Goal: Task Accomplishment & Management: Complete application form

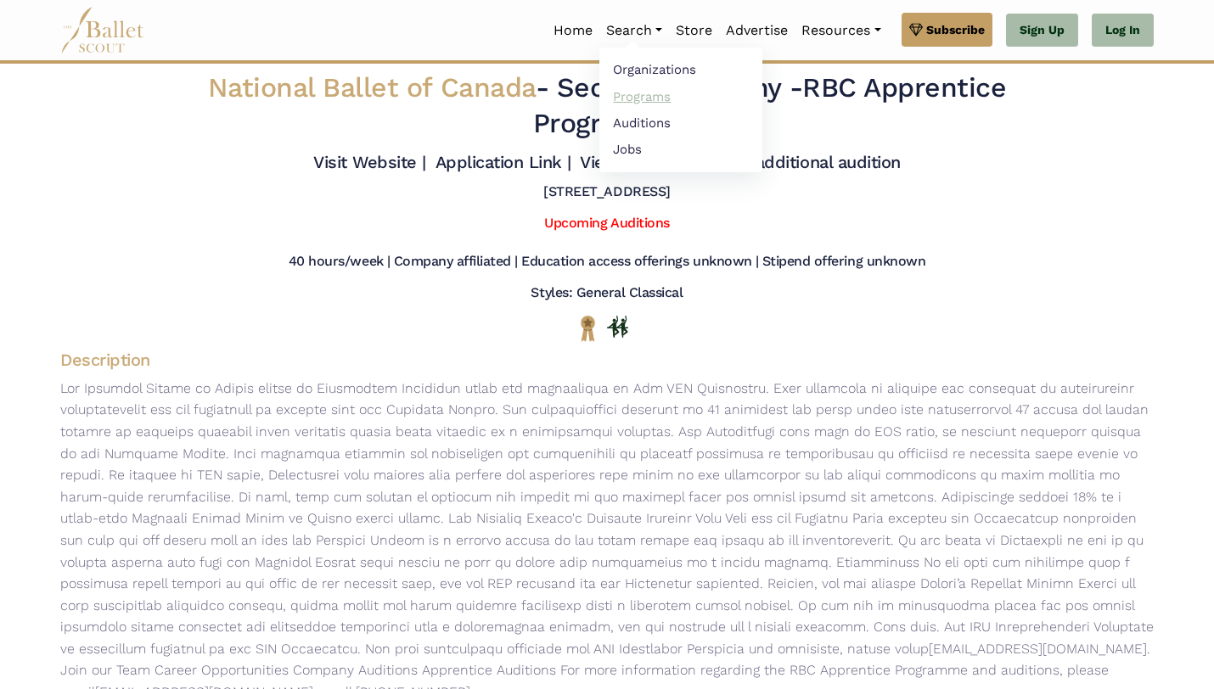
click at [641, 99] on link "Programs" at bounding box center [680, 96] width 163 height 26
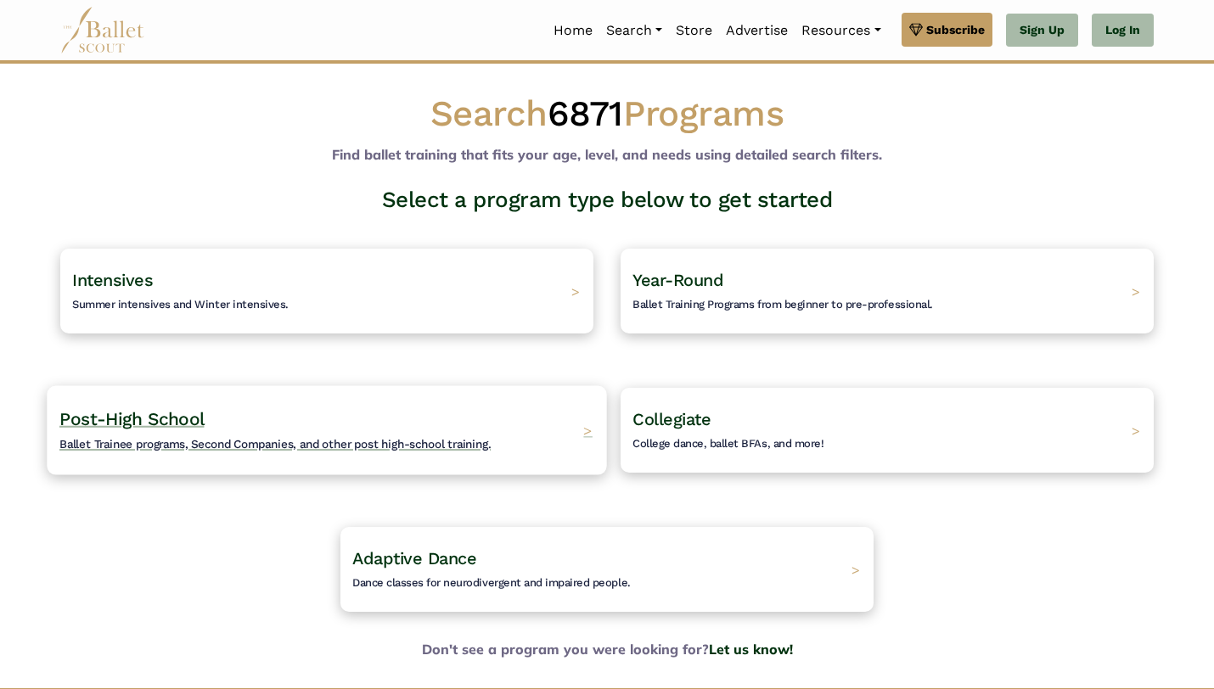
click at [525, 451] on div "Post-High School Ballet Trainee programs, Second Companies, and other post high…" at bounding box center [326, 429] width 559 height 89
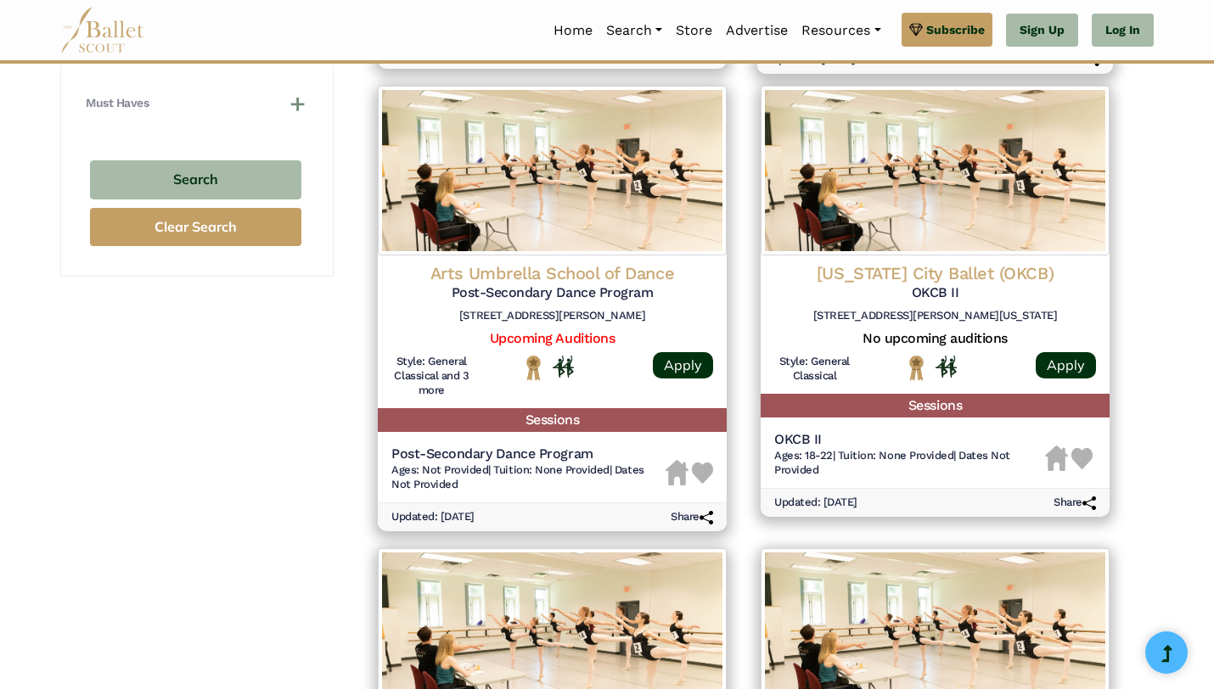
scroll to position [1202, 0]
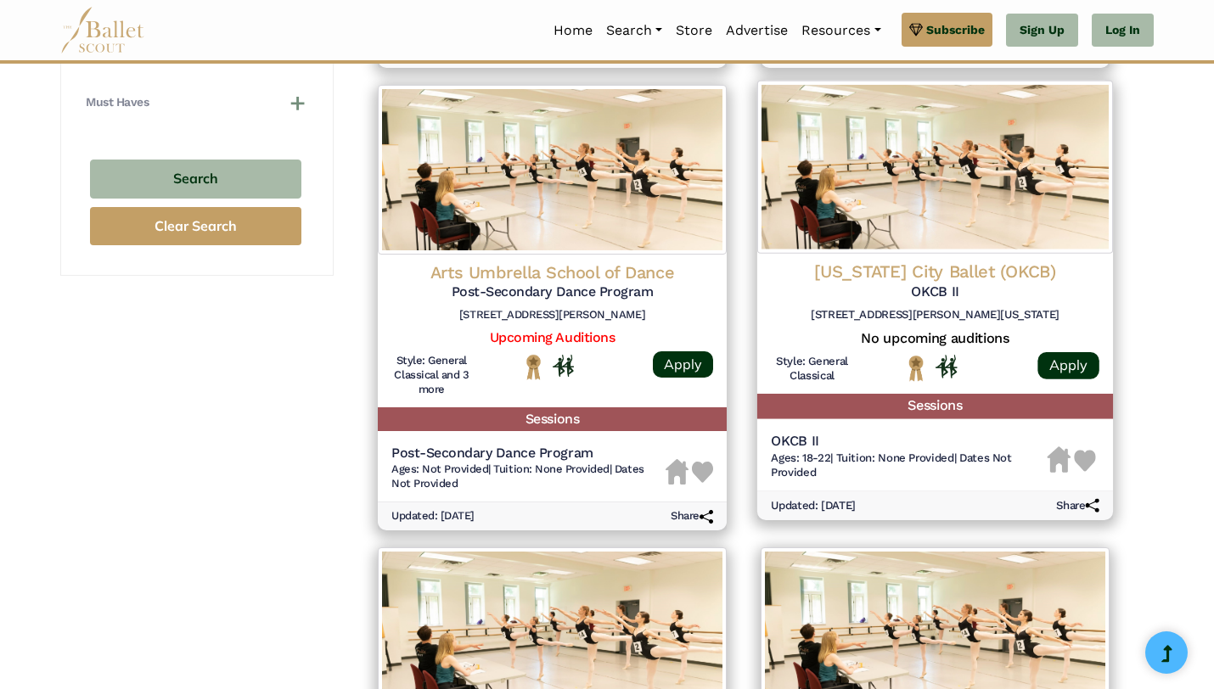
click at [956, 266] on h4 "Oklahoma City Ballet (OKCB)" at bounding box center [935, 272] width 328 height 23
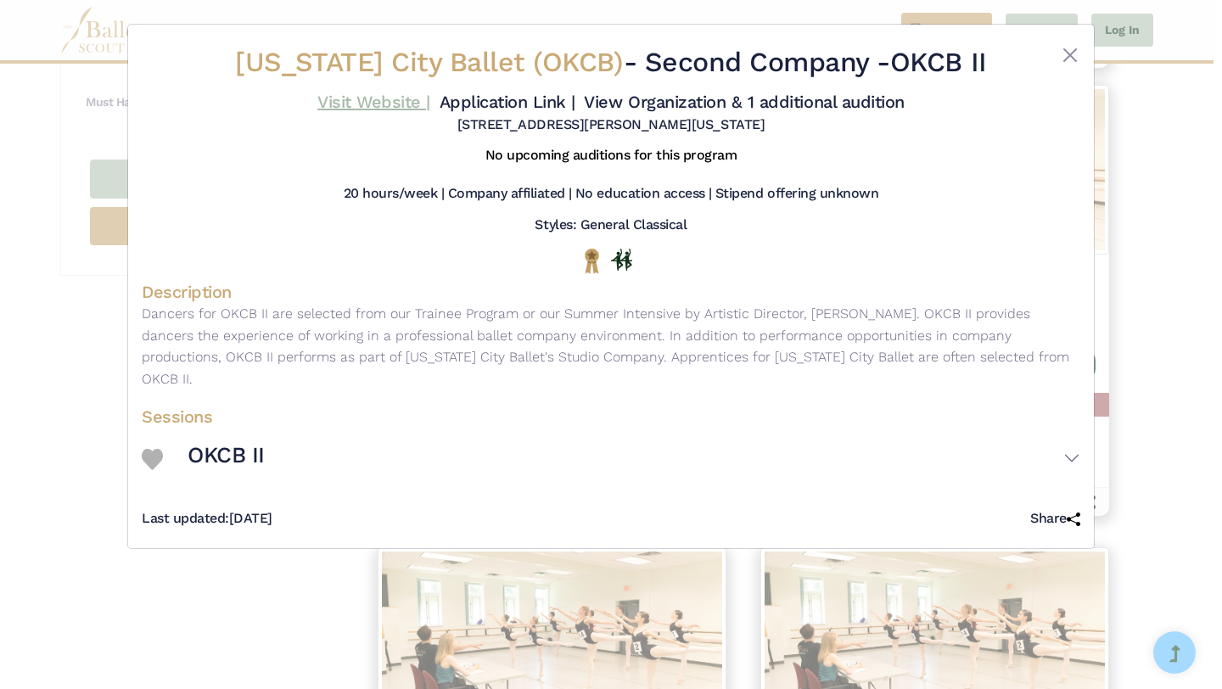
click at [399, 101] on link "Visit Website |" at bounding box center [373, 102] width 113 height 20
click at [25, 451] on div "Oklahoma City Ballet (OKCB) - Second Company - OKCB II Visit Website | Applicat…" at bounding box center [611, 344] width 1222 height 689
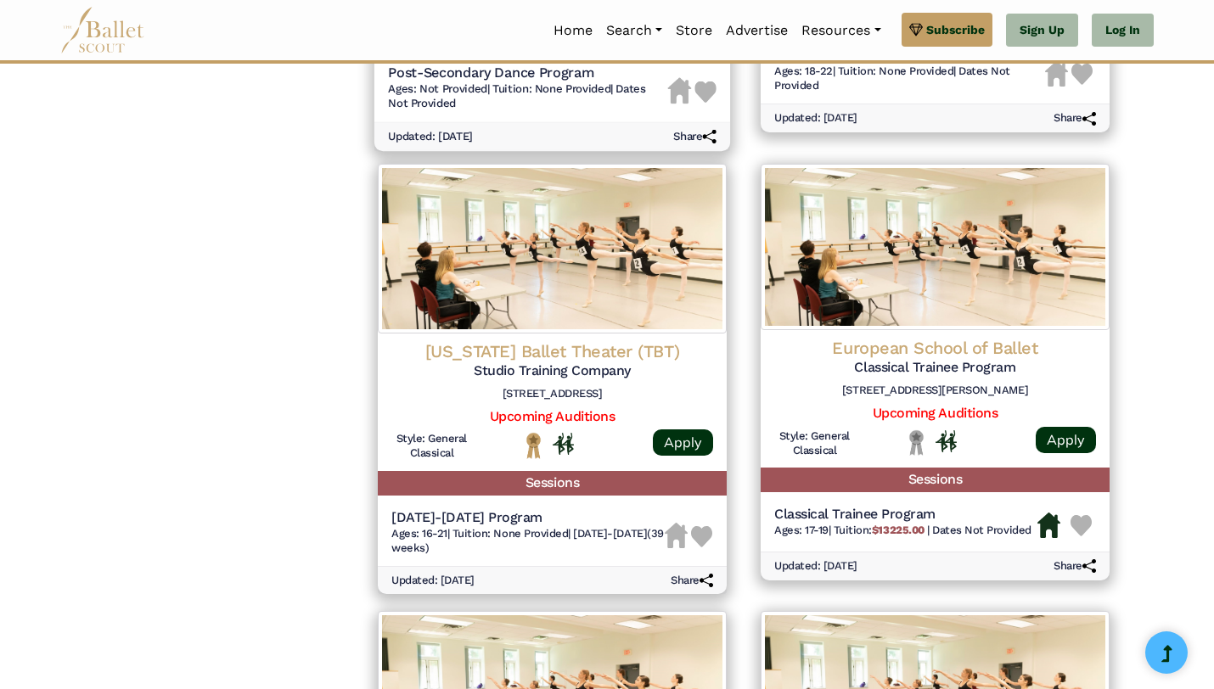
scroll to position [1606, 0]
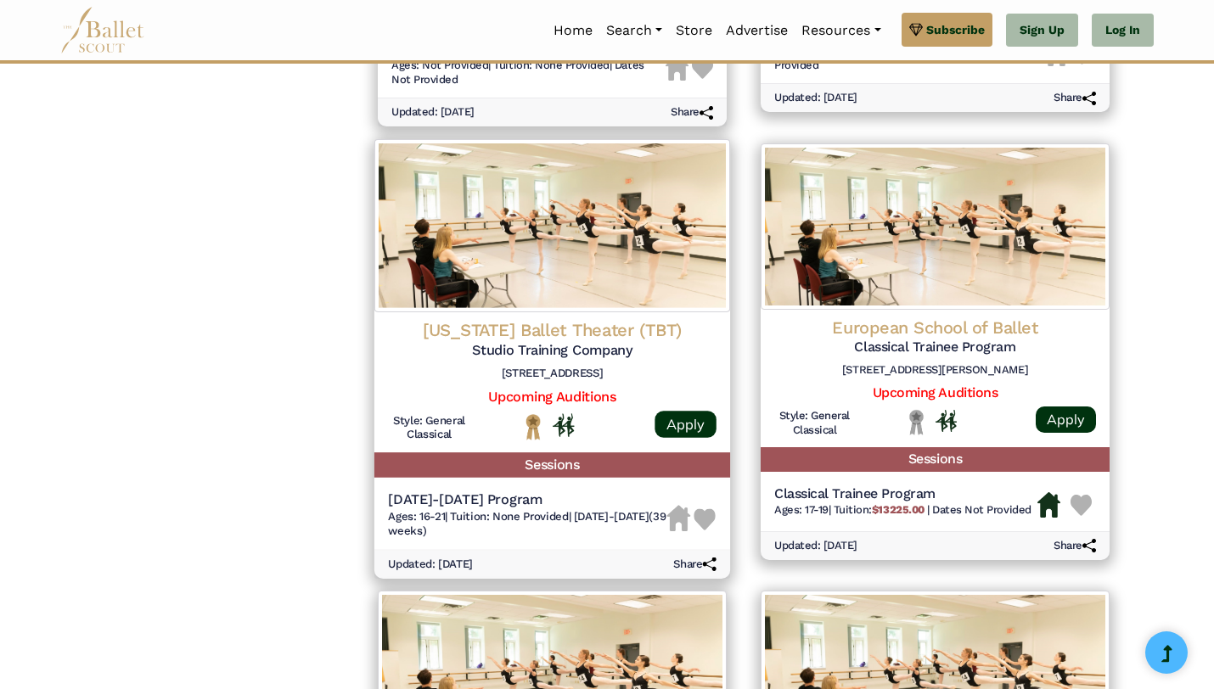
click at [621, 334] on h4 "Texas Ballet Theater (TBT)" at bounding box center [552, 330] width 328 height 23
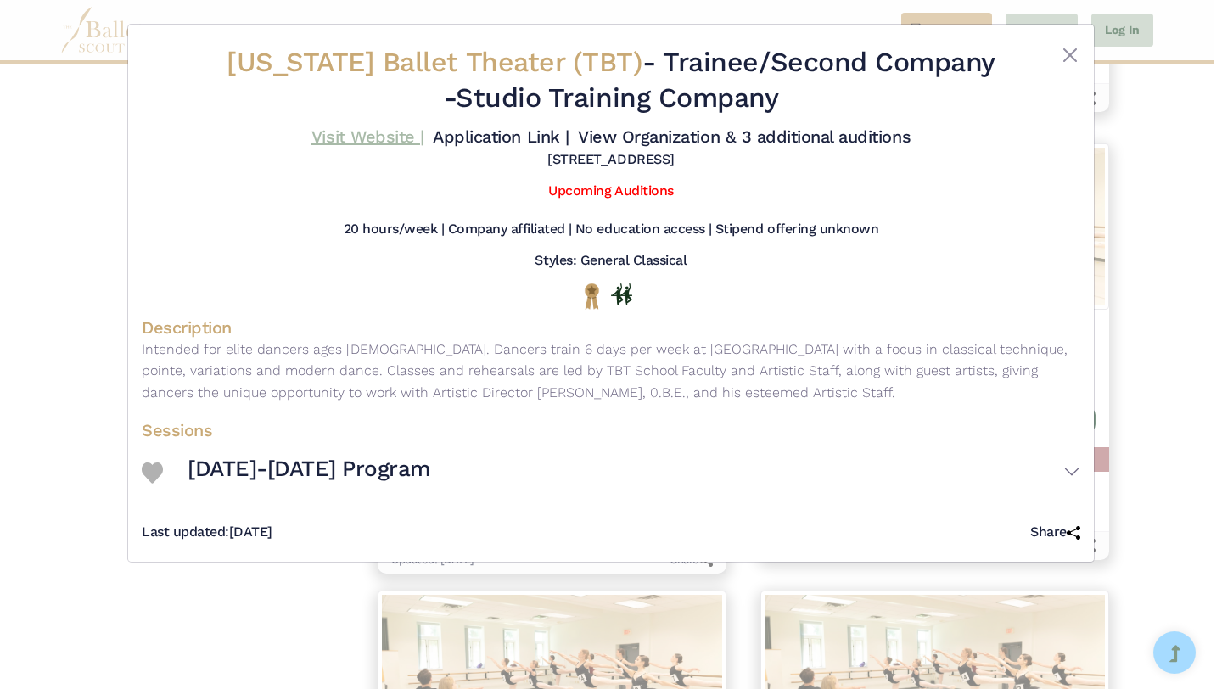
click at [386, 132] on link "Visit Website |" at bounding box center [367, 136] width 113 height 20
click at [1171, 279] on div "Texas Ballet Theater (TBT) - Trainee/Second Company - Studio Training Company V…" at bounding box center [611, 344] width 1222 height 689
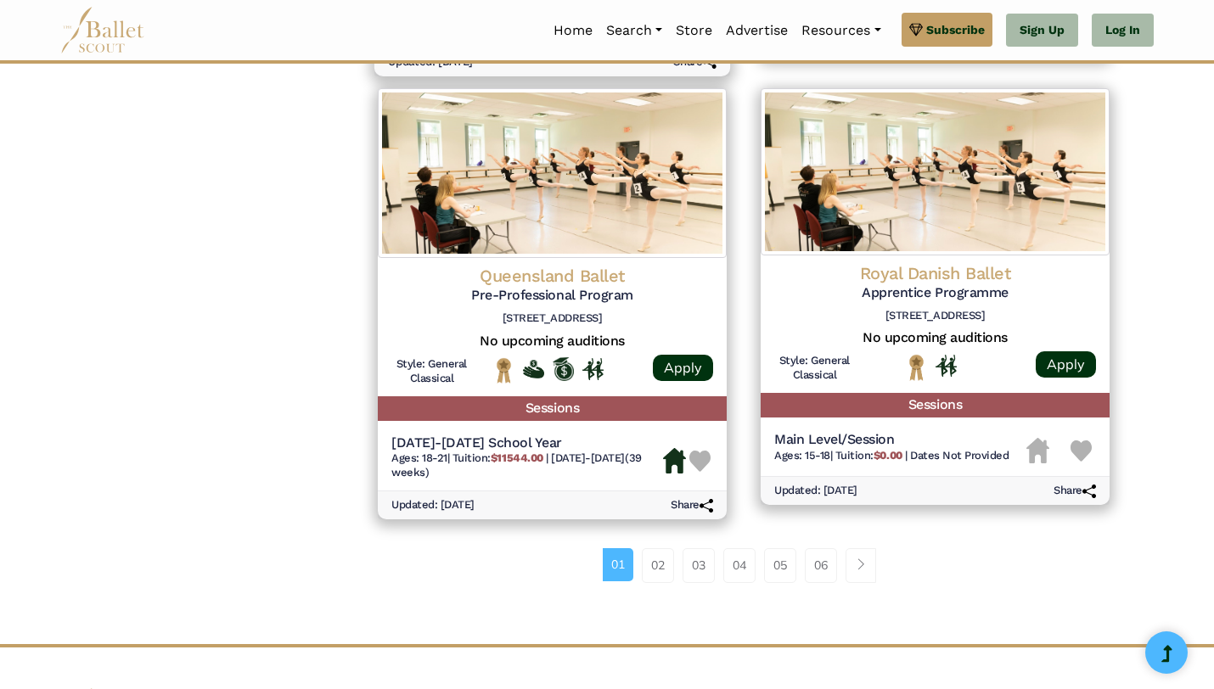
scroll to position [2128, 0]
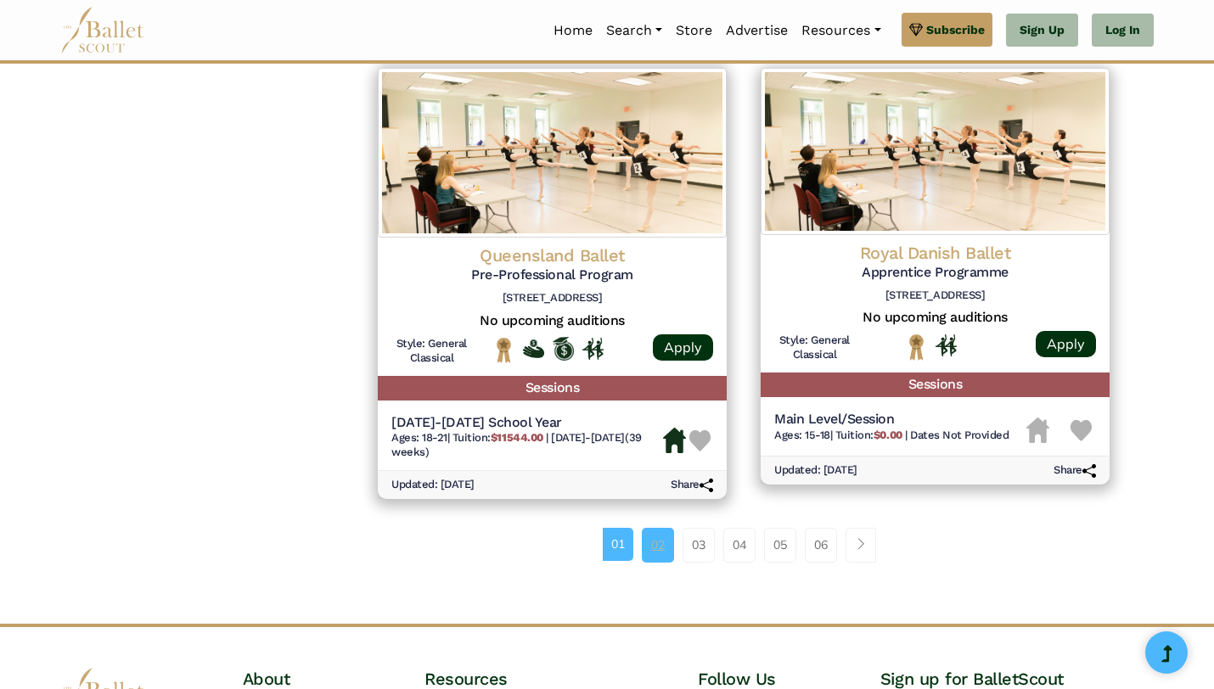
click at [657, 542] on link "02" at bounding box center [658, 545] width 32 height 34
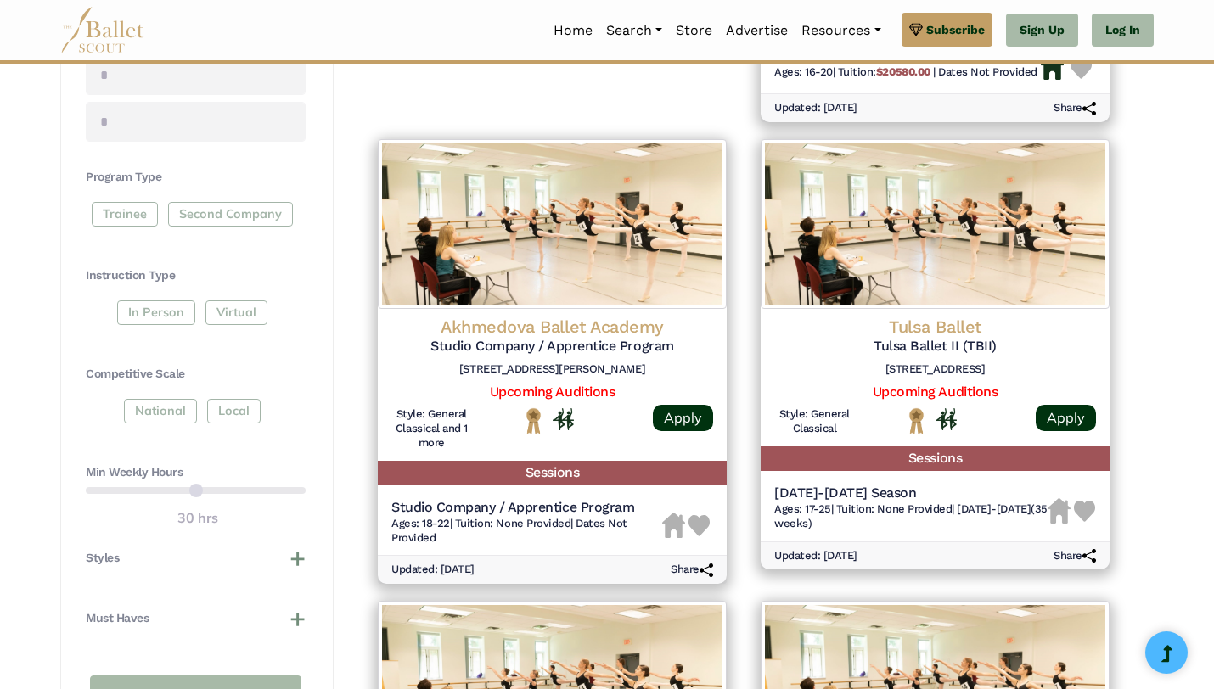
scroll to position [687, 0]
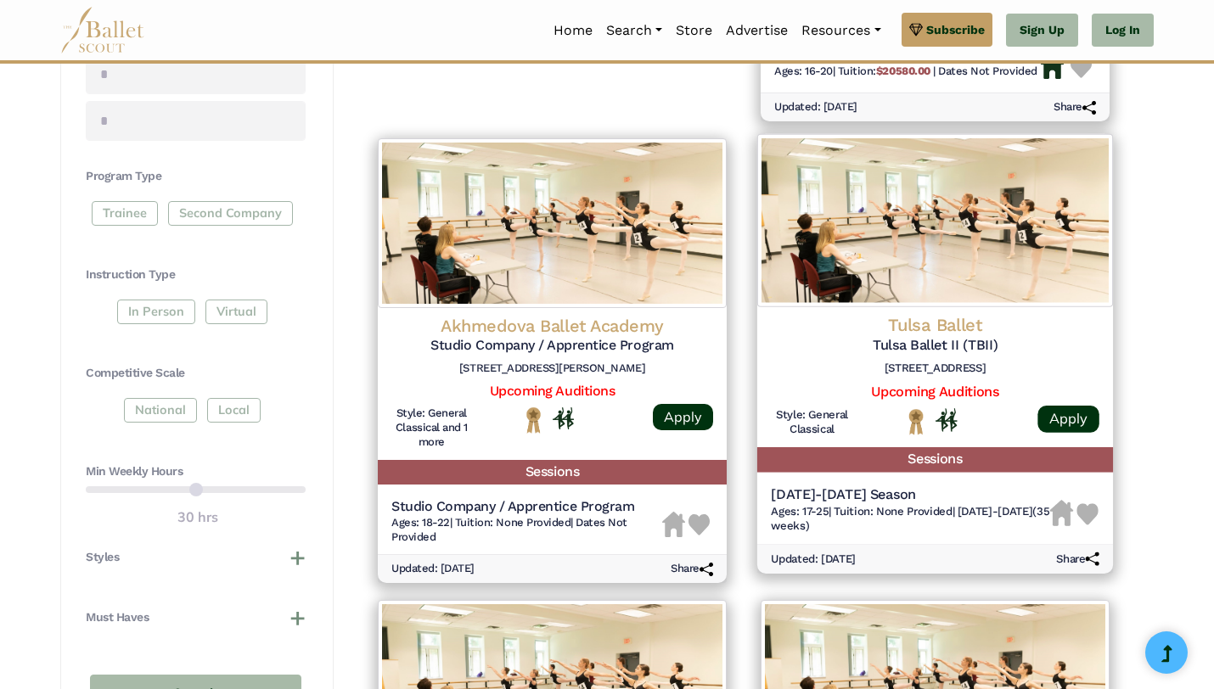
click at [950, 331] on h4 "Tulsa Ballet" at bounding box center [935, 325] width 328 height 23
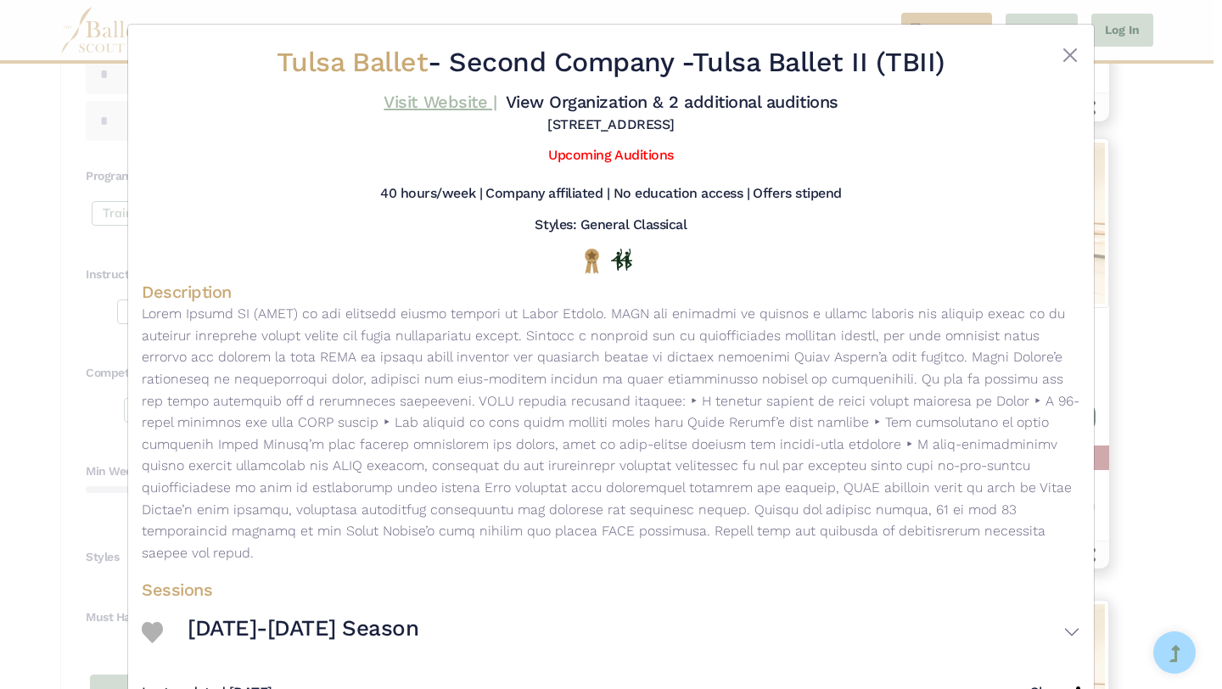
click at [451, 94] on link "Visit Website |" at bounding box center [440, 102] width 113 height 20
click at [1170, 221] on div "Tulsa Ballet - Second Company - Tulsa Ballet II (TBII) Visit Website | View Org…" at bounding box center [611, 344] width 1222 height 689
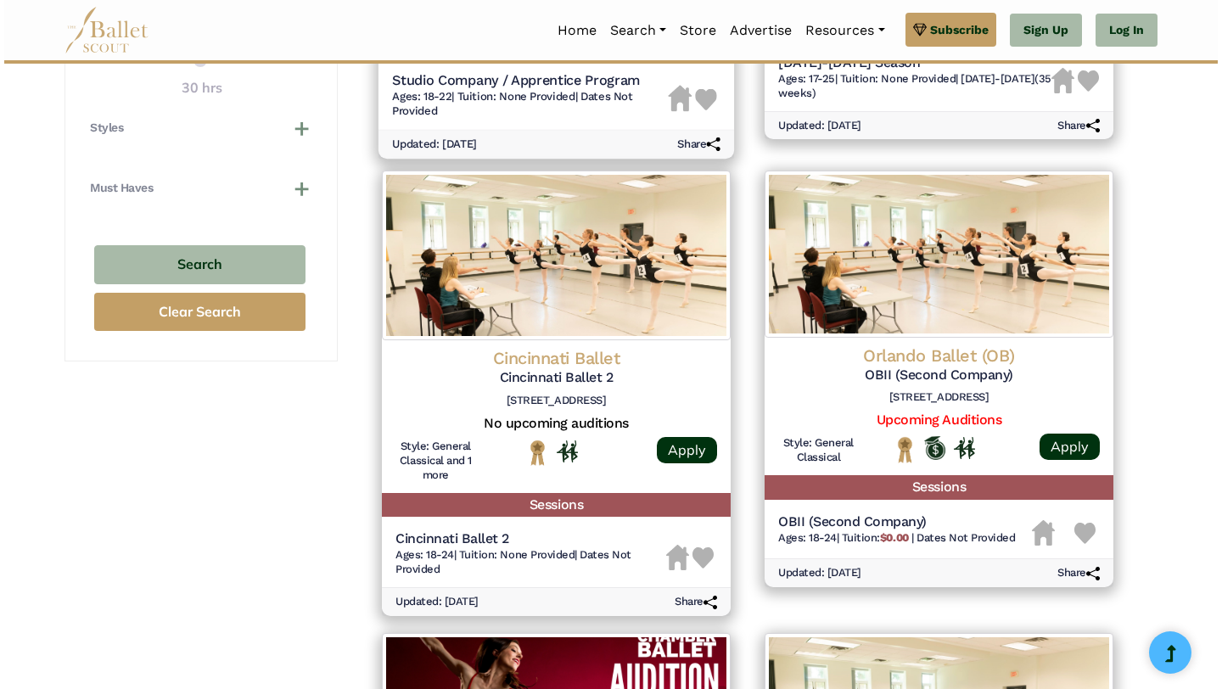
scroll to position [1141, 0]
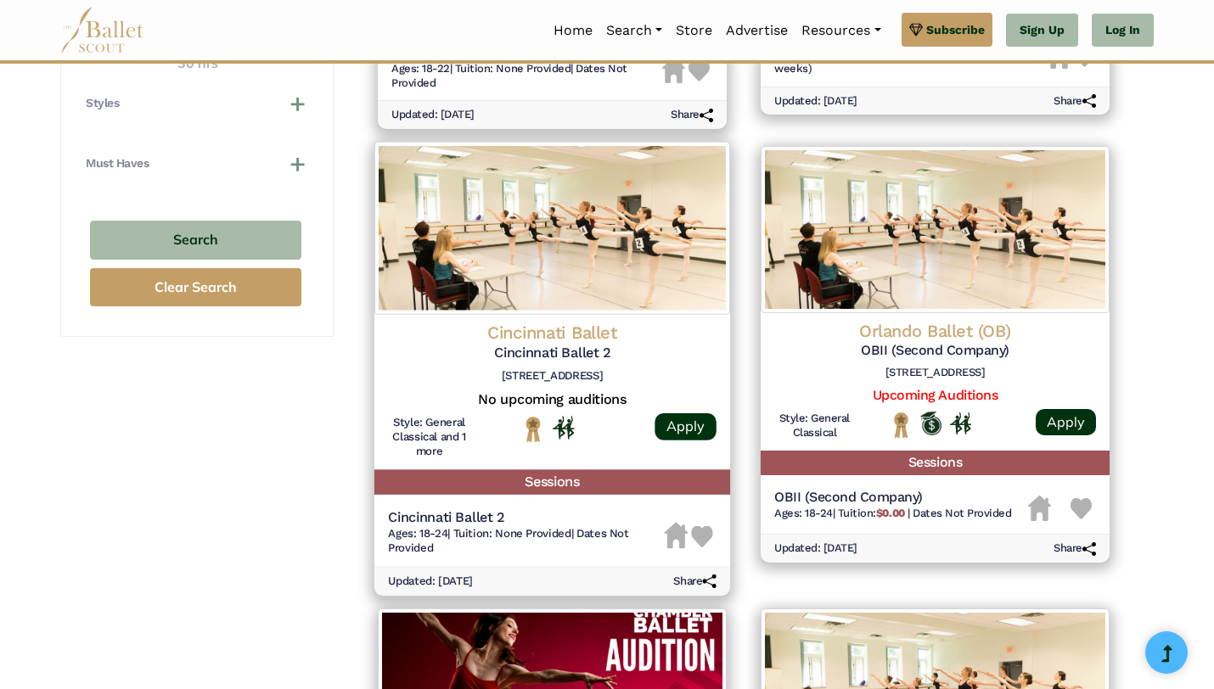
click at [583, 325] on h4 "Cincinnati Ballet" at bounding box center [552, 333] width 328 height 23
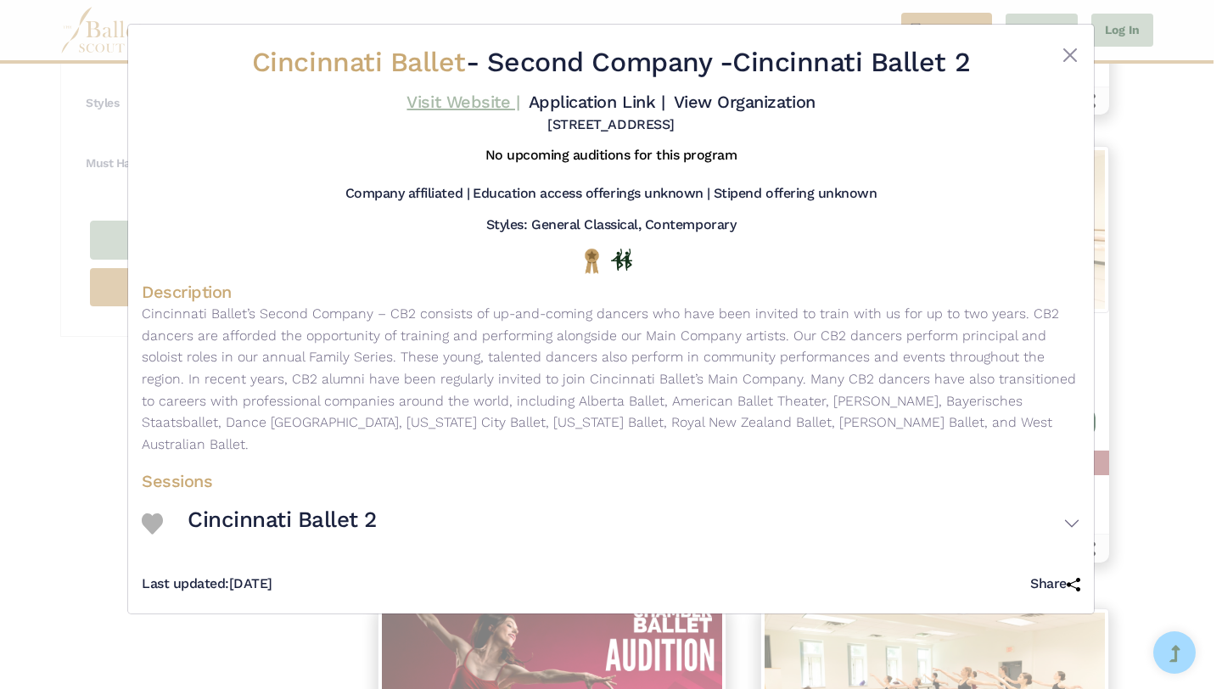
click at [440, 104] on link "Visit Website |" at bounding box center [463, 102] width 113 height 20
click at [1163, 415] on div "Cincinnati Ballet - Second Company - Cincinnati Ballet 2 Visit Website | Applic…" at bounding box center [611, 344] width 1222 height 689
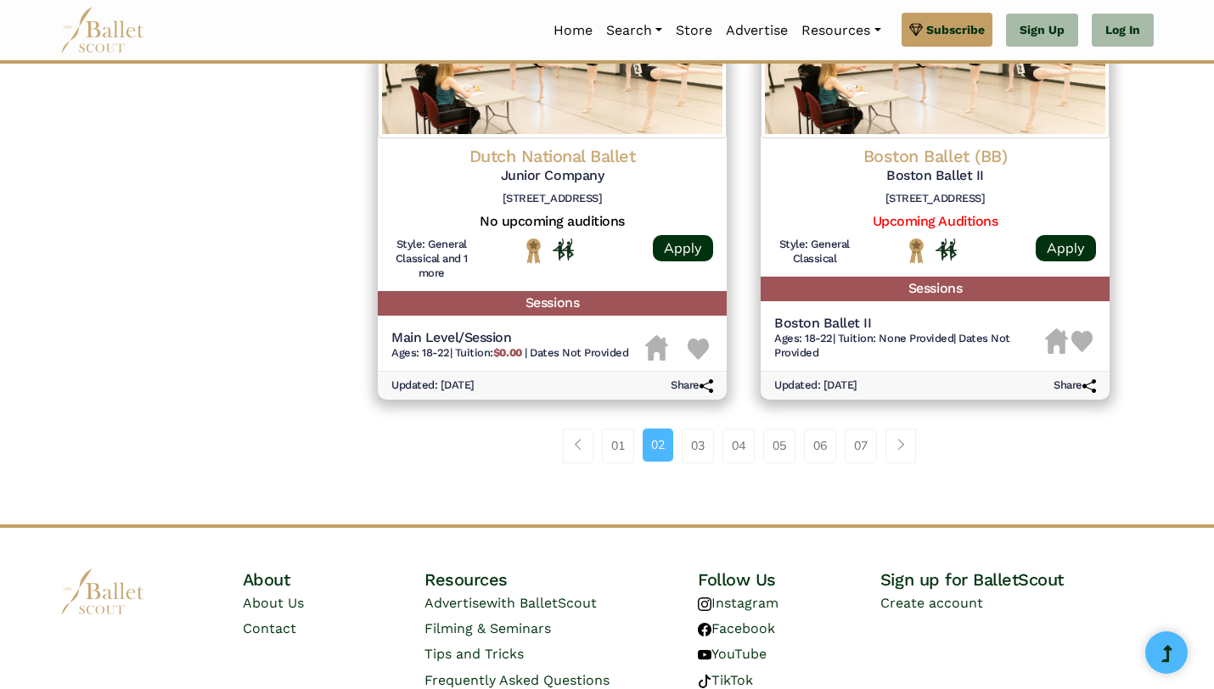
scroll to position [2302, 0]
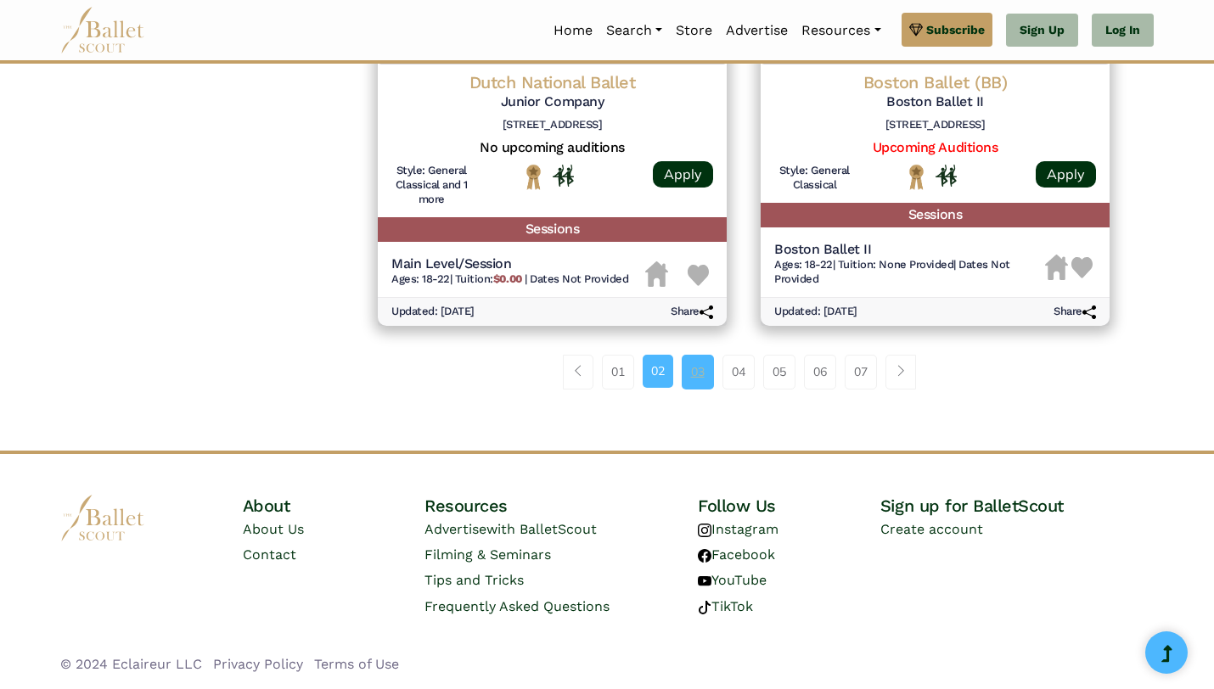
click at [692, 362] on link "03" at bounding box center [697, 372] width 32 height 34
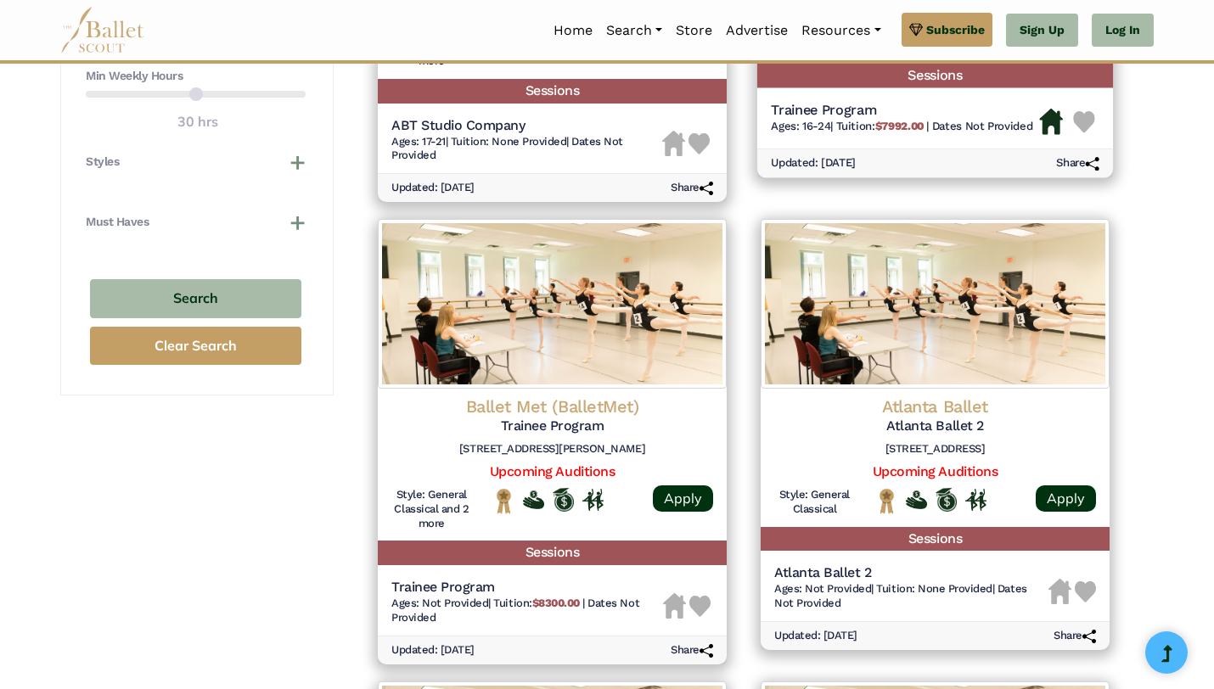
scroll to position [1094, 0]
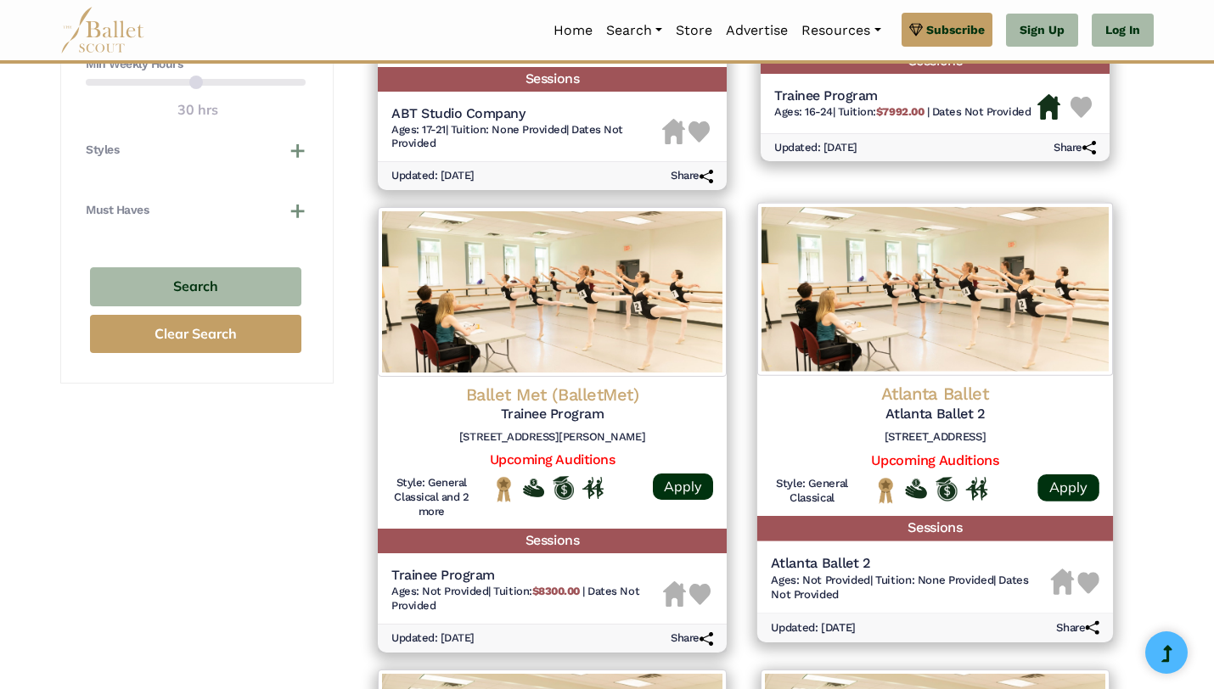
click at [911, 401] on h4 "Atlanta Ballet" at bounding box center [935, 394] width 328 height 23
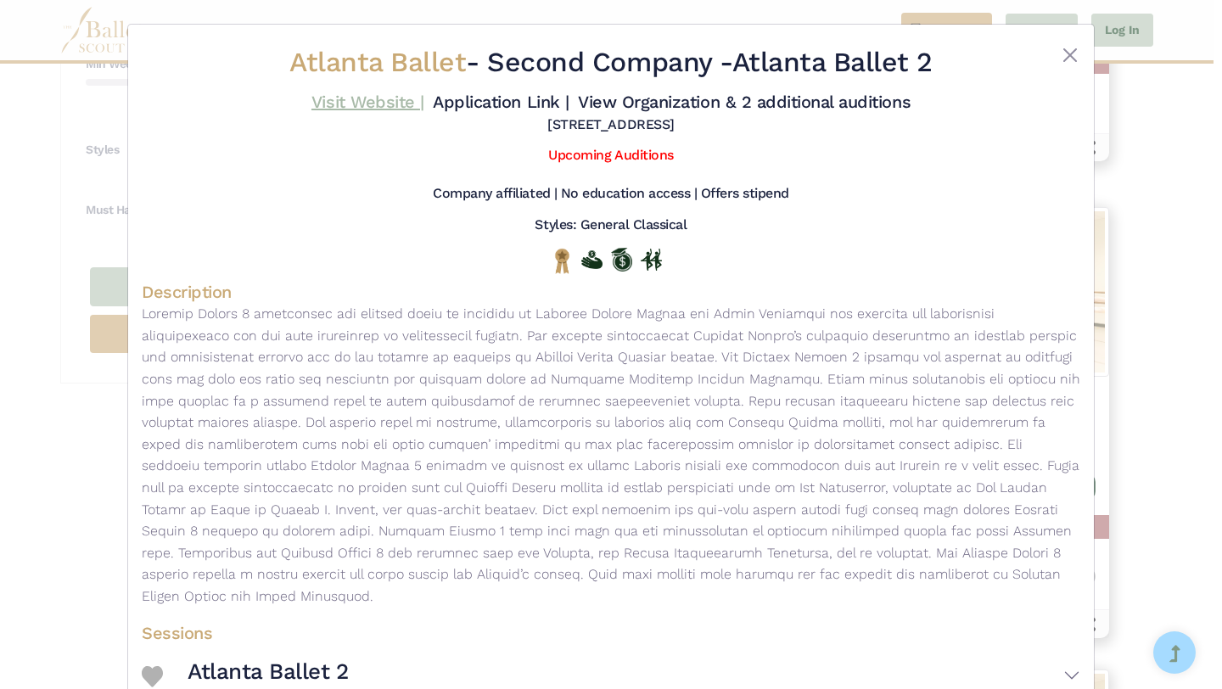
click at [374, 104] on link "Visit Website |" at bounding box center [367, 102] width 113 height 20
click at [1063, 60] on button "Close" at bounding box center [1070, 55] width 20 height 20
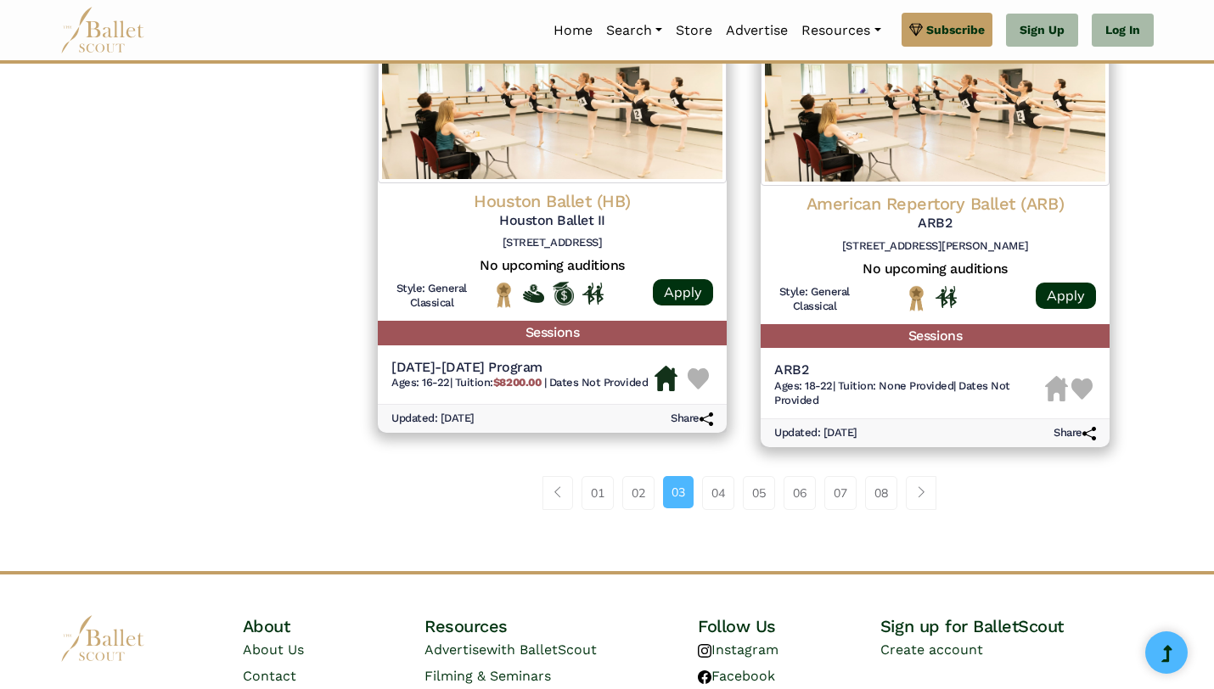
scroll to position [2210, 0]
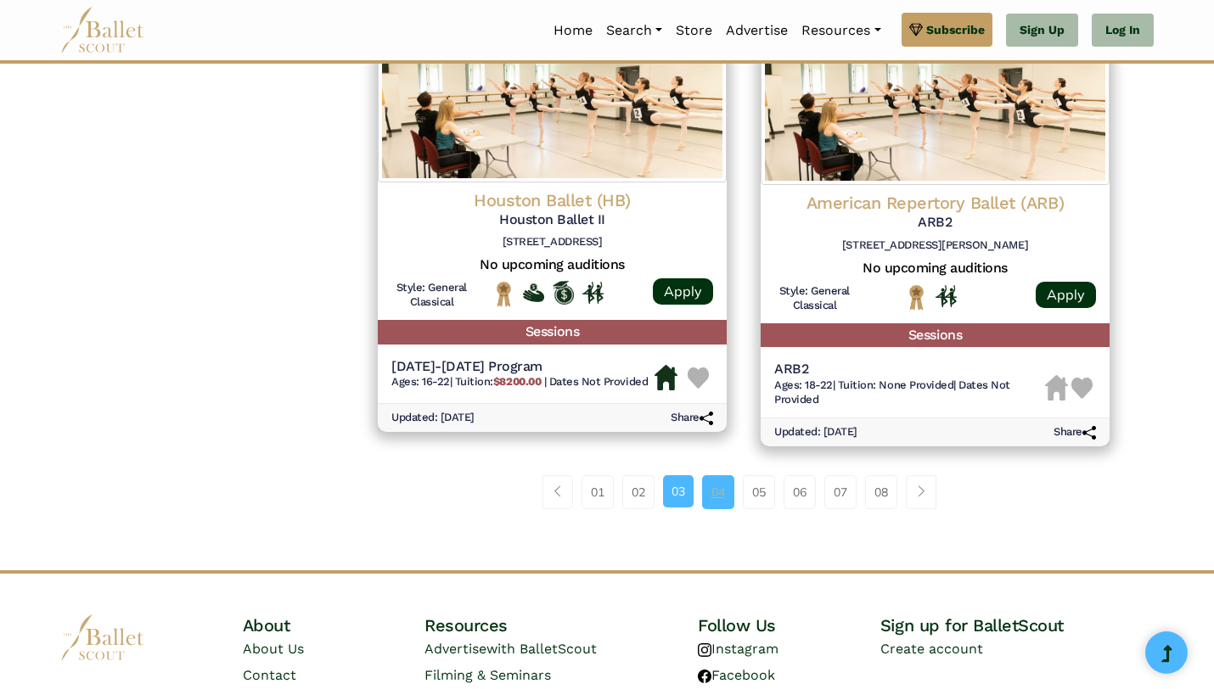
click at [709, 502] on link "04" at bounding box center [718, 492] width 32 height 34
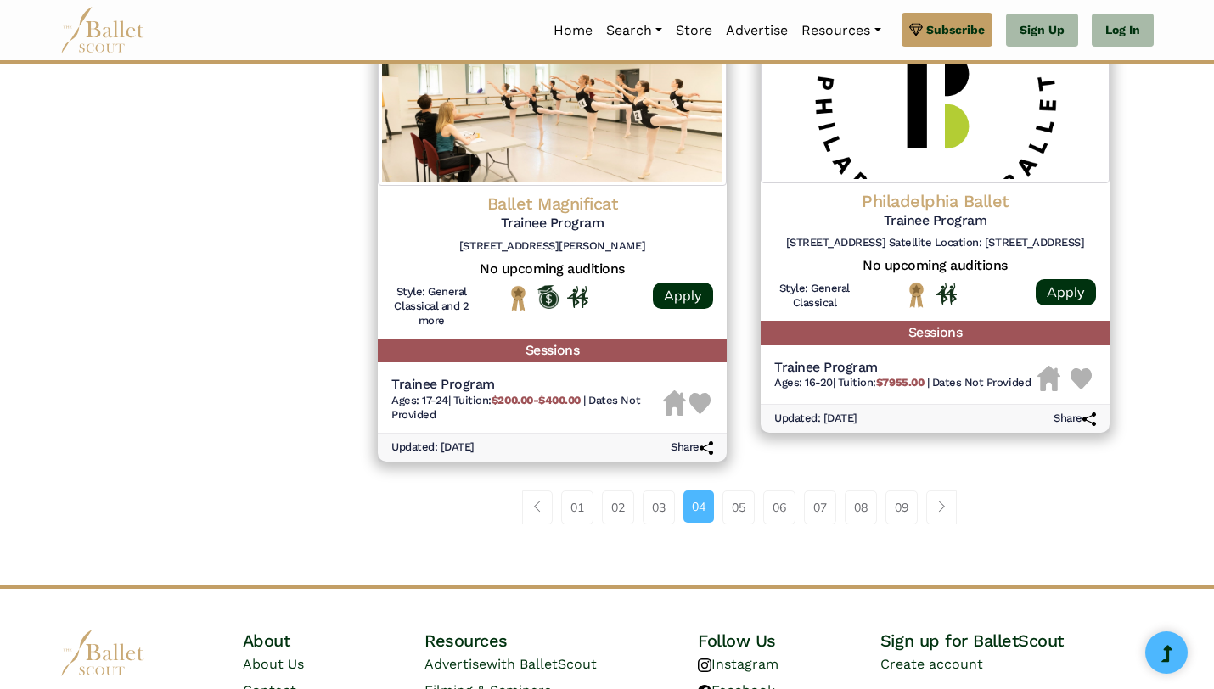
scroll to position [2211, 0]
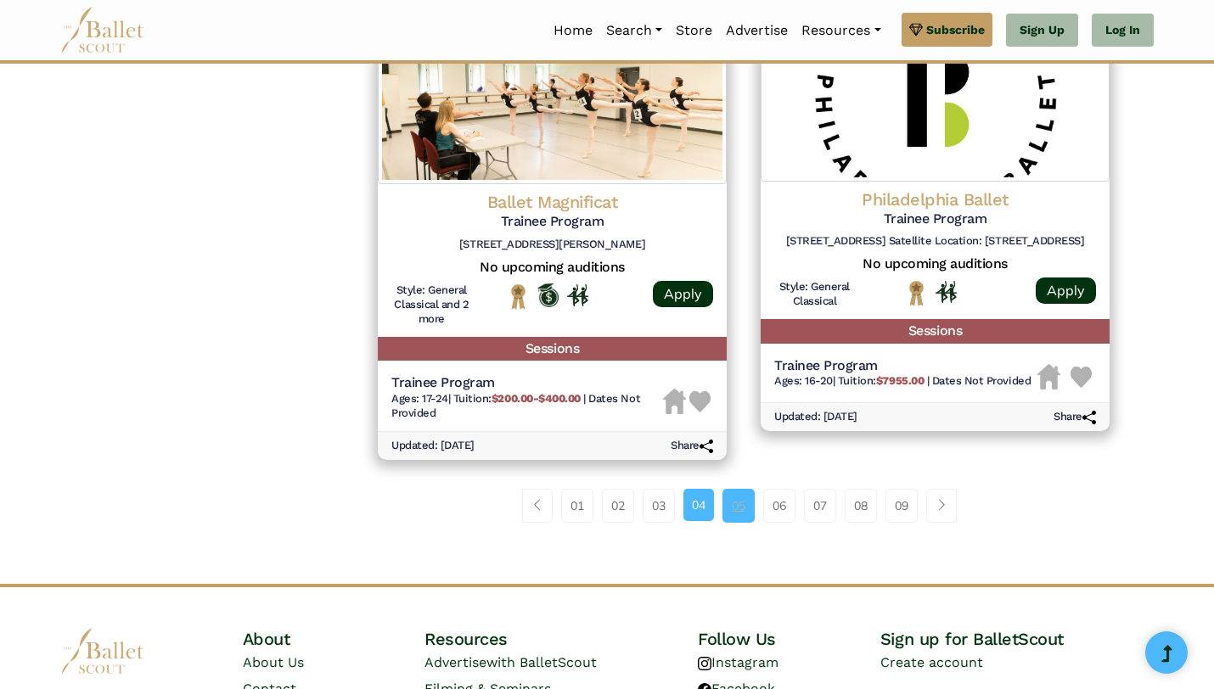
click at [743, 501] on link "05" at bounding box center [738, 506] width 32 height 34
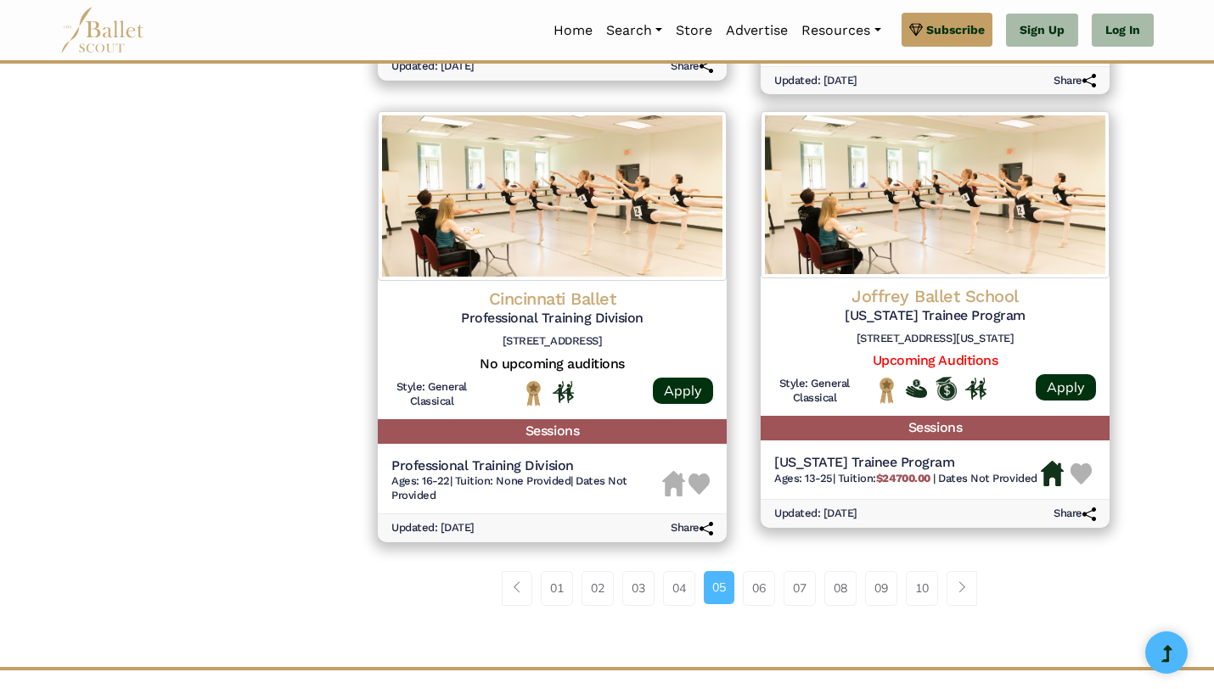
scroll to position [2128, 0]
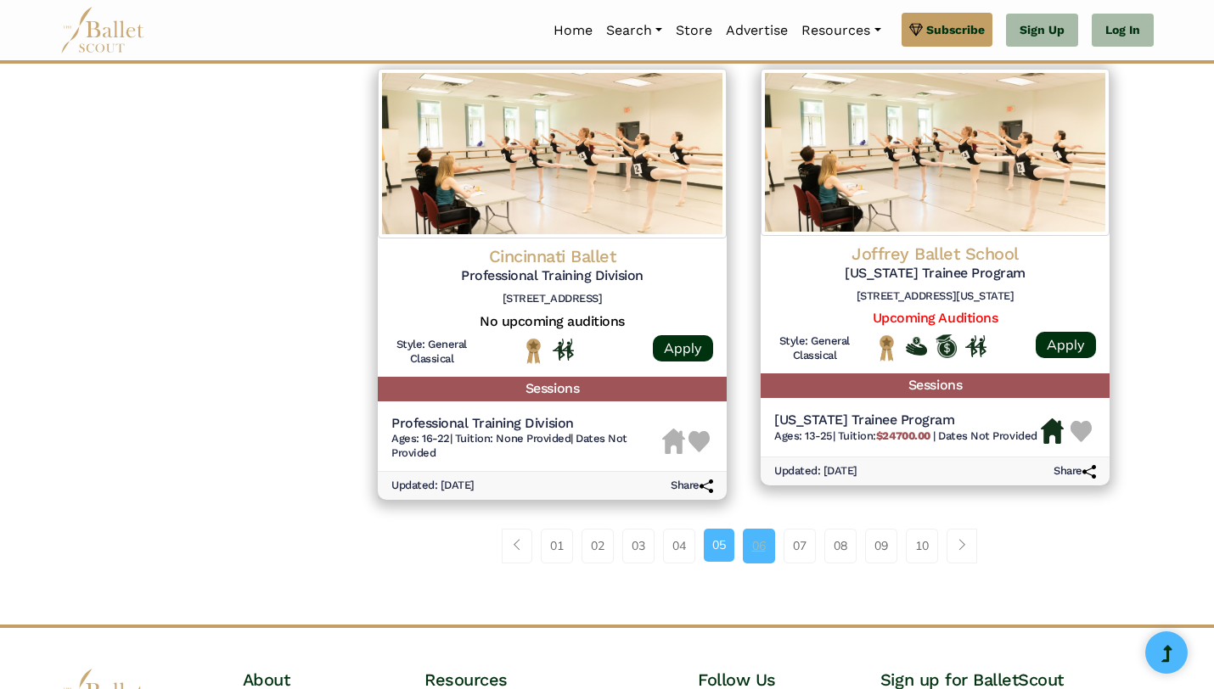
click at [747, 548] on link "06" at bounding box center [759, 546] width 32 height 34
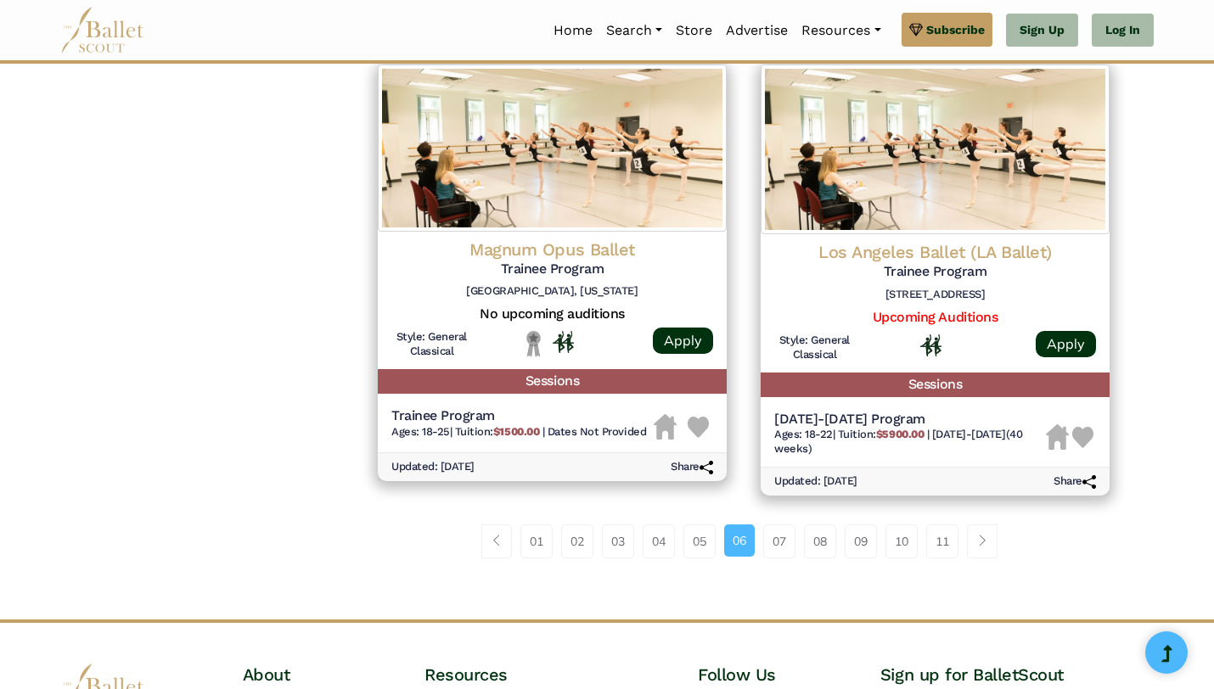
scroll to position [2150, 0]
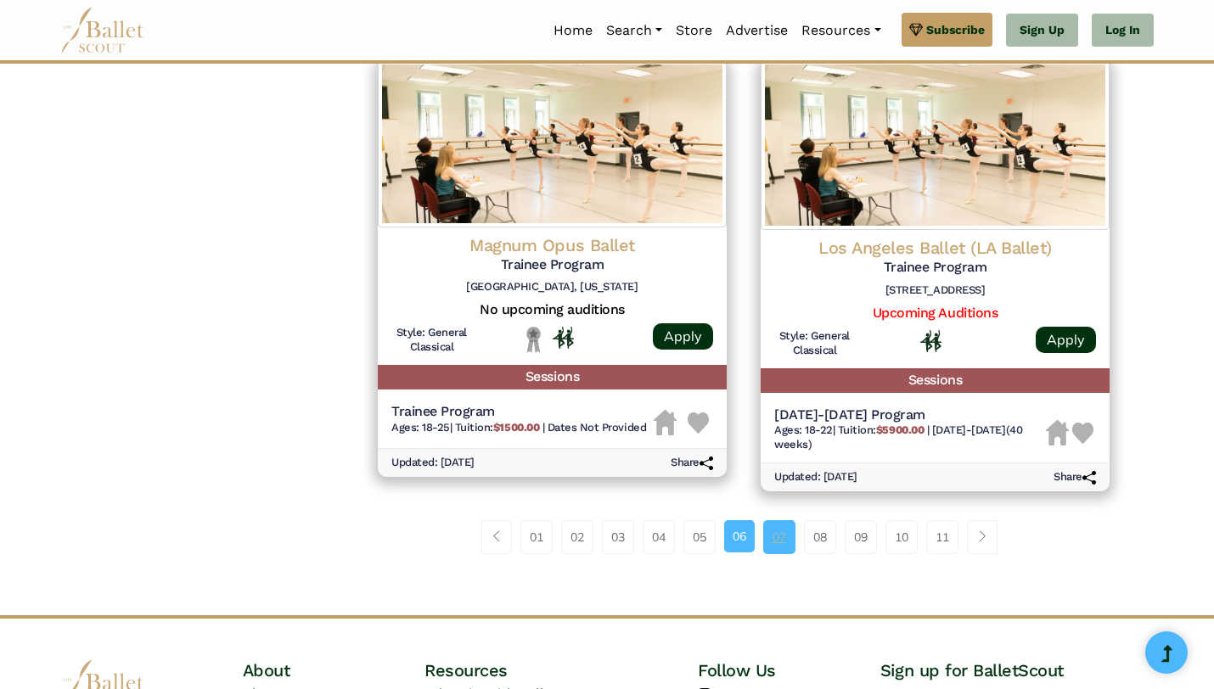
click at [789, 543] on link "07" at bounding box center [779, 537] width 32 height 34
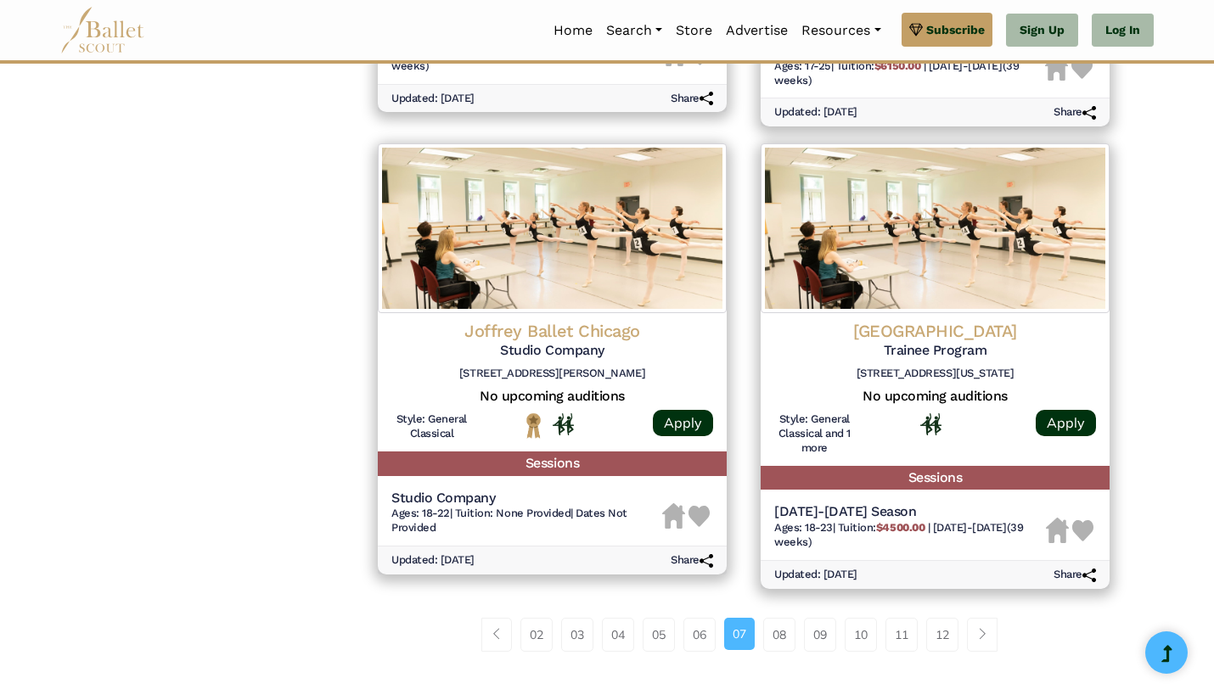
scroll to position [2073, 0]
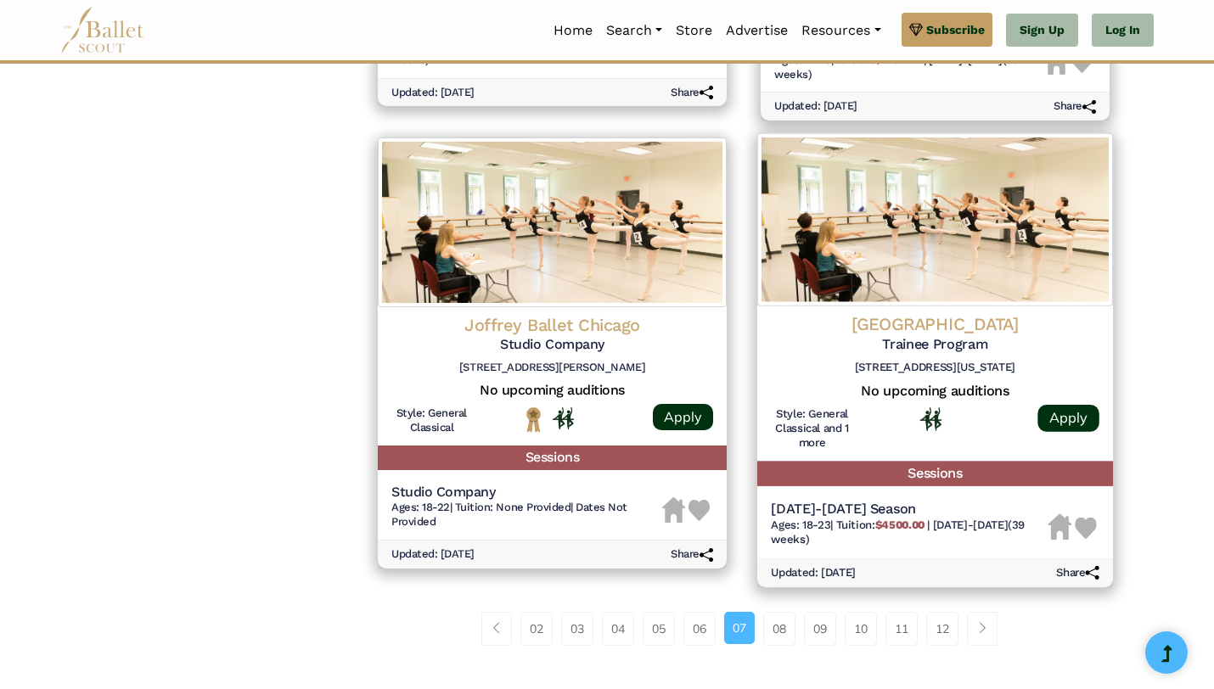
click at [902, 322] on h4 "[GEOGRAPHIC_DATA]" at bounding box center [935, 324] width 328 height 23
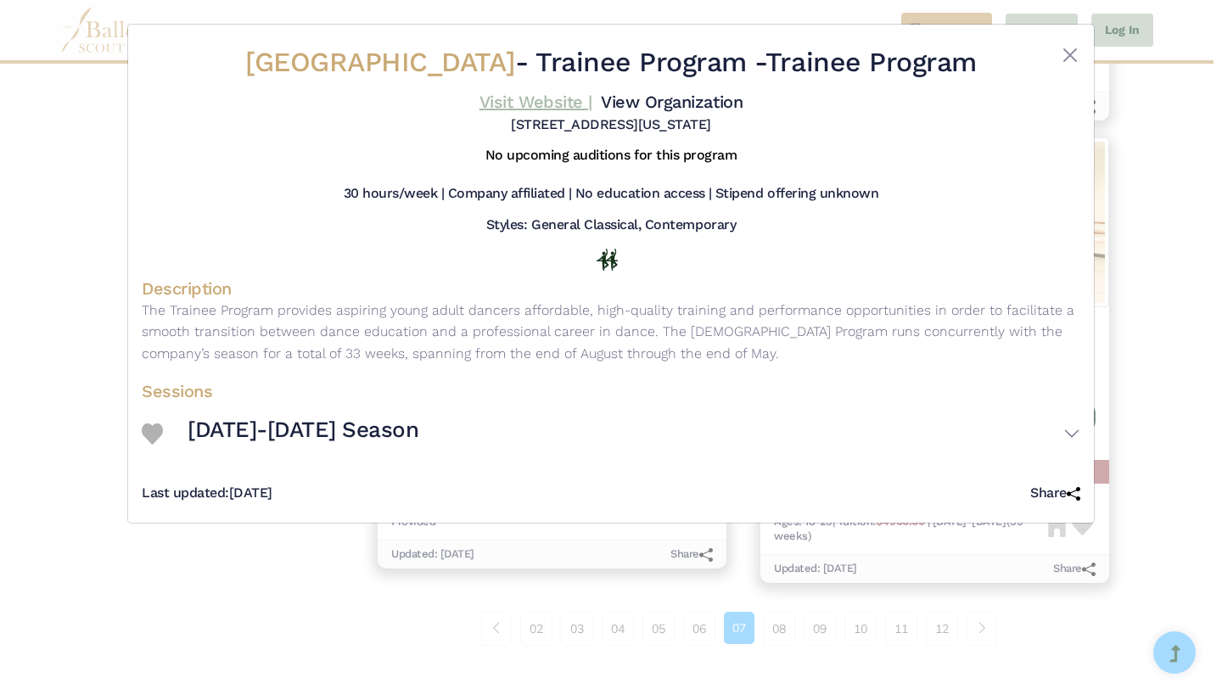
click at [521, 112] on link "Visit Website |" at bounding box center [535, 102] width 113 height 20
drag, startPoint x: 583, startPoint y: 70, endPoint x: 255, endPoint y: 104, distance: 330.3
click at [255, 81] on h2 "[GEOGRAPHIC_DATA] - Trainee Program - Trainee Program" at bounding box center [611, 63] width 782 height 36
copy h2 "- Trainee Program - Trainee"
click at [343, 81] on h2 "[GEOGRAPHIC_DATA] - Trainee Program - Trainee Program" at bounding box center [611, 63] width 782 height 36
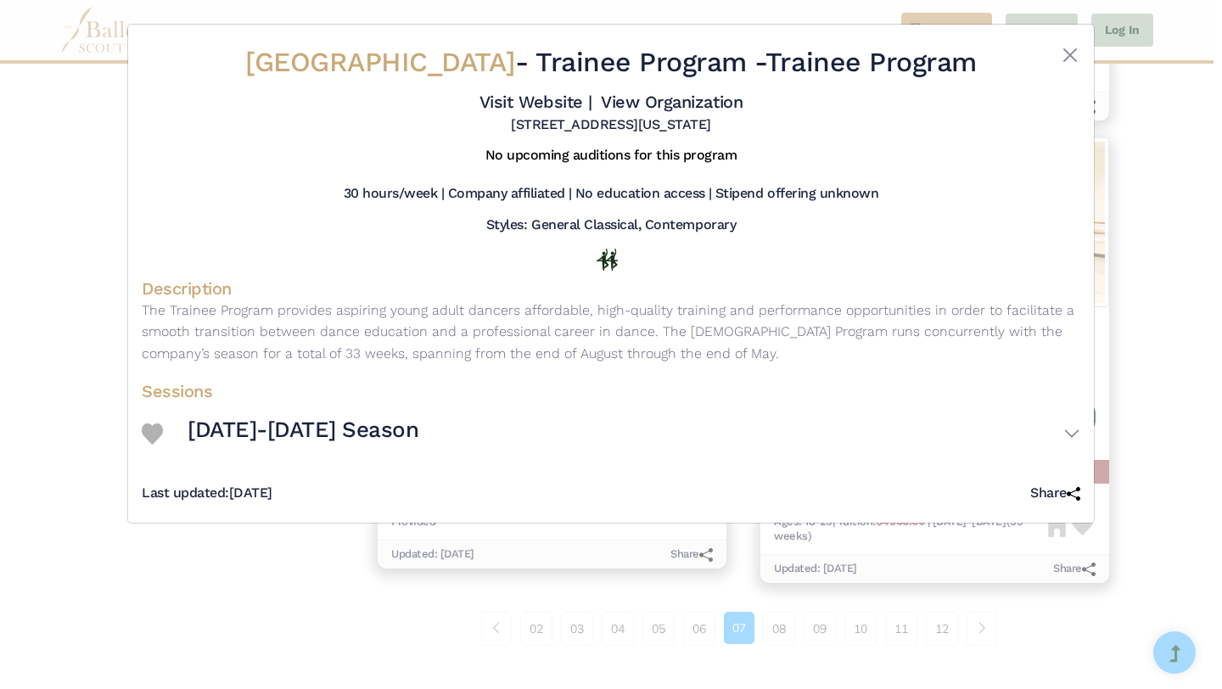
drag, startPoint x: 580, startPoint y: 60, endPoint x: 231, endPoint y: 63, distance: 348.8
click at [231, 63] on h2 "[GEOGRAPHIC_DATA] - Trainee Program - Trainee Program" at bounding box center [611, 63] width 782 height 36
copy span "[GEOGRAPHIC_DATA]"
click at [1146, 356] on div "St. Louis Dance Theatre - Trainee Program - Trainee Program Visit Website | Vie…" at bounding box center [611, 344] width 1222 height 689
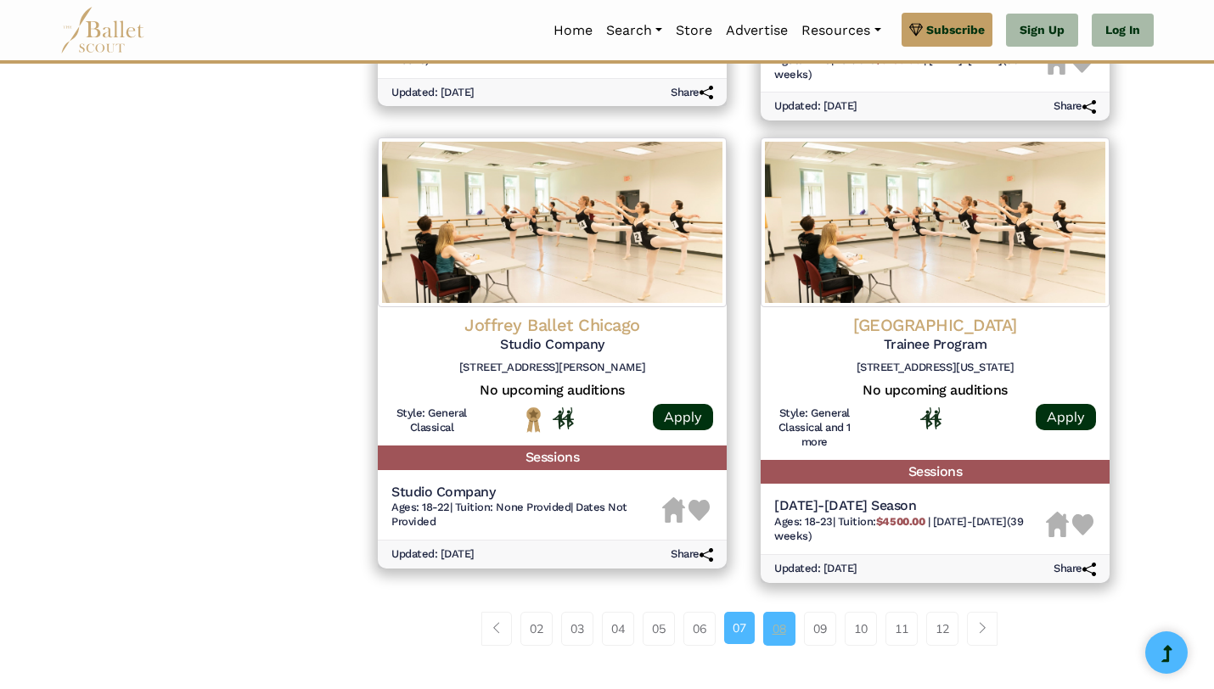
click at [773, 618] on link "08" at bounding box center [779, 629] width 32 height 34
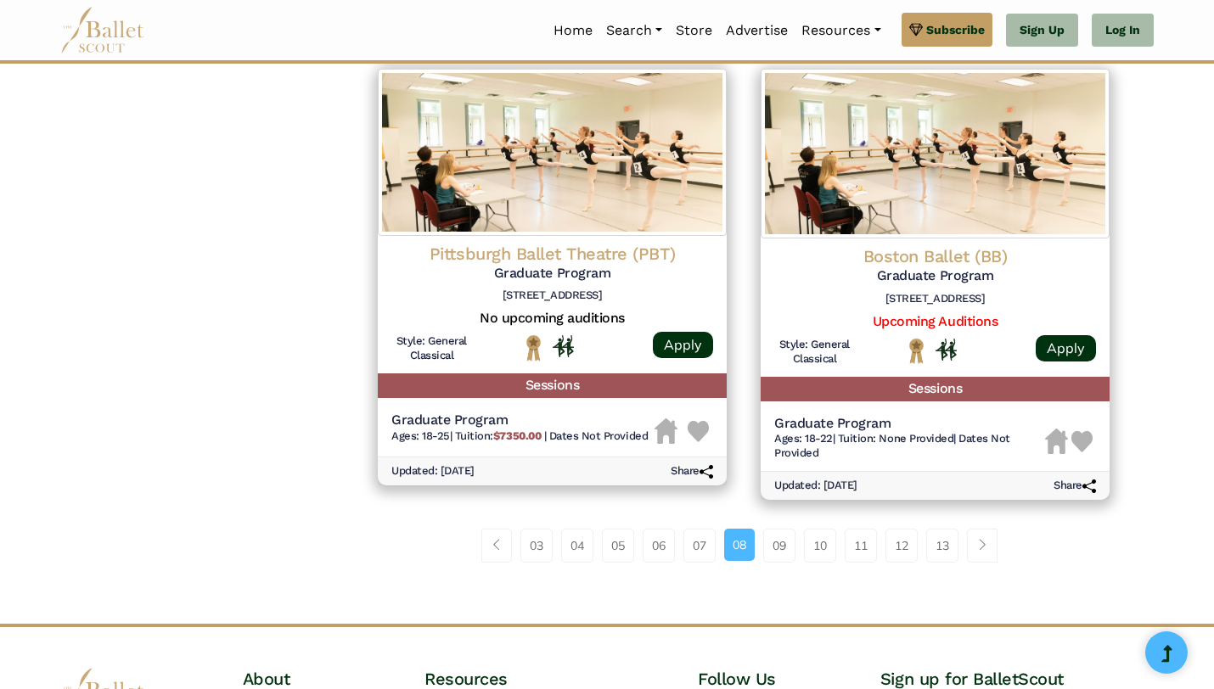
scroll to position [2185, 0]
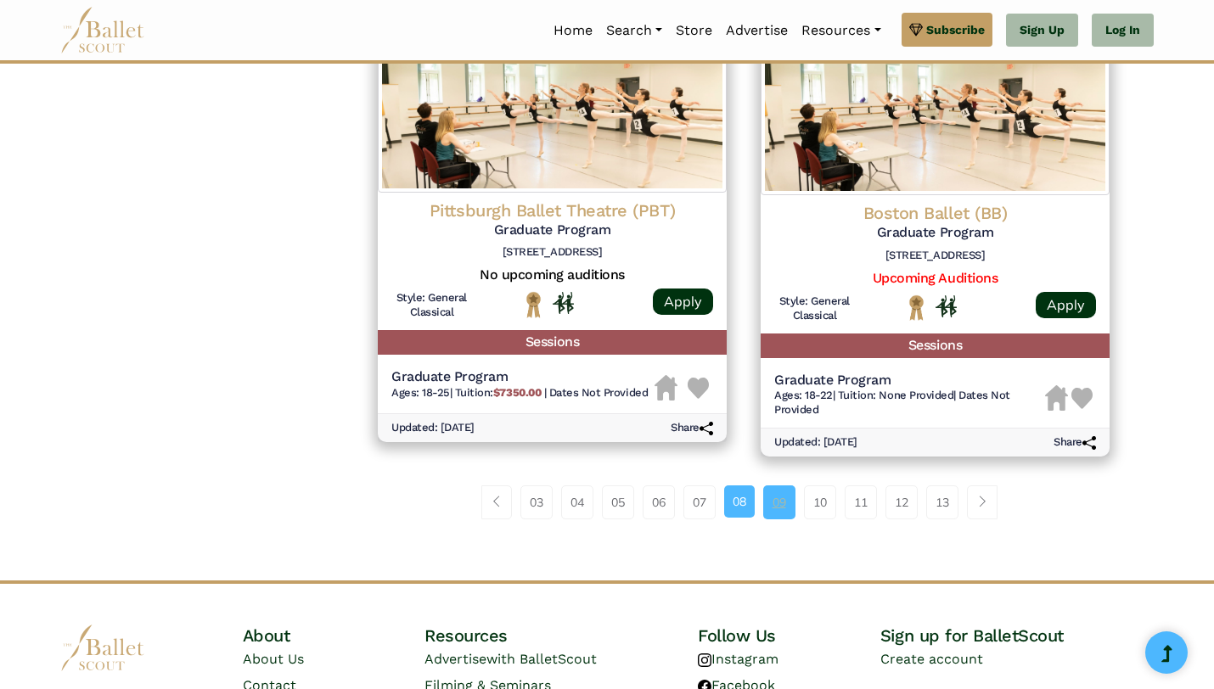
click at [770, 517] on link "09" at bounding box center [779, 502] width 32 height 34
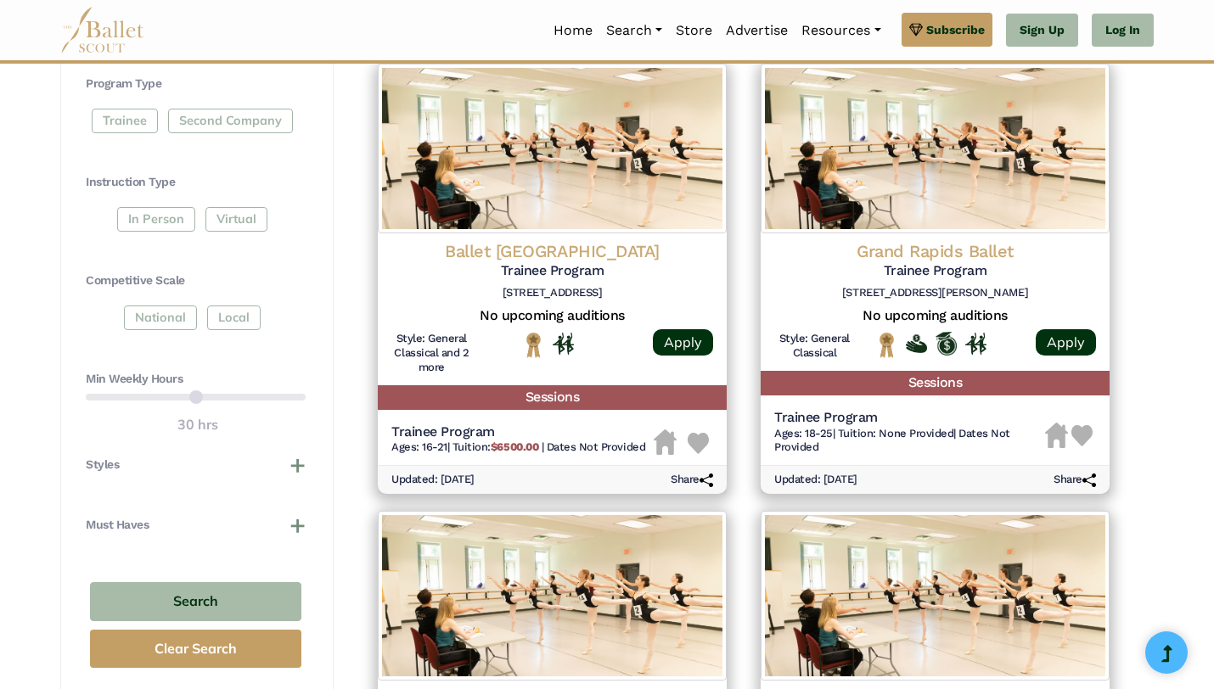
scroll to position [785, 0]
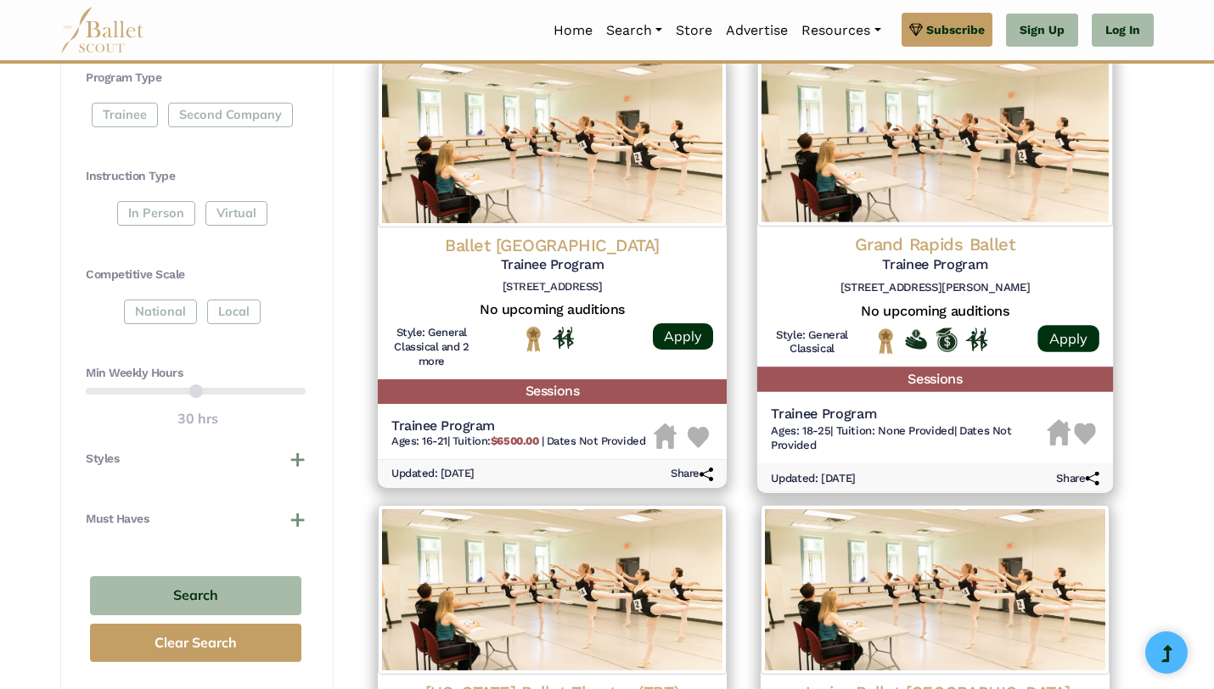
click at [899, 245] on h4 "Grand Rapids Ballet" at bounding box center [935, 244] width 328 height 23
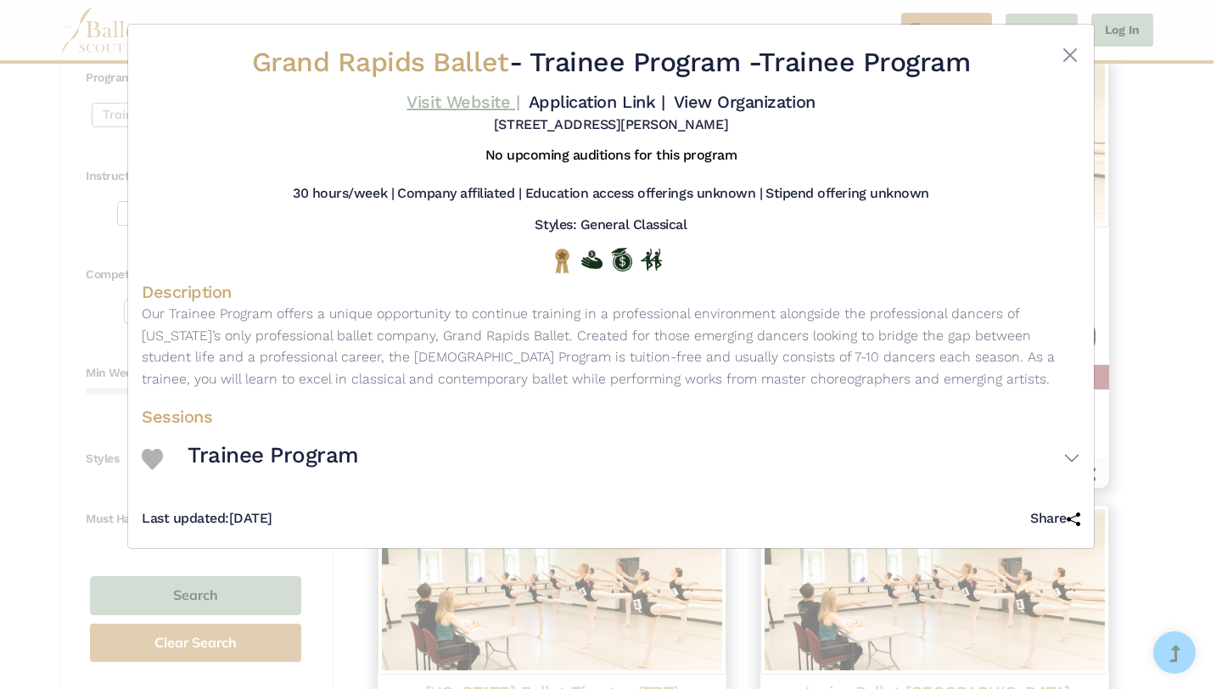
click at [488, 104] on link "Visit Website |" at bounding box center [463, 102] width 113 height 20
click at [1065, 61] on button "Close" at bounding box center [1070, 55] width 20 height 20
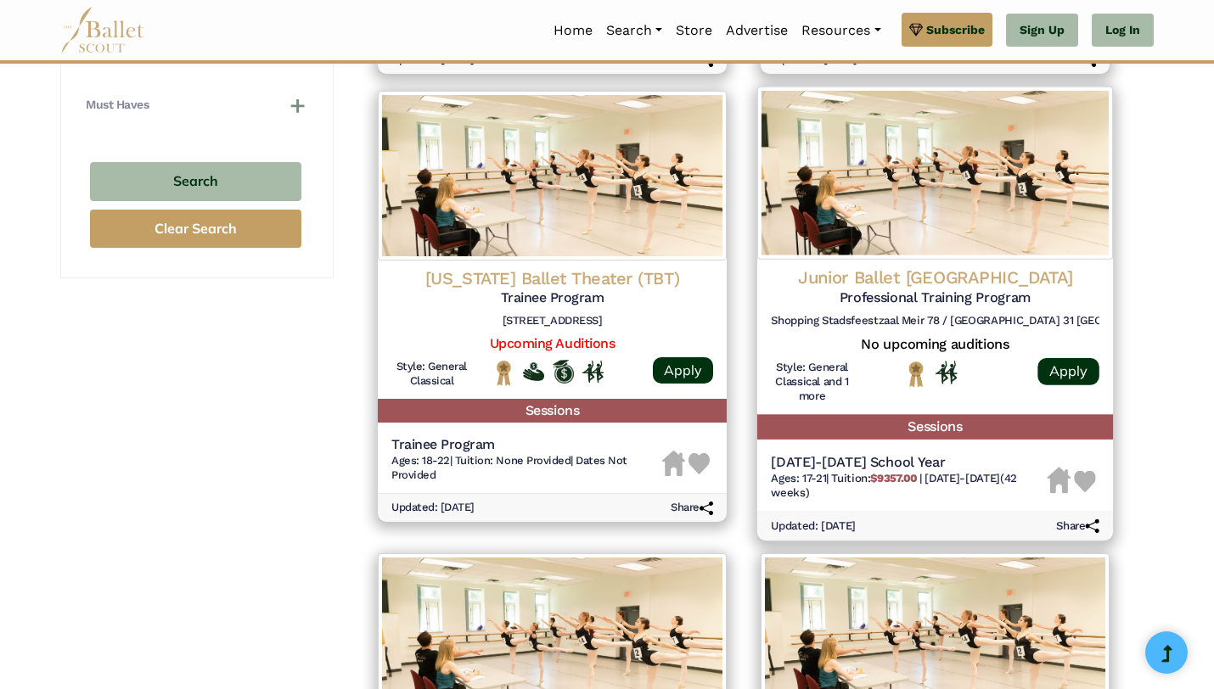
scroll to position [1200, 0]
click at [875, 278] on h4 "Junior Ballet Antwerp" at bounding box center [935, 277] width 328 height 23
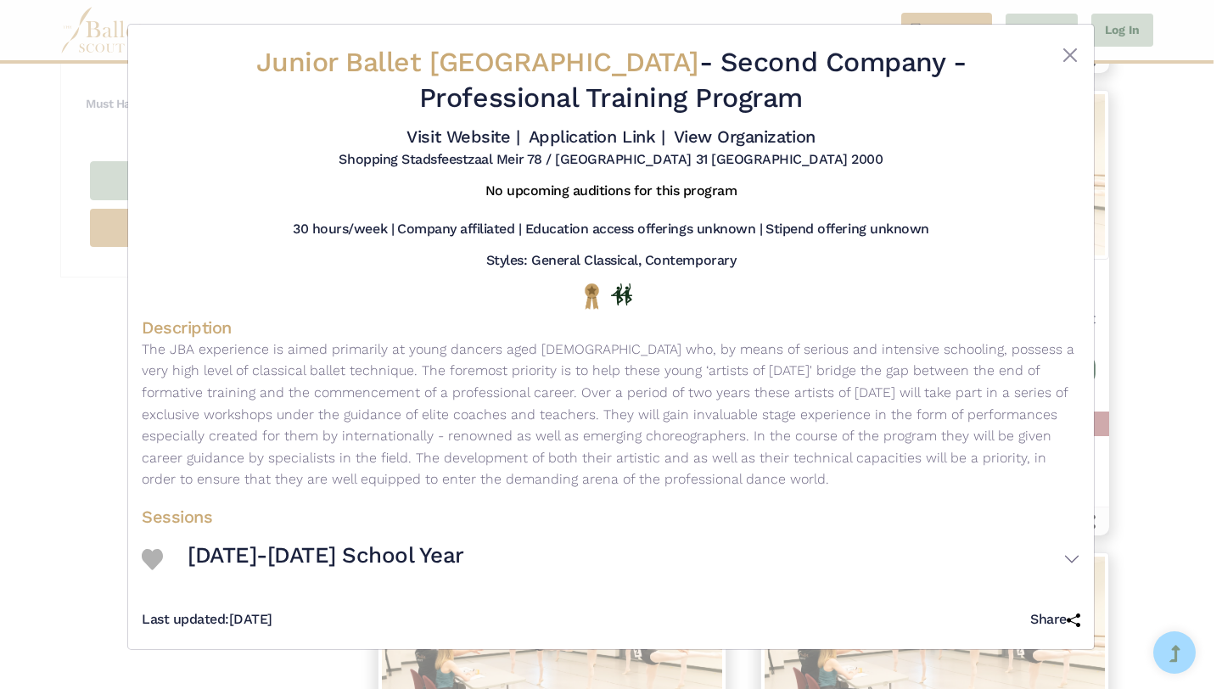
click at [1149, 183] on div "Junior Ballet Antwerp - Second Company - Professional Training Program Visit We…" at bounding box center [611, 344] width 1222 height 689
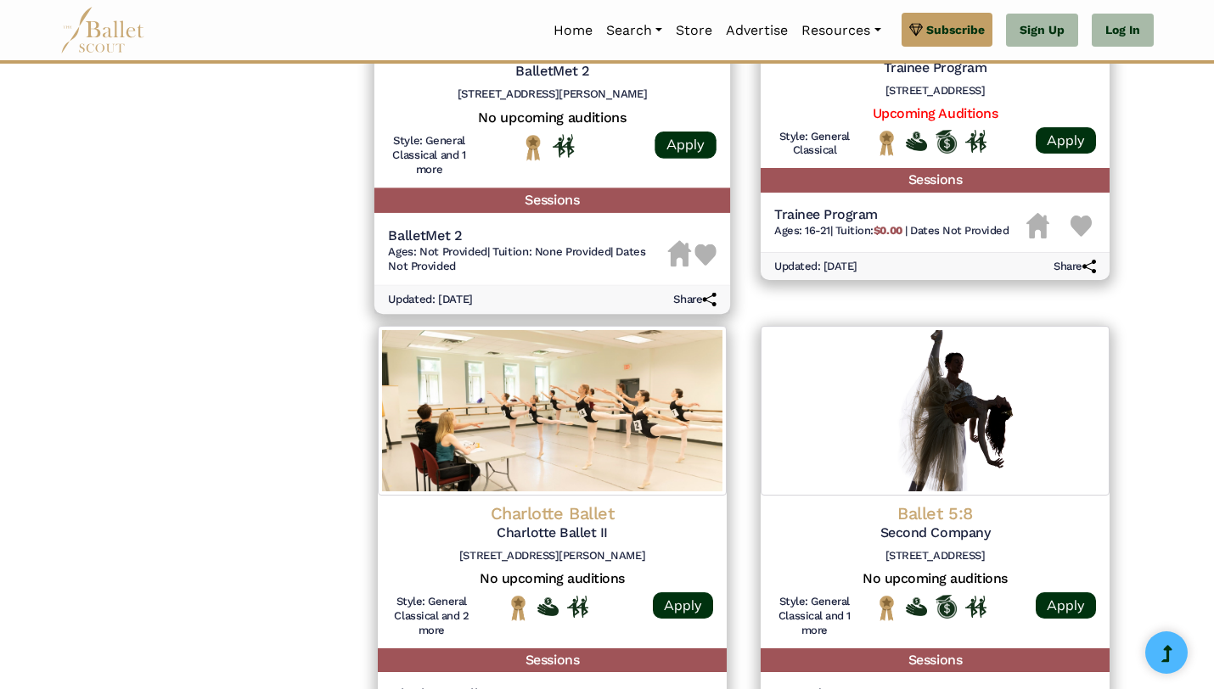
scroll to position [1967, 0]
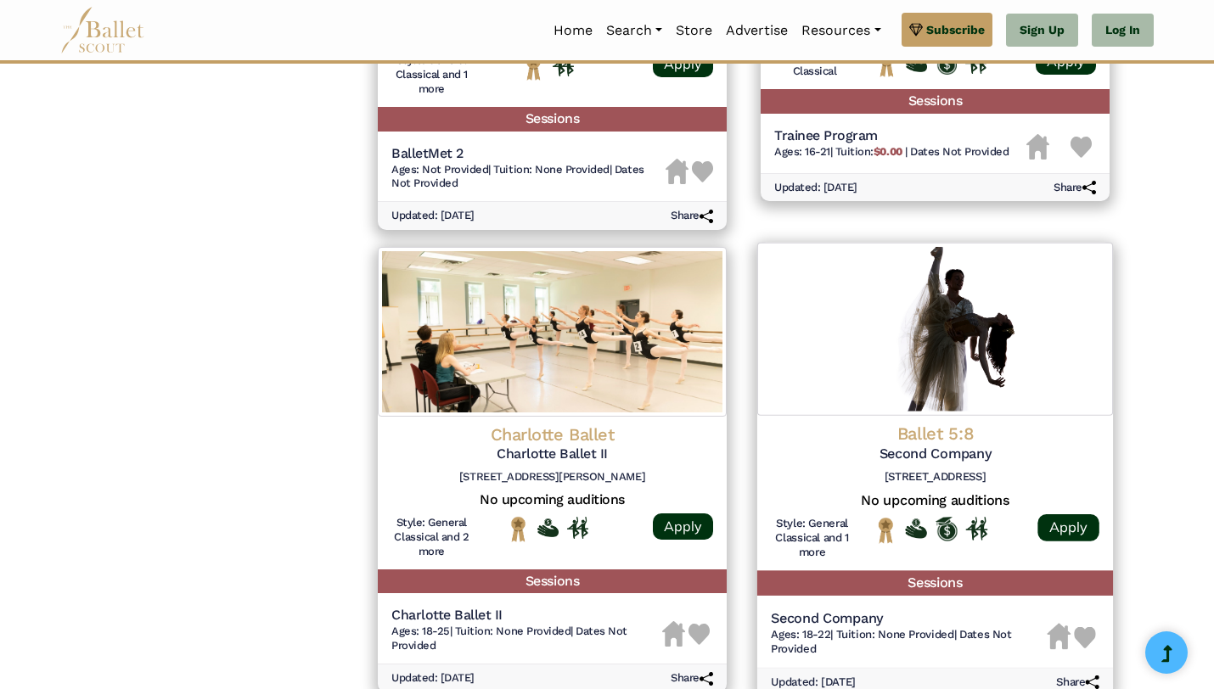
click at [911, 436] on h4 "Ballet 5:8" at bounding box center [935, 434] width 328 height 23
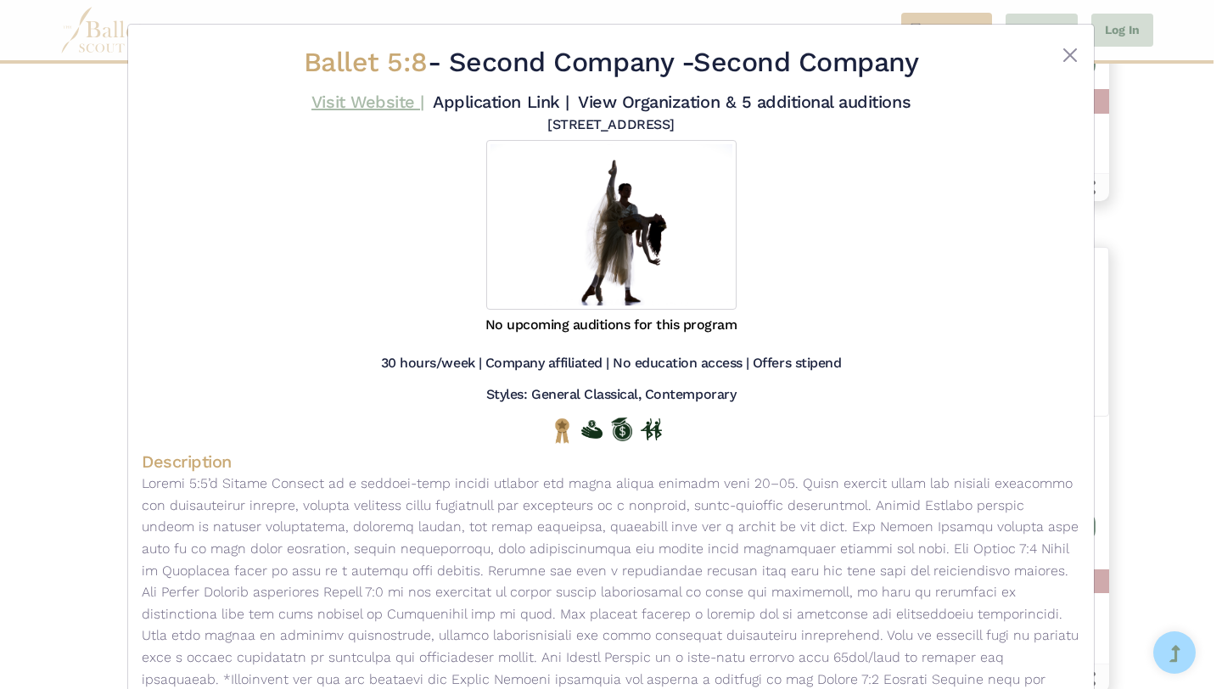
click at [401, 102] on link "Visit Website |" at bounding box center [367, 102] width 113 height 20
click at [1189, 378] on div "Ballet 5:8 - Second Company - Second Company Visit Website | Application Link |" at bounding box center [611, 344] width 1222 height 689
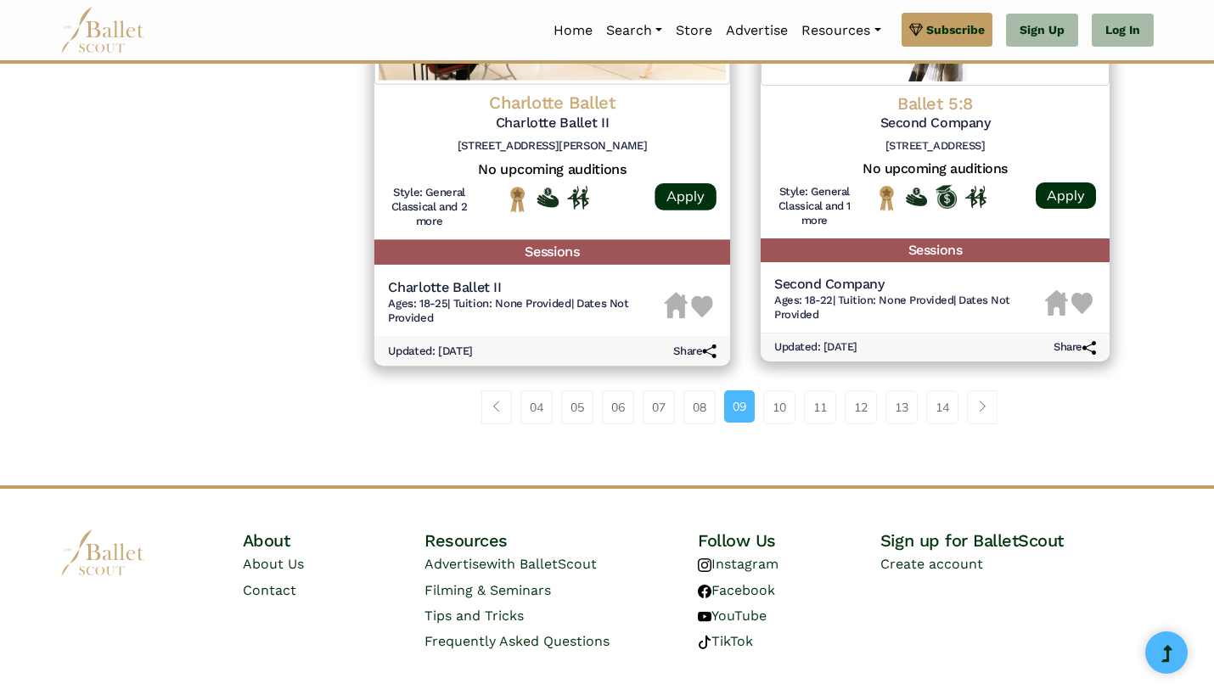
scroll to position [2335, 0]
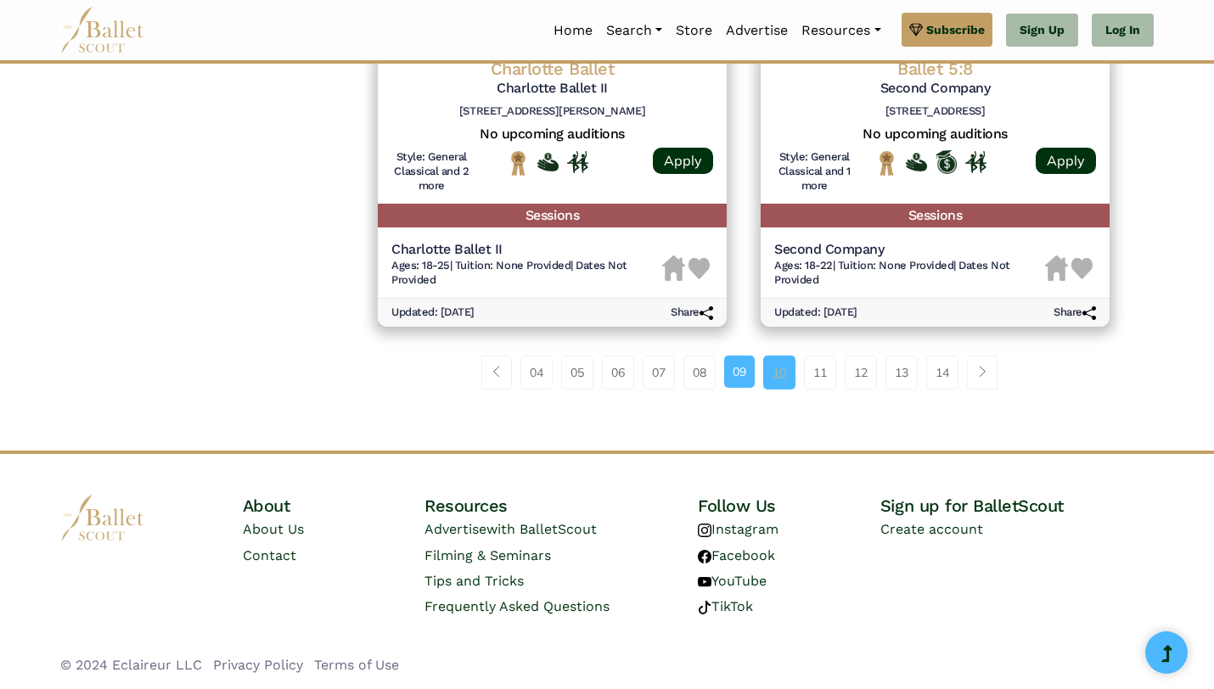
click at [774, 361] on link "10" at bounding box center [779, 373] width 32 height 34
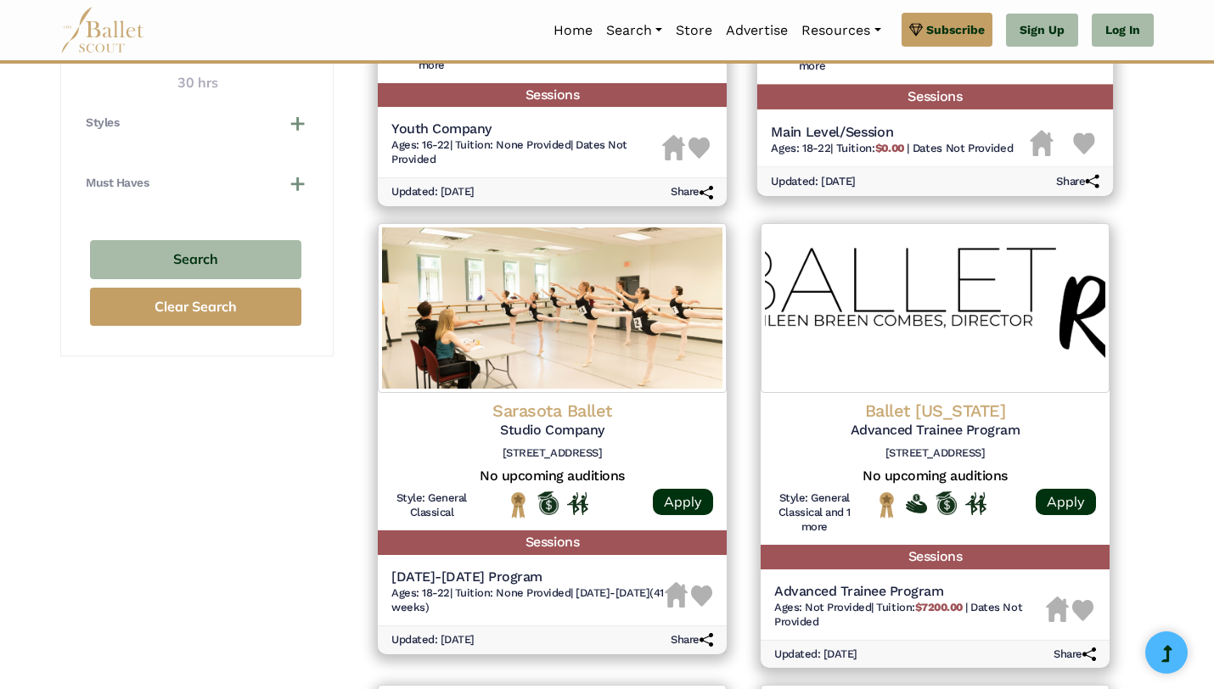
scroll to position [1140, 0]
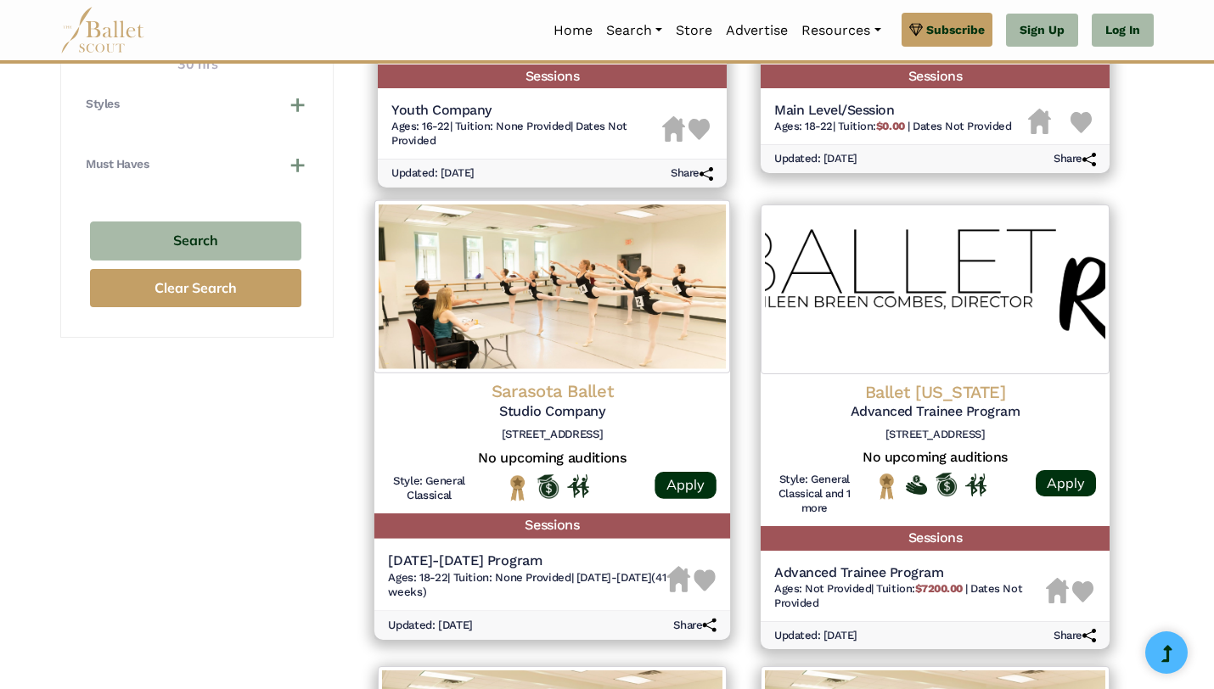
click at [592, 387] on h4 "Sarasota Ballet" at bounding box center [552, 391] width 328 height 23
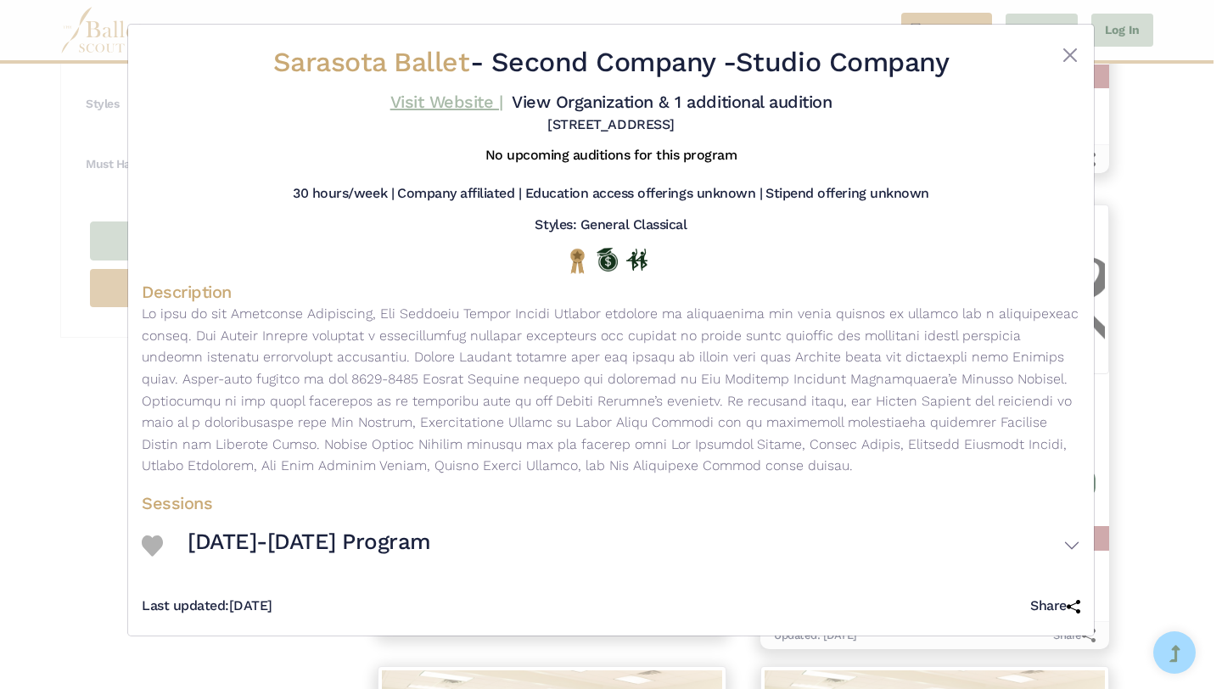
click at [426, 101] on link "Visit Website |" at bounding box center [446, 102] width 113 height 20
click at [1130, 345] on div "Sarasota Ballet - Second Company - Studio Company Visit Website | View Organiza…" at bounding box center [611, 344] width 1222 height 689
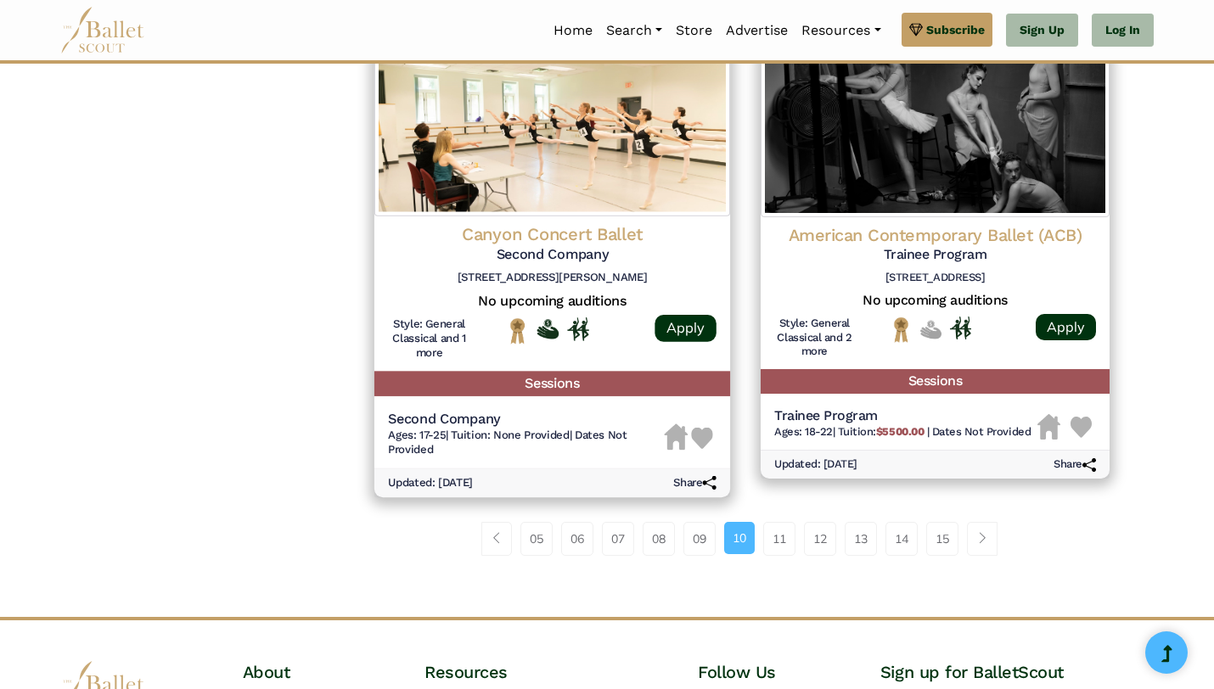
scroll to position [2242, 0]
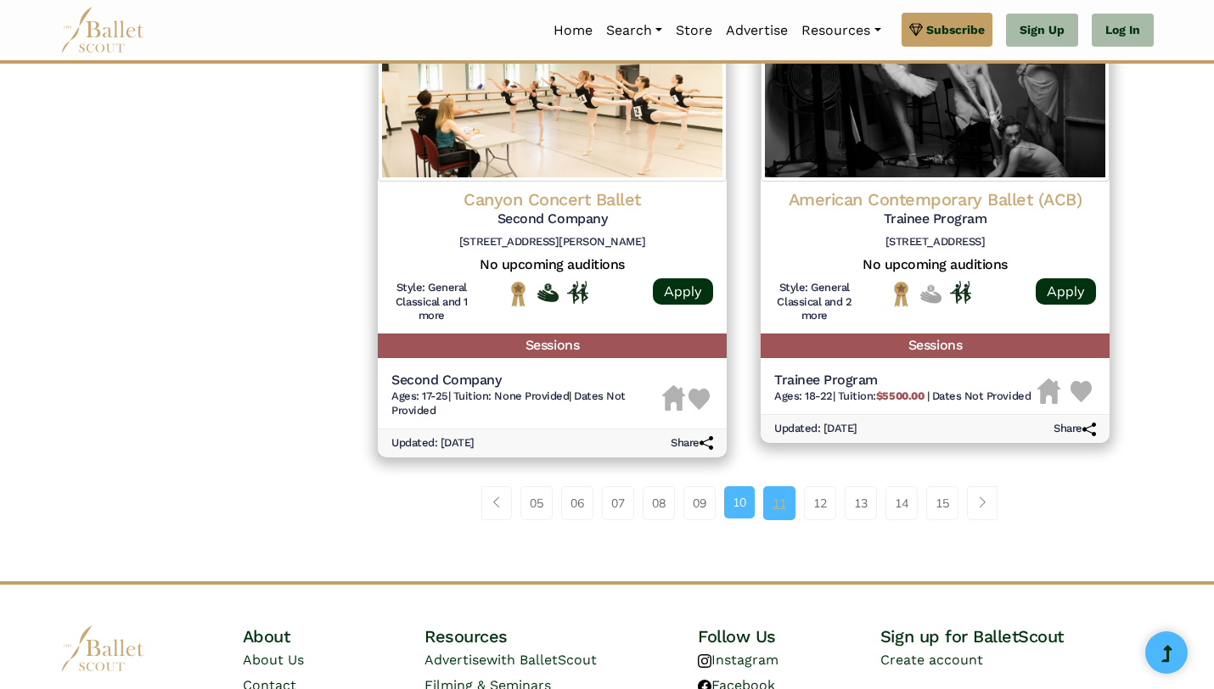
click at [770, 510] on link "11" at bounding box center [779, 503] width 32 height 34
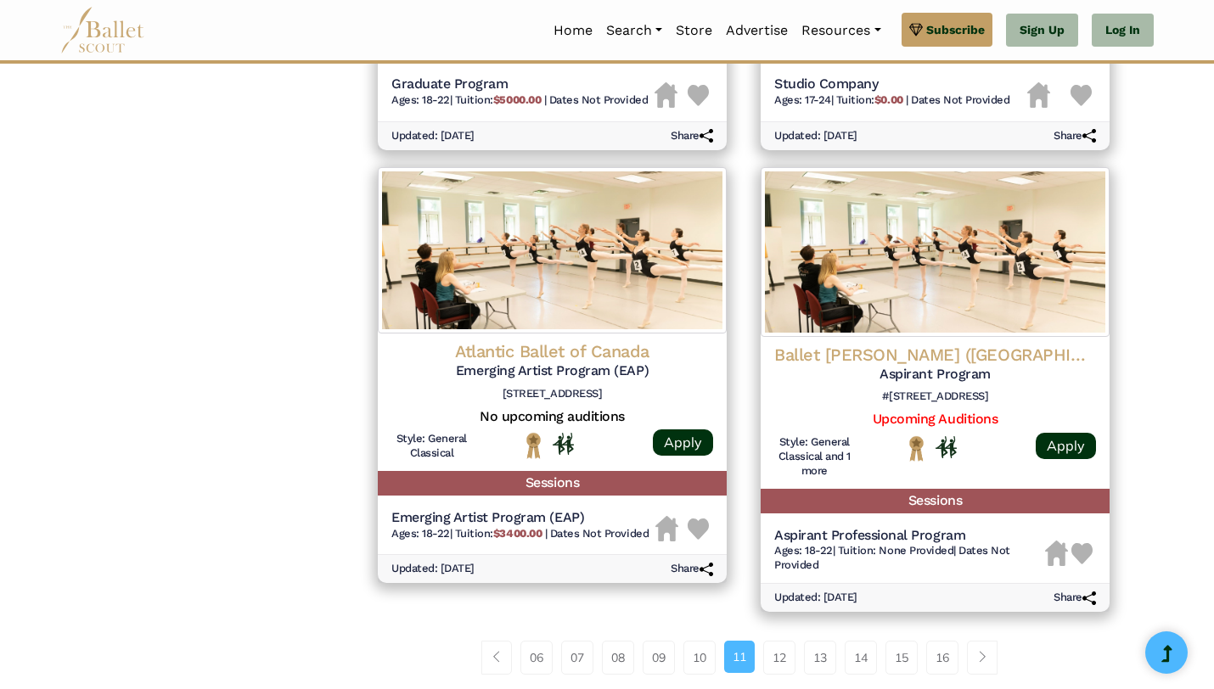
scroll to position [2018, 0]
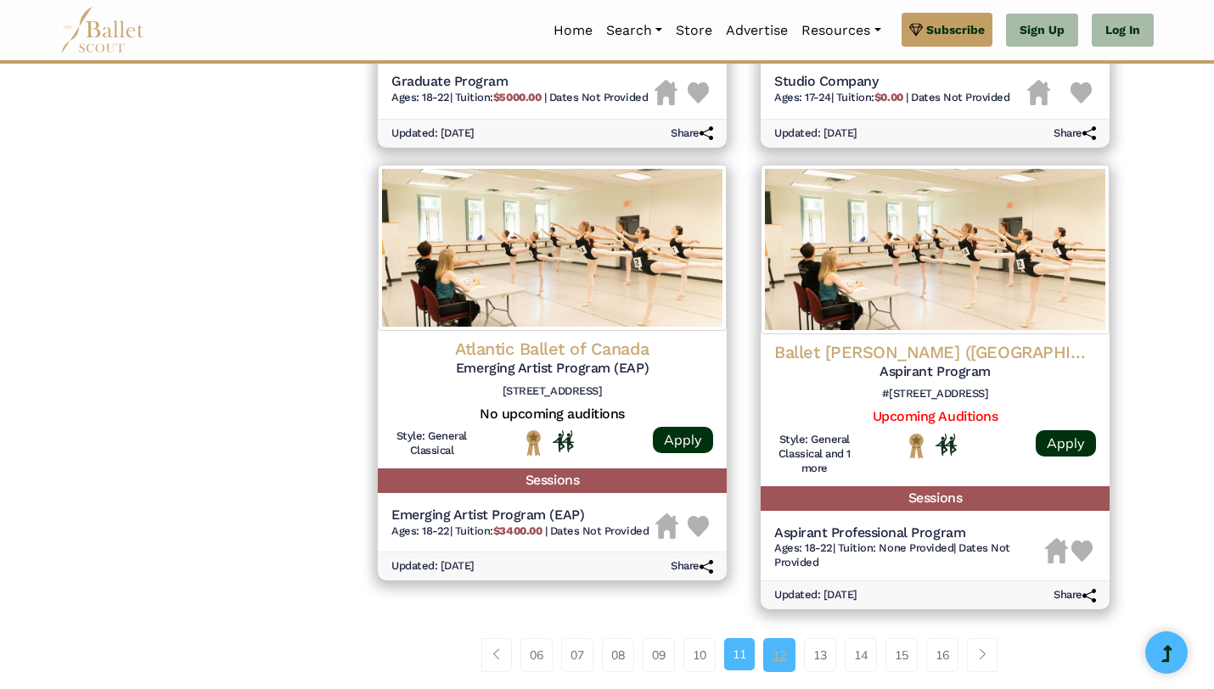
click at [793, 653] on link "12" at bounding box center [779, 655] width 32 height 34
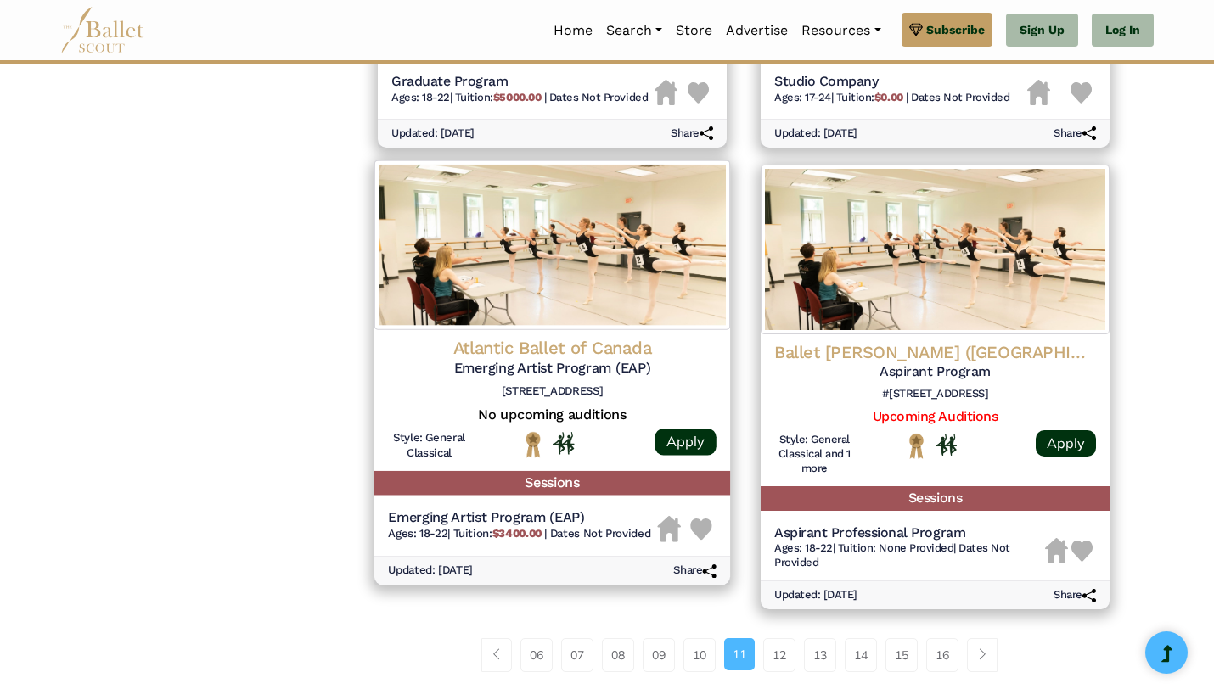
click at [529, 351] on h4 "Atlantic Ballet of Canada" at bounding box center [552, 348] width 328 height 23
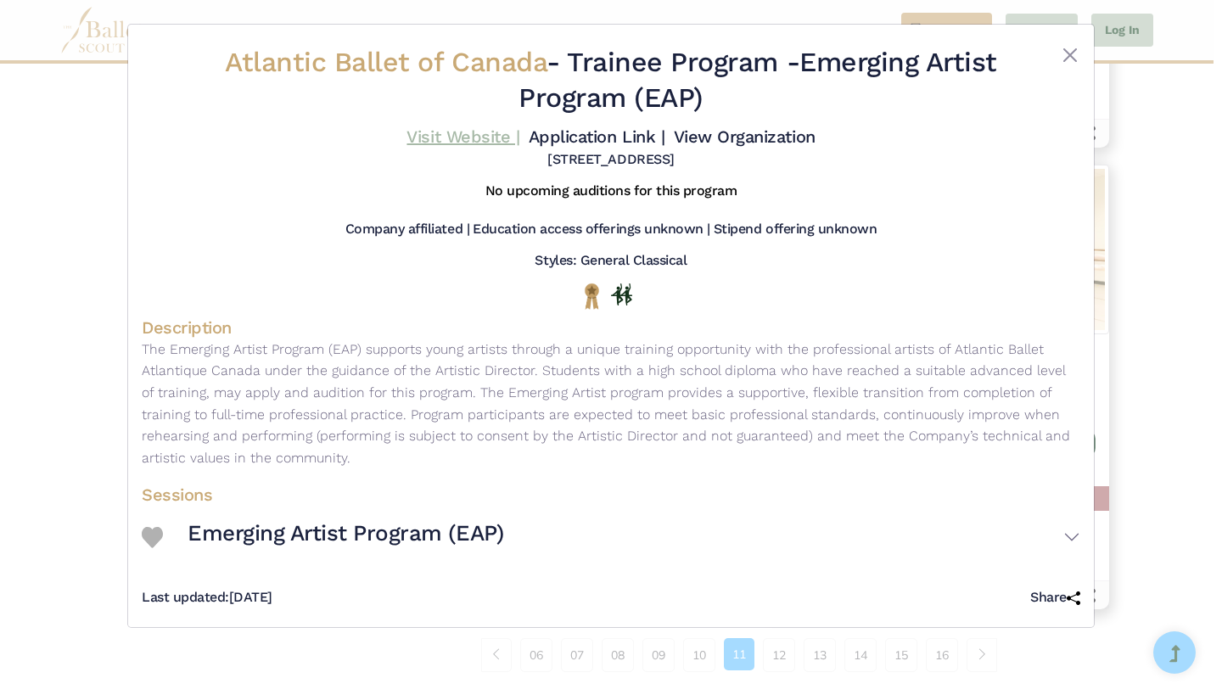
click at [468, 130] on link "Visit Website |" at bounding box center [463, 136] width 113 height 20
click at [1161, 256] on div "Atlantic Ballet of Canada - Trainee Program - Emerging Artist Program (EAP) Vis…" at bounding box center [611, 344] width 1222 height 689
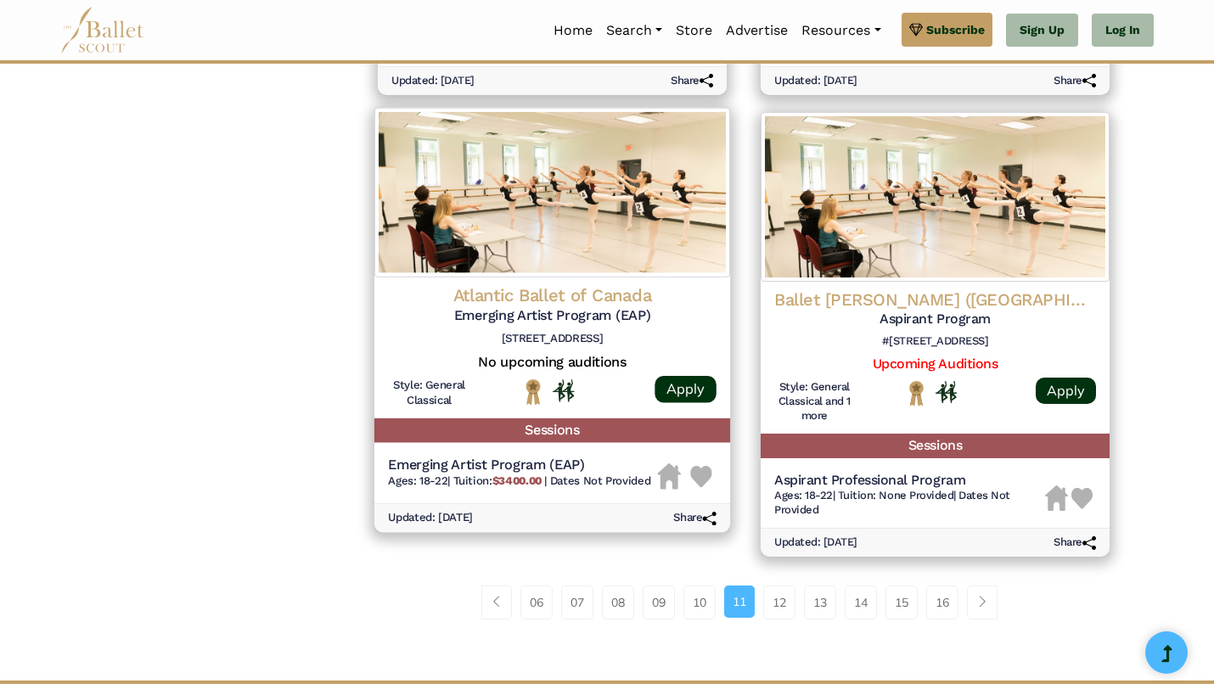
scroll to position [2108, 0]
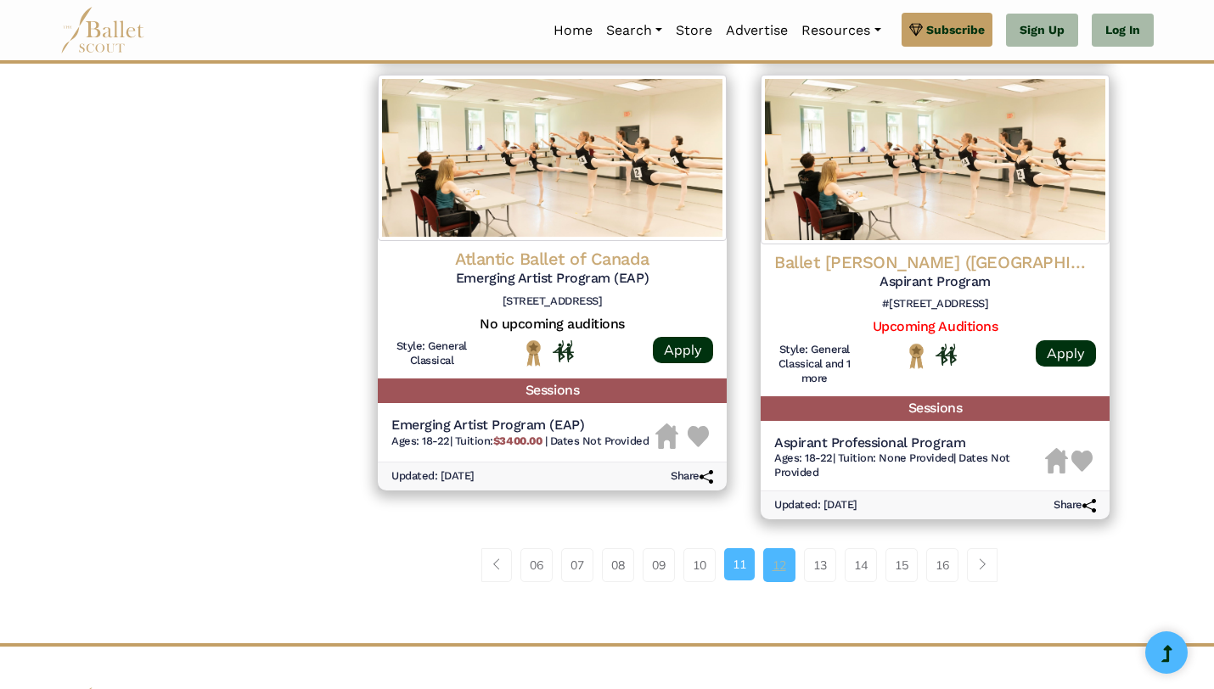
click at [772, 564] on link "12" at bounding box center [779, 565] width 32 height 34
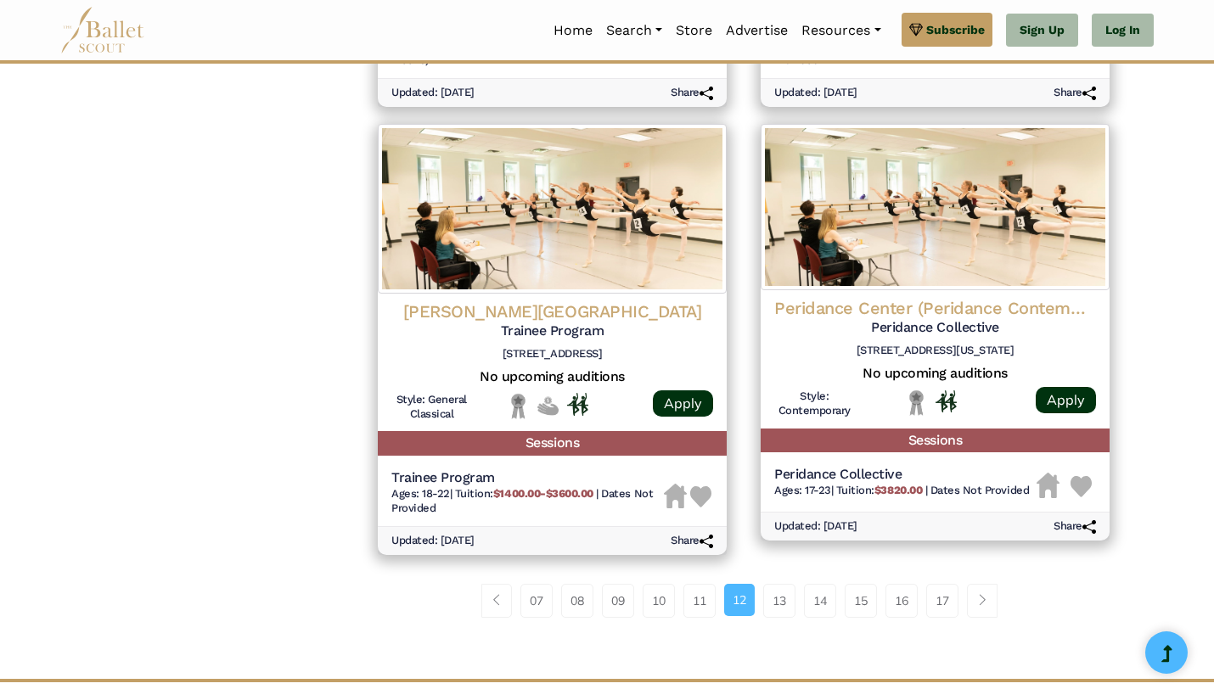
scroll to position [2132, 0]
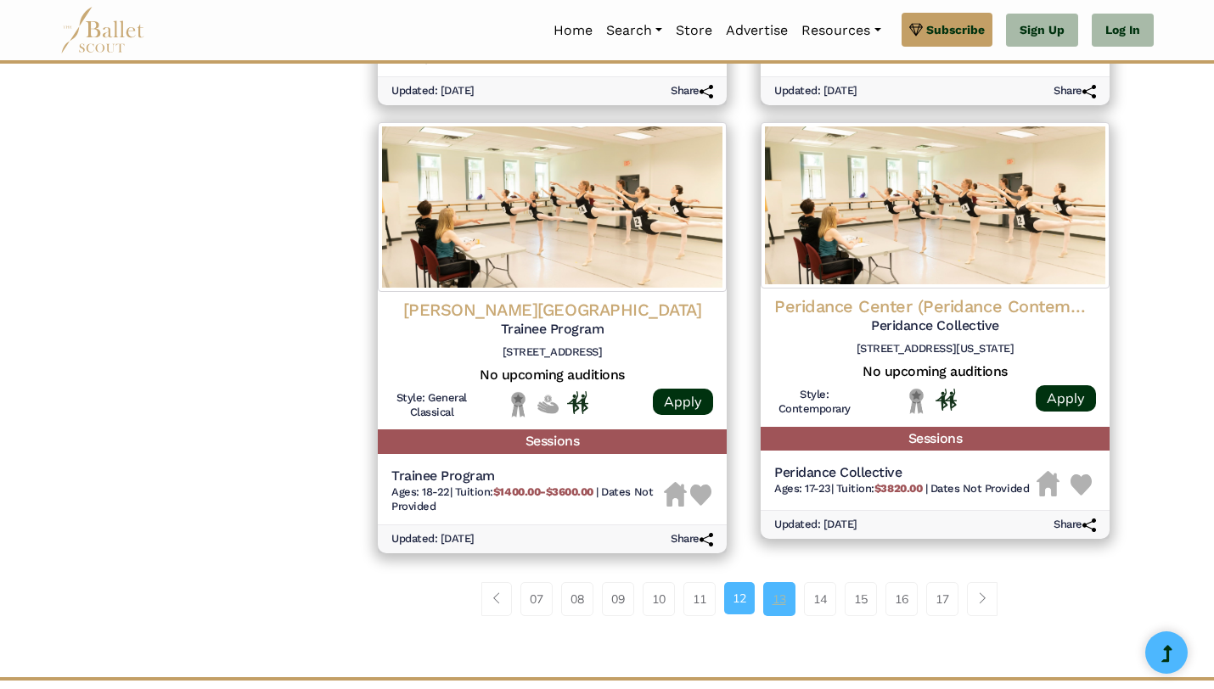
click at [776, 608] on link "13" at bounding box center [779, 599] width 32 height 34
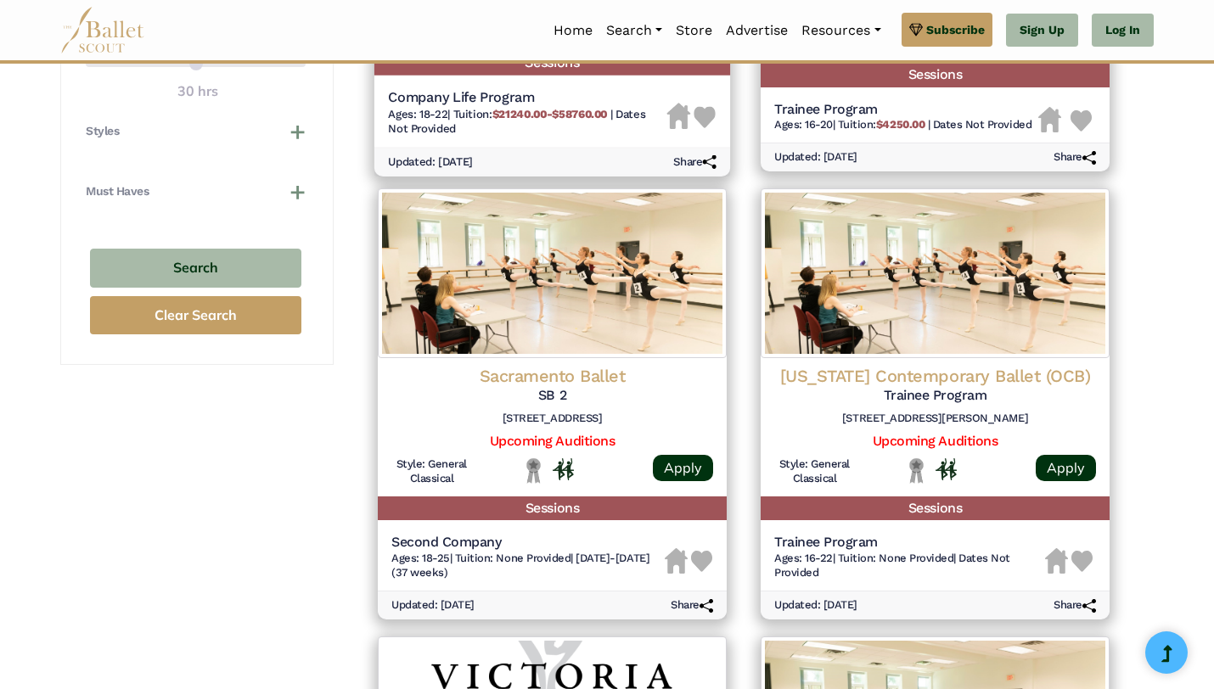
scroll to position [1113, 0]
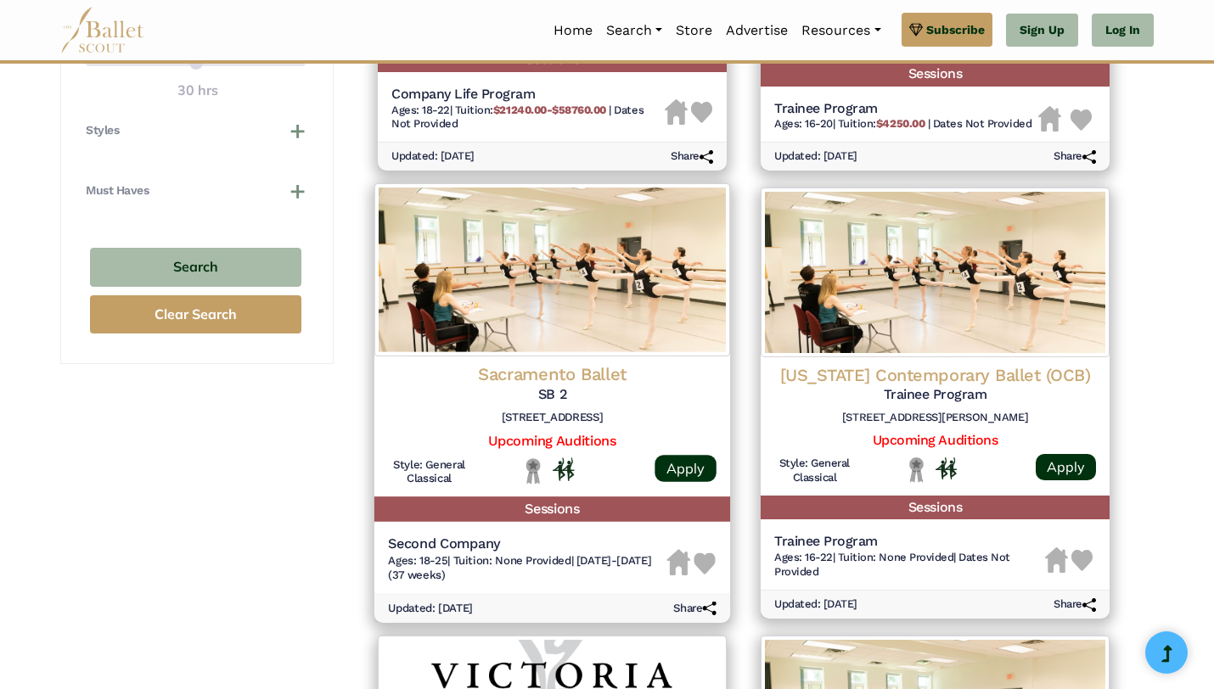
click at [622, 388] on h5 "SB 2" at bounding box center [552, 395] width 328 height 18
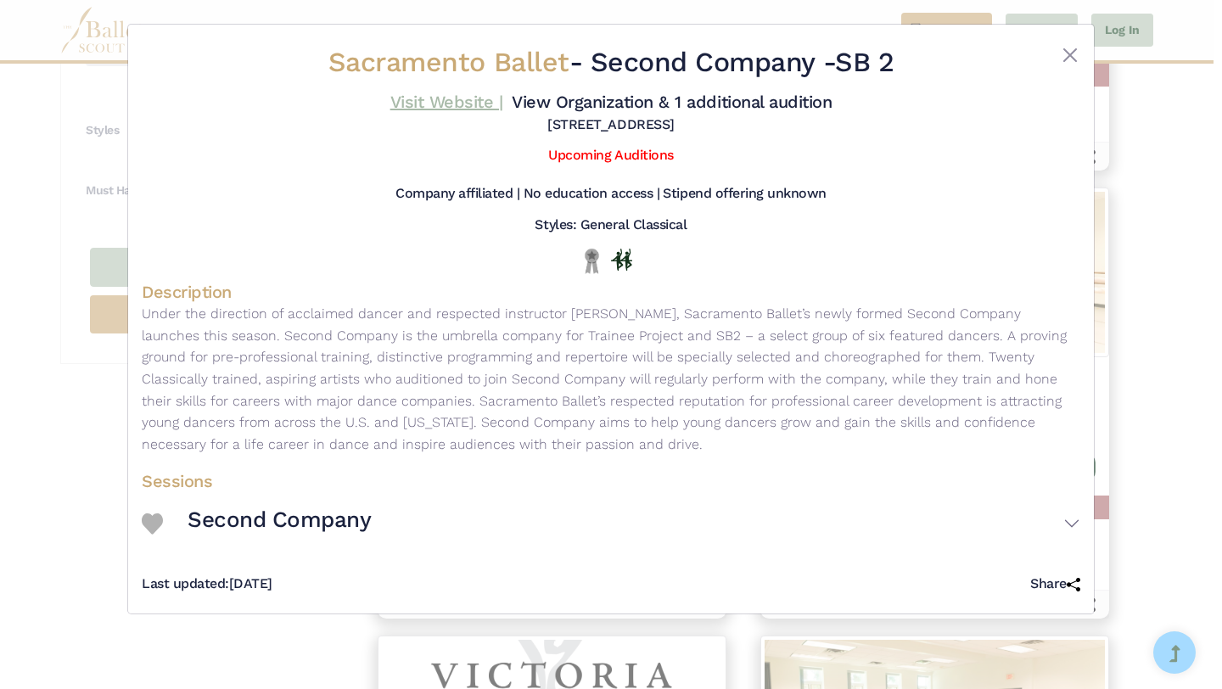
click at [473, 97] on link "Visit Website |" at bounding box center [446, 102] width 113 height 20
click at [1154, 296] on div "Sacramento Ballet - Second Company - SB 2 Visit Website | View Organization & 1…" at bounding box center [611, 344] width 1222 height 689
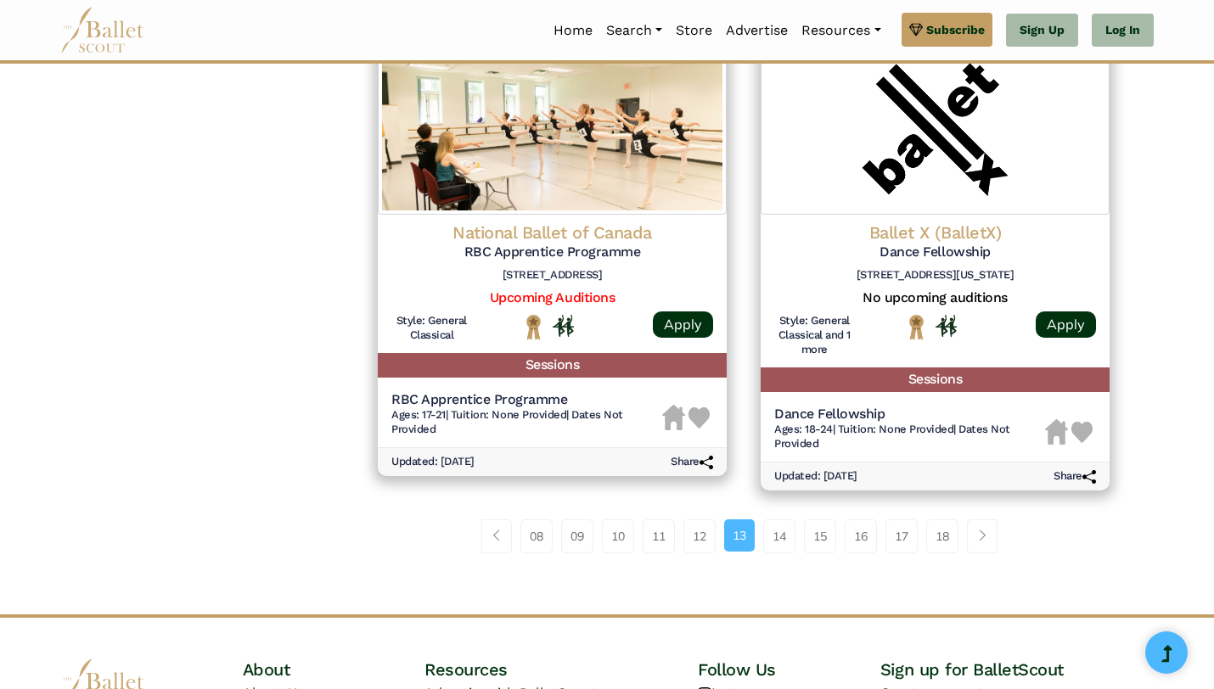
scroll to position [2150, 0]
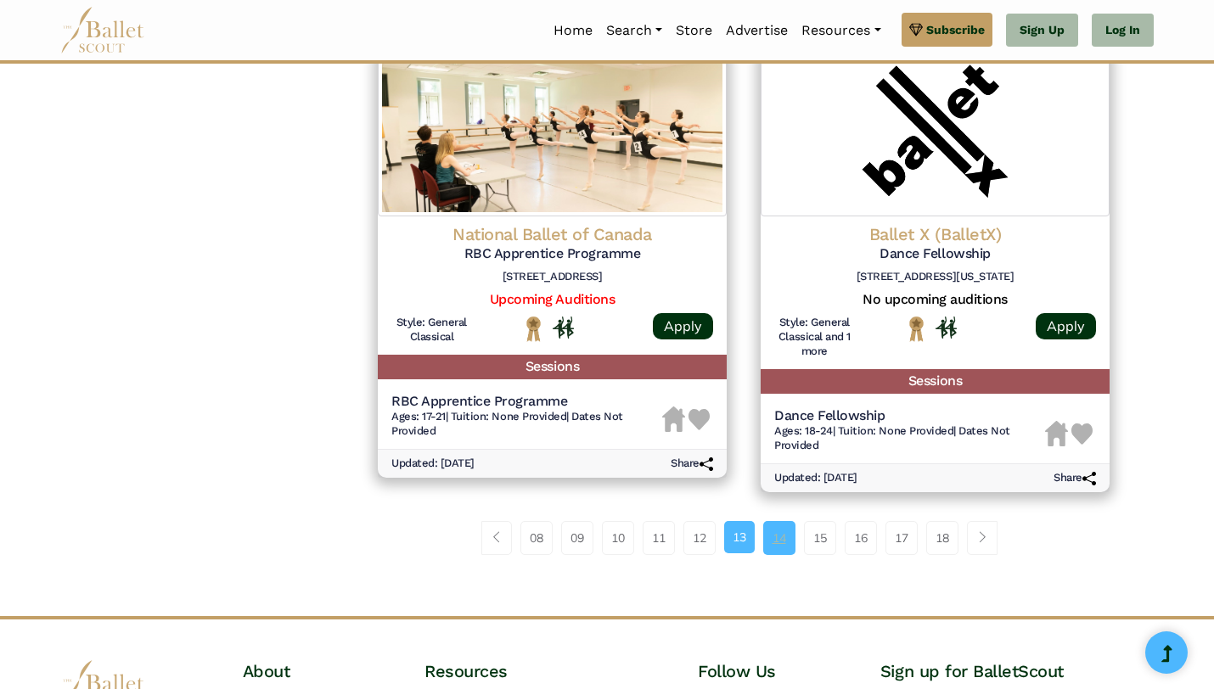
click at [775, 552] on link "14" at bounding box center [779, 538] width 32 height 34
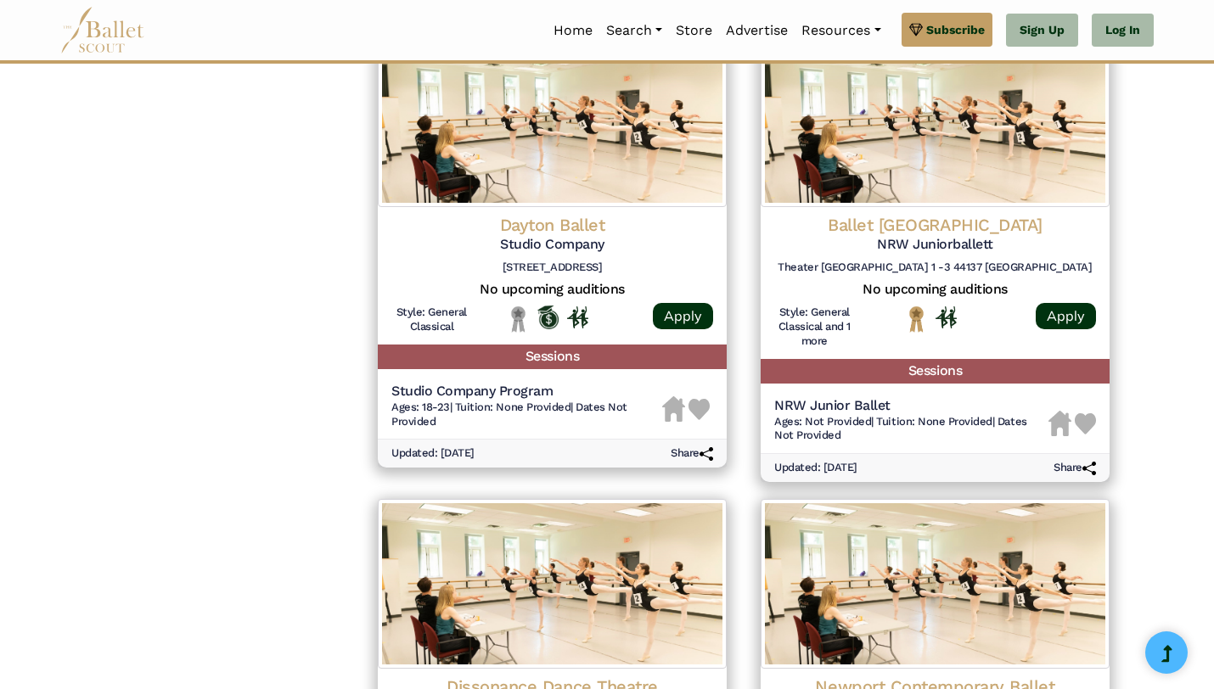
scroll to position [1716, 0]
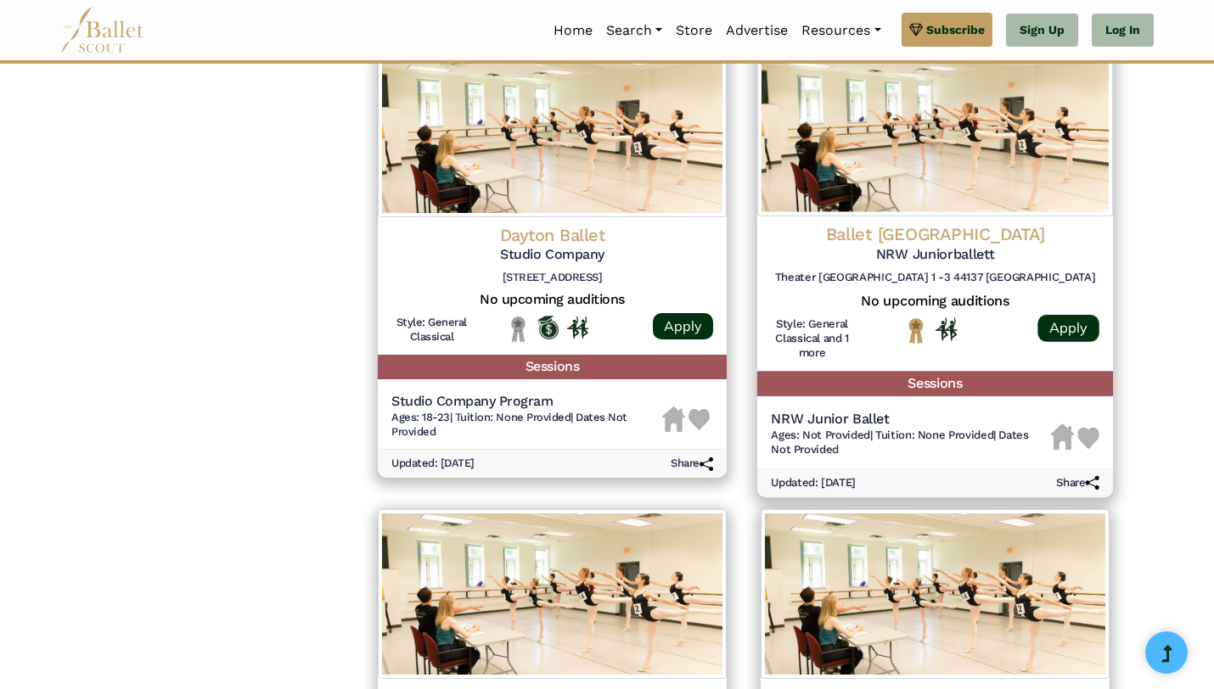
click at [934, 236] on h4 "Ballet Dortmund" at bounding box center [935, 234] width 328 height 23
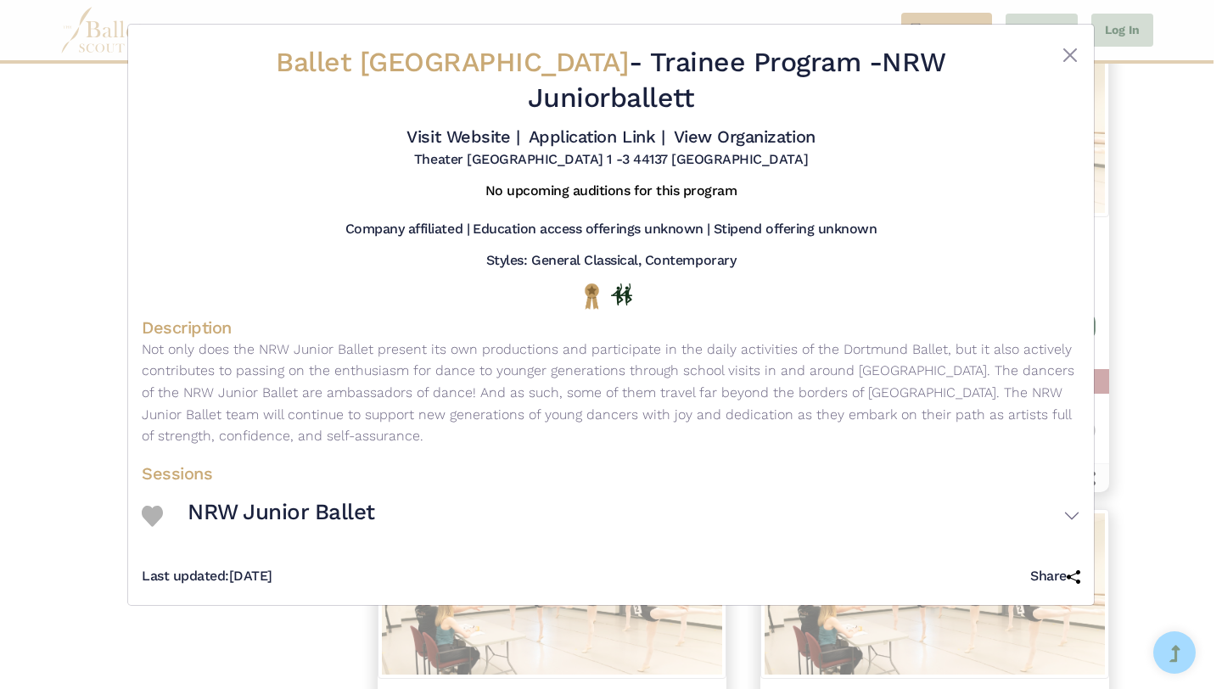
click at [1152, 455] on div "Ballet Dortmund - Trainee Program - NRW Juniorballett Visit Website | Applicati…" at bounding box center [611, 344] width 1222 height 689
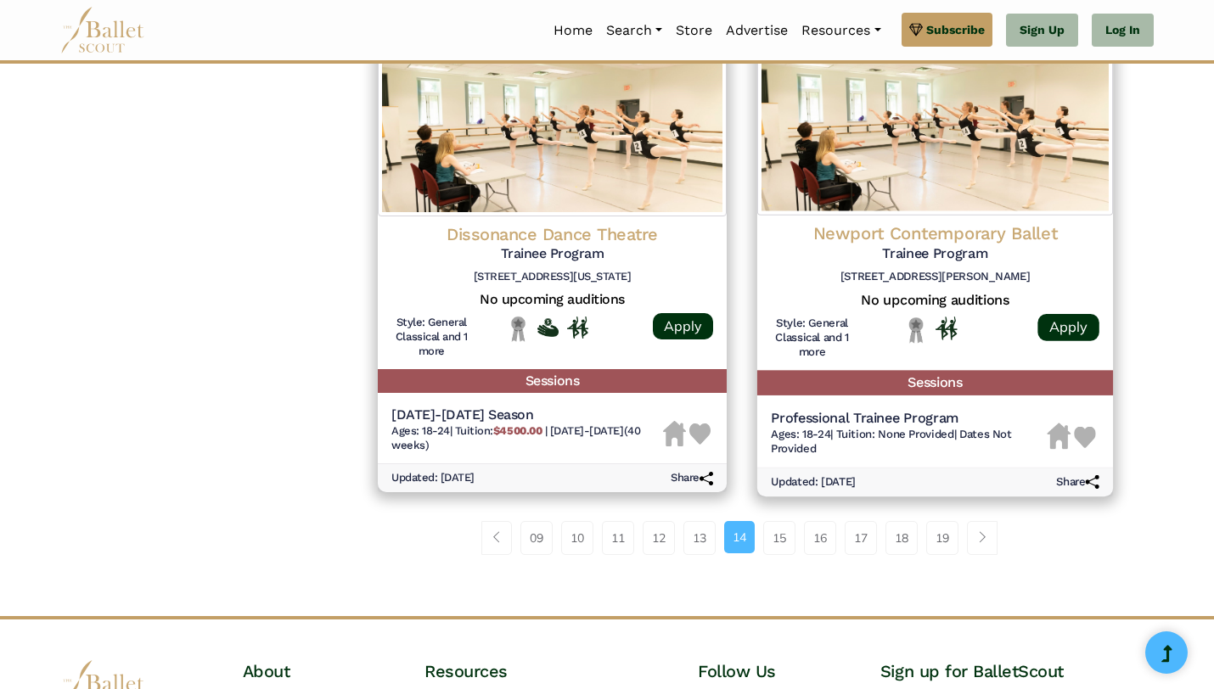
scroll to position [2179, 0]
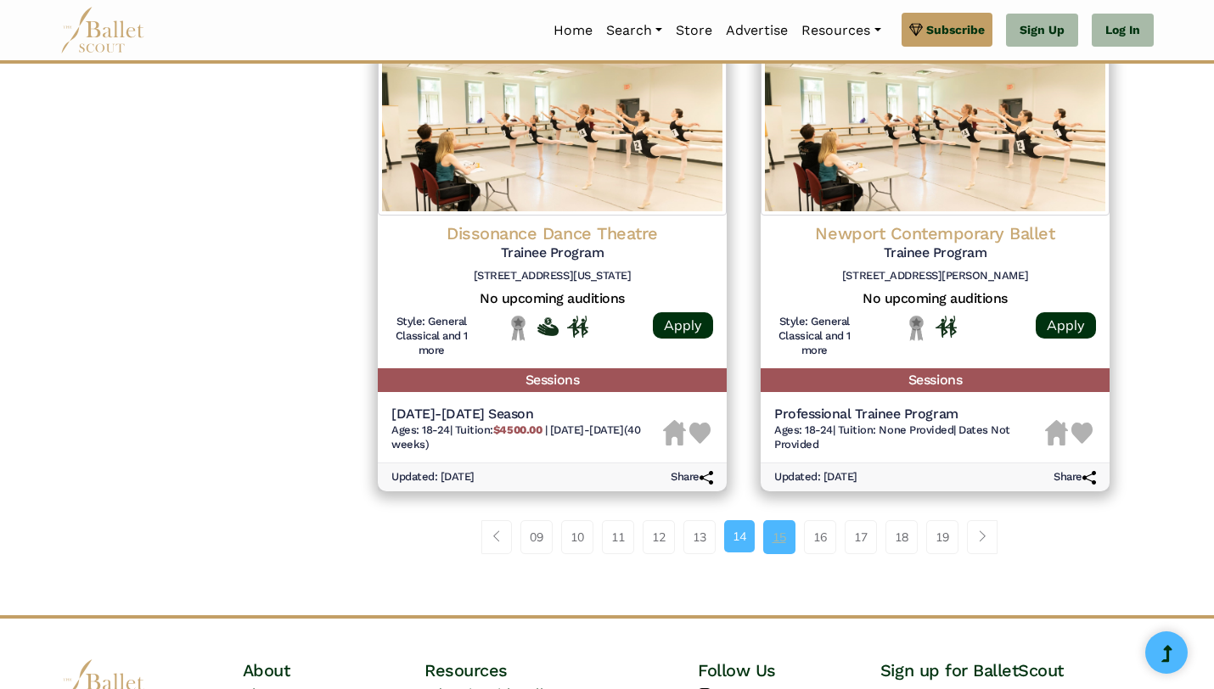
click at [768, 527] on link "15" at bounding box center [779, 537] width 32 height 34
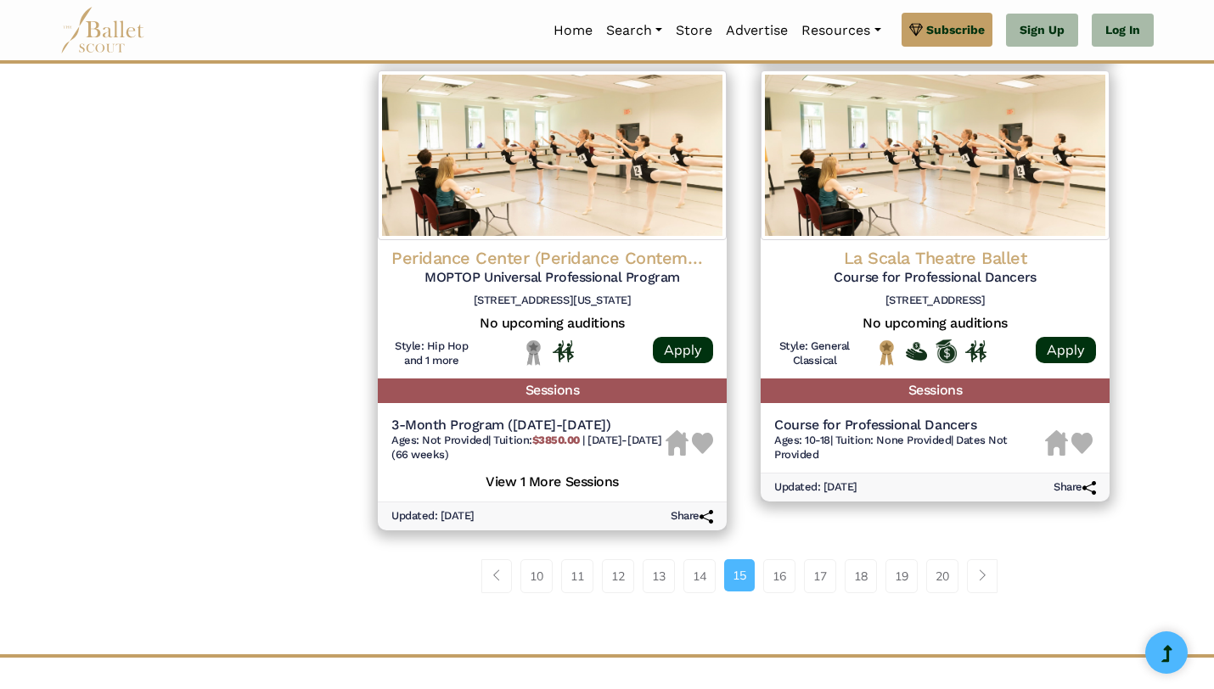
scroll to position [2138, 0]
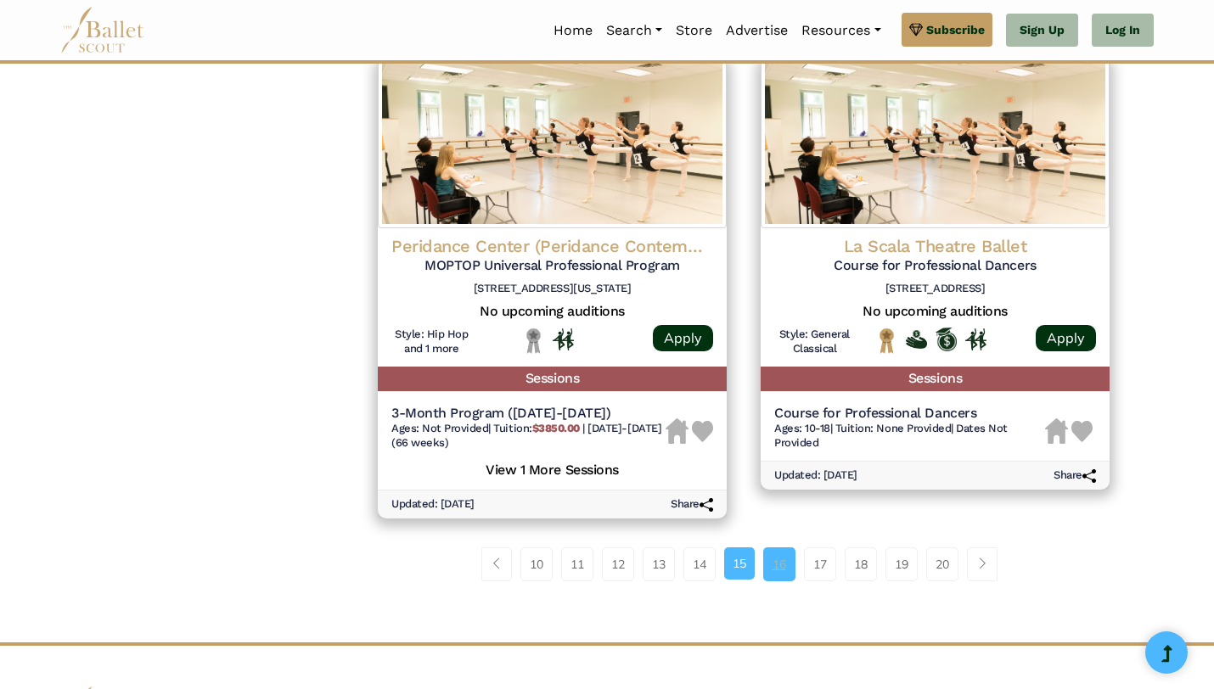
click at [772, 569] on link "16" at bounding box center [779, 564] width 32 height 34
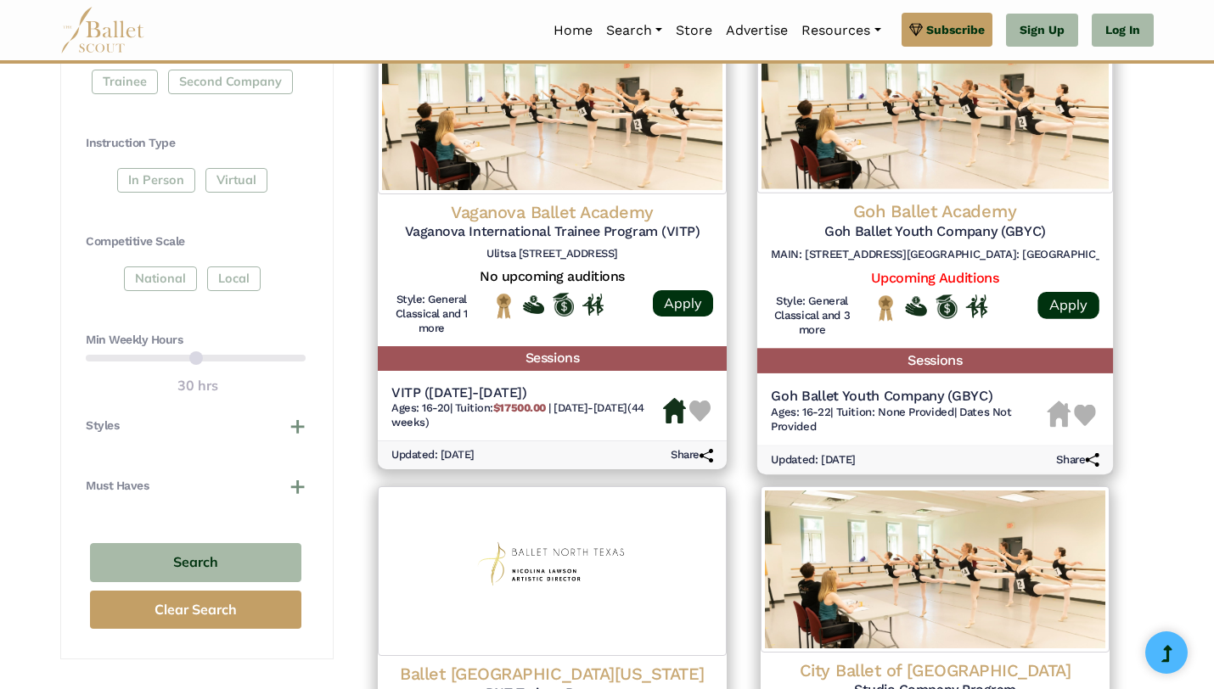
scroll to position [827, 0]
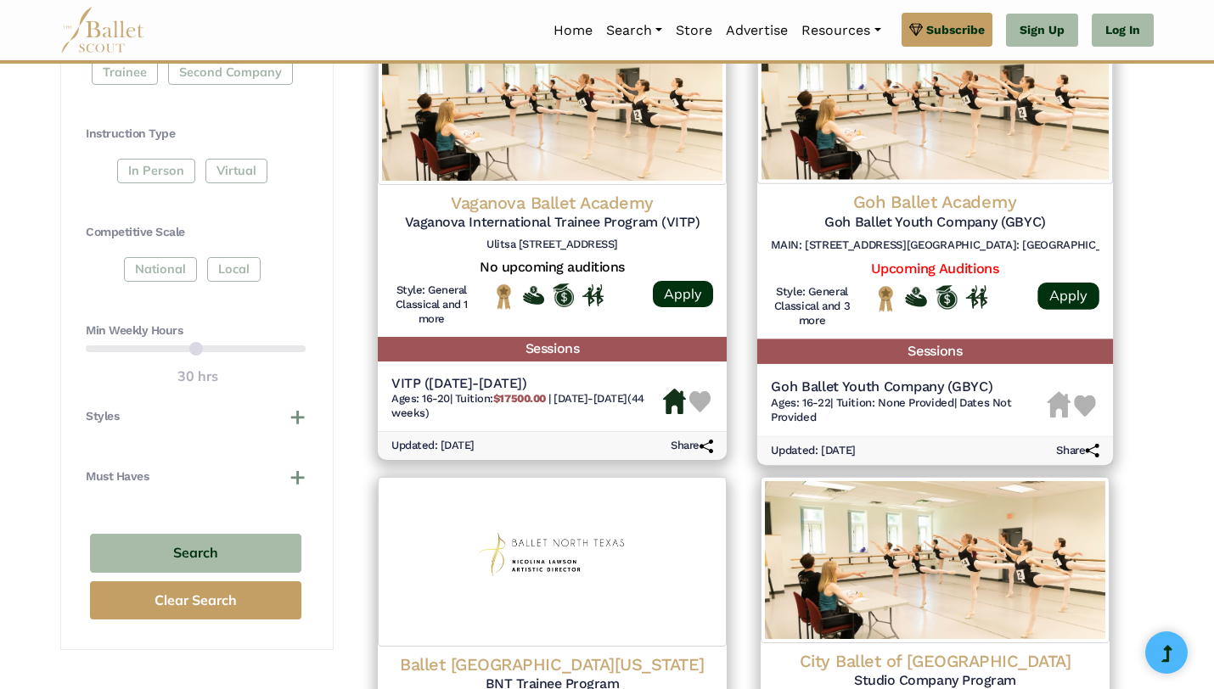
click at [895, 203] on h4 "Goh Ballet Academy" at bounding box center [935, 202] width 328 height 23
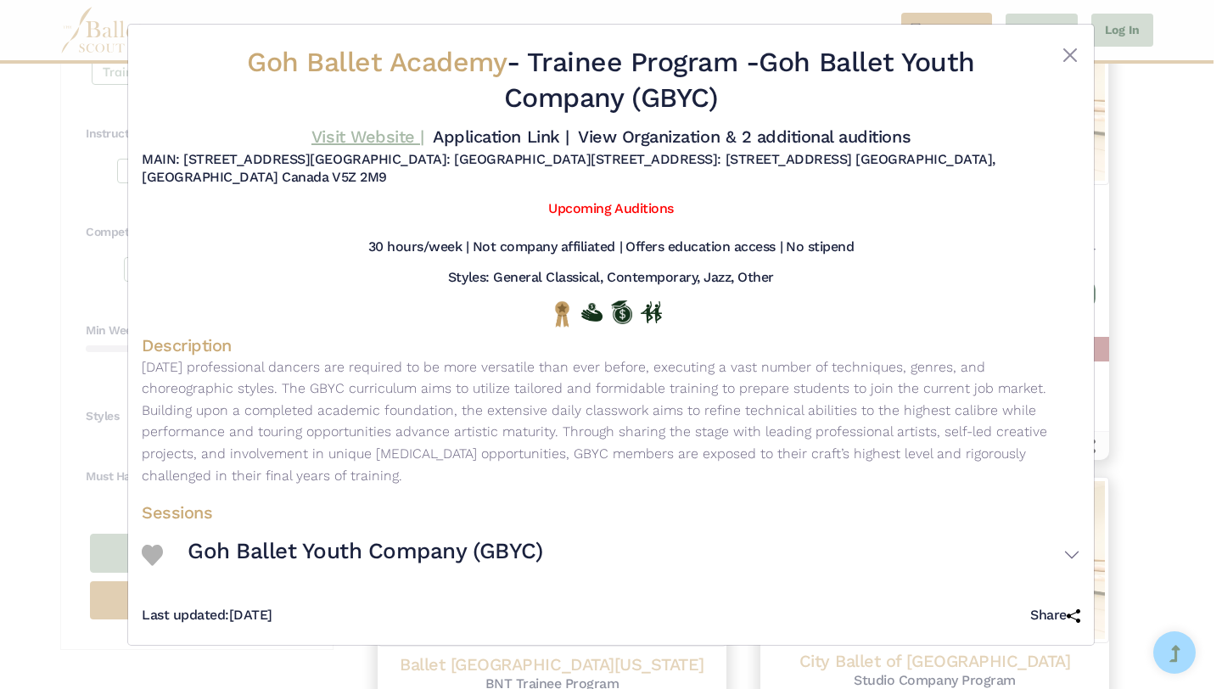
click at [389, 132] on link "Visit Website |" at bounding box center [367, 136] width 113 height 20
click at [485, 129] on link "Application Link |" at bounding box center [501, 136] width 136 height 20
click at [1147, 227] on div "Goh Ballet Academy - Trainee Program - Goh Ballet Youth Company (GBYC) Visit We…" at bounding box center [611, 344] width 1222 height 689
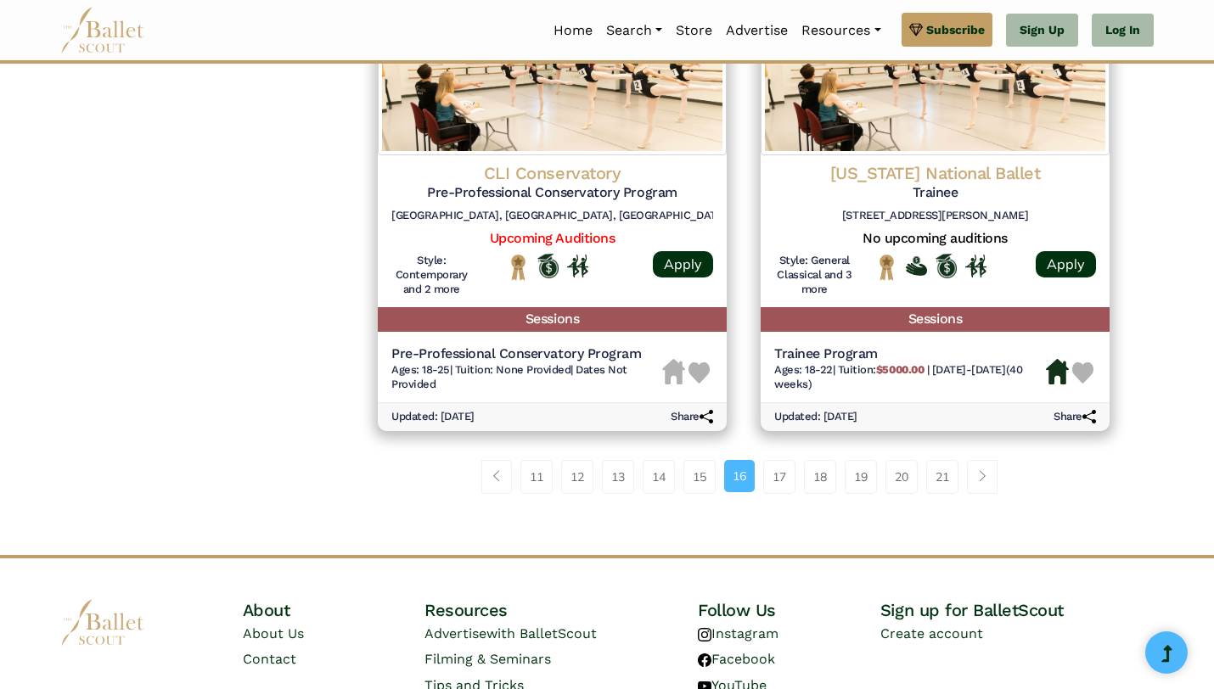
scroll to position [2277, 0]
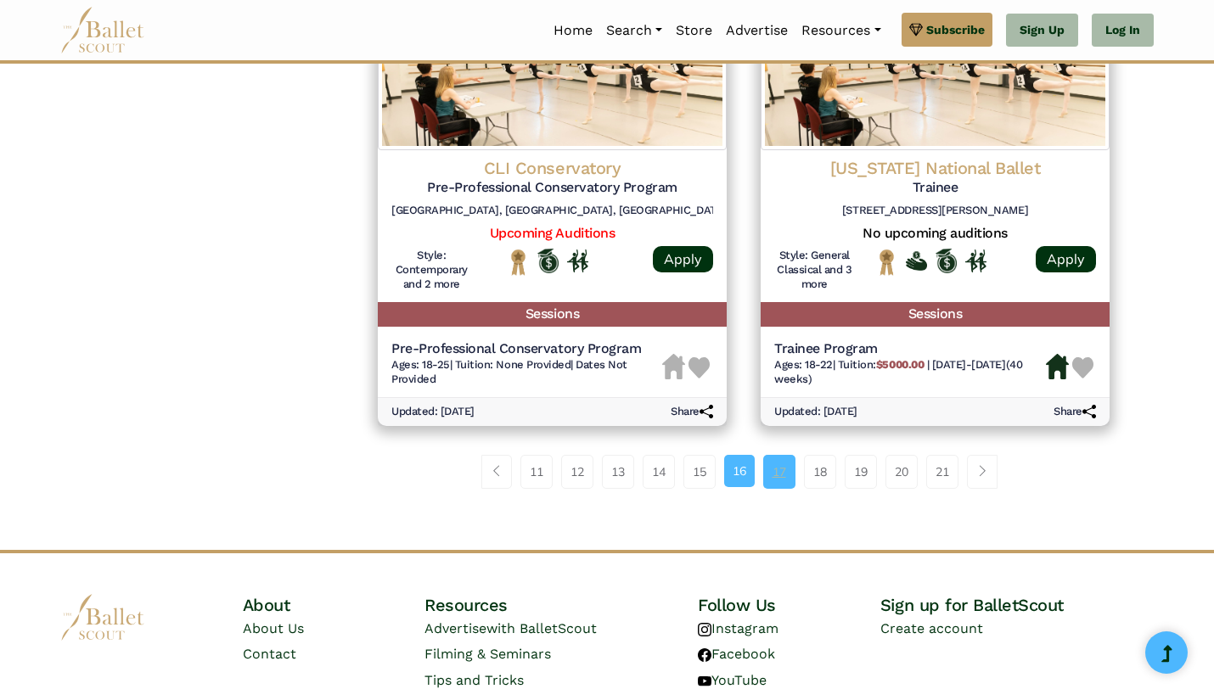
click at [787, 473] on link "17" at bounding box center [779, 472] width 32 height 34
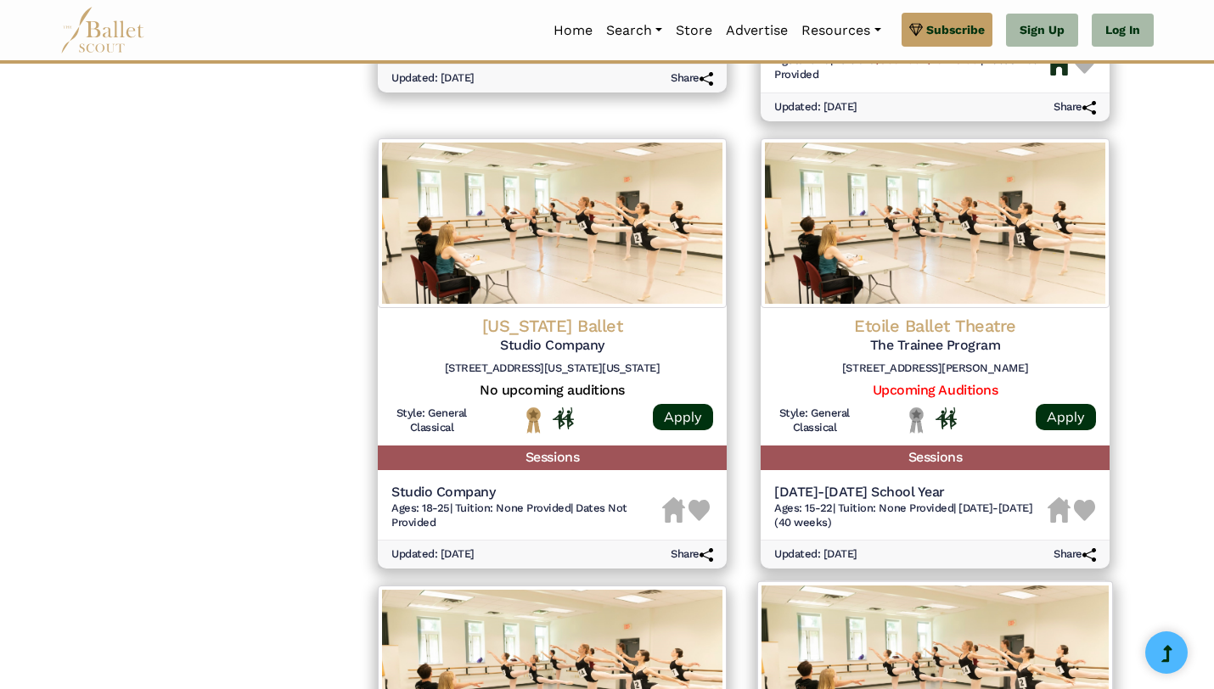
scroll to position [1606, 0]
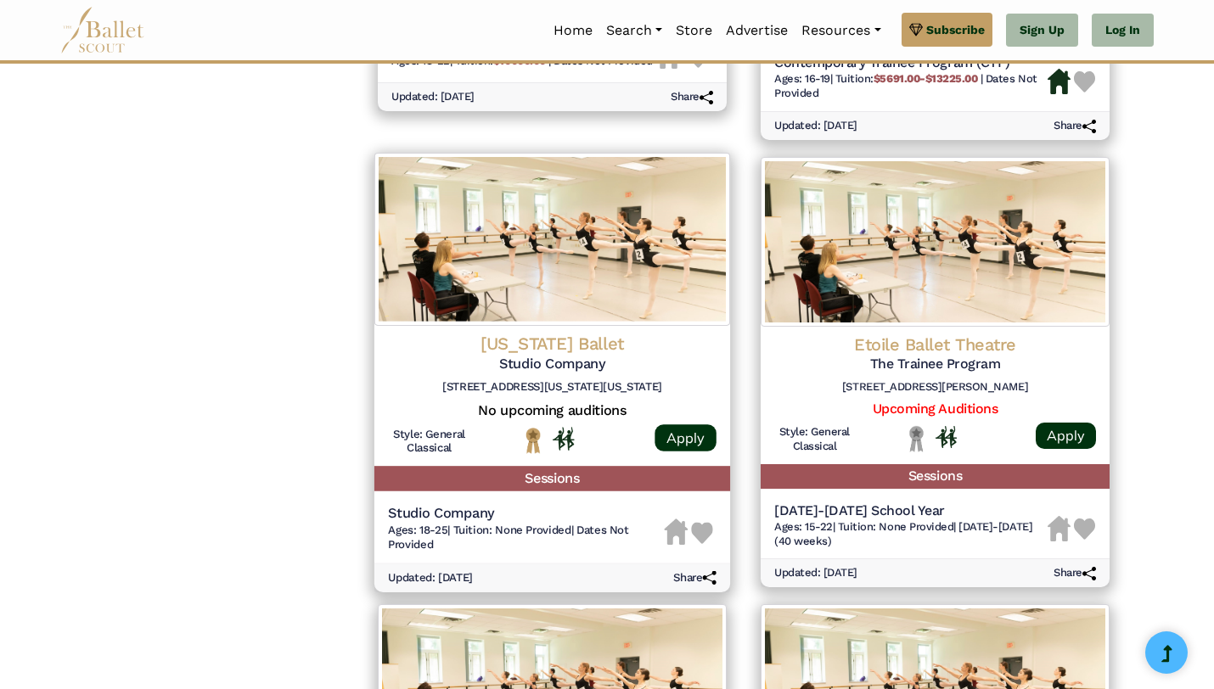
click at [609, 368] on h5 "Studio Company" at bounding box center [552, 364] width 328 height 18
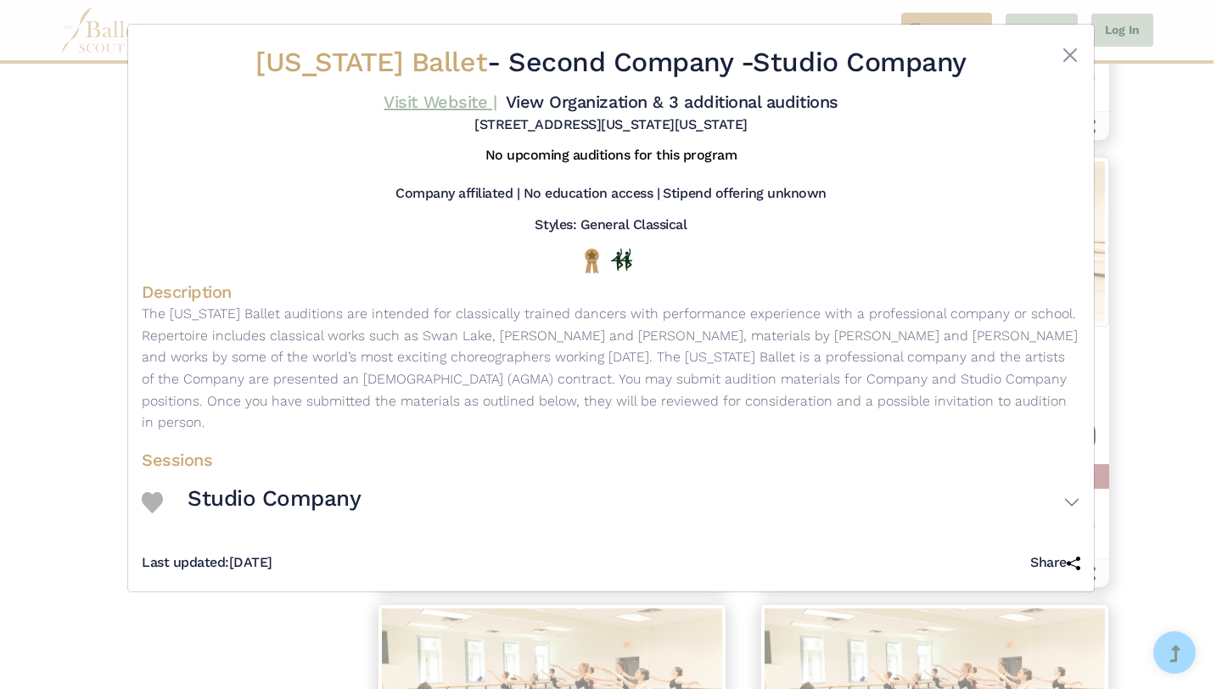
click at [453, 97] on link "Visit Website |" at bounding box center [440, 102] width 113 height 20
click at [1127, 241] on div "[US_STATE] Ballet - Second Company - Studio Company Visit Website | View Organi…" at bounding box center [611, 344] width 1222 height 689
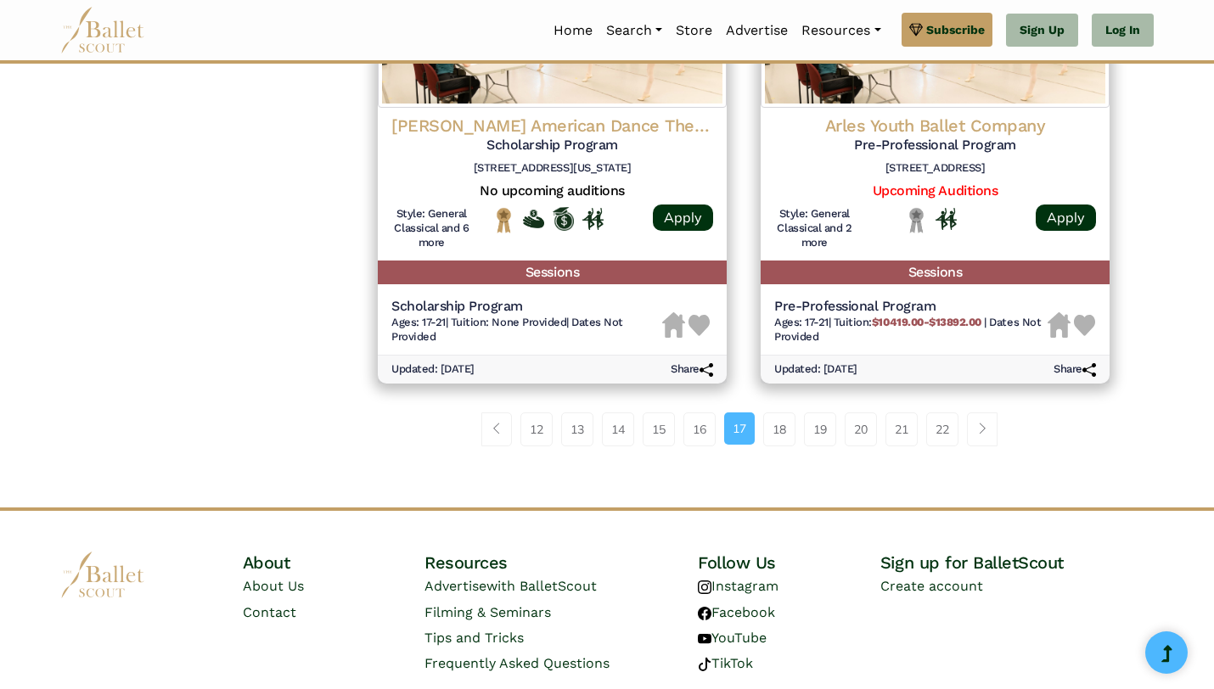
scroll to position [2267, 0]
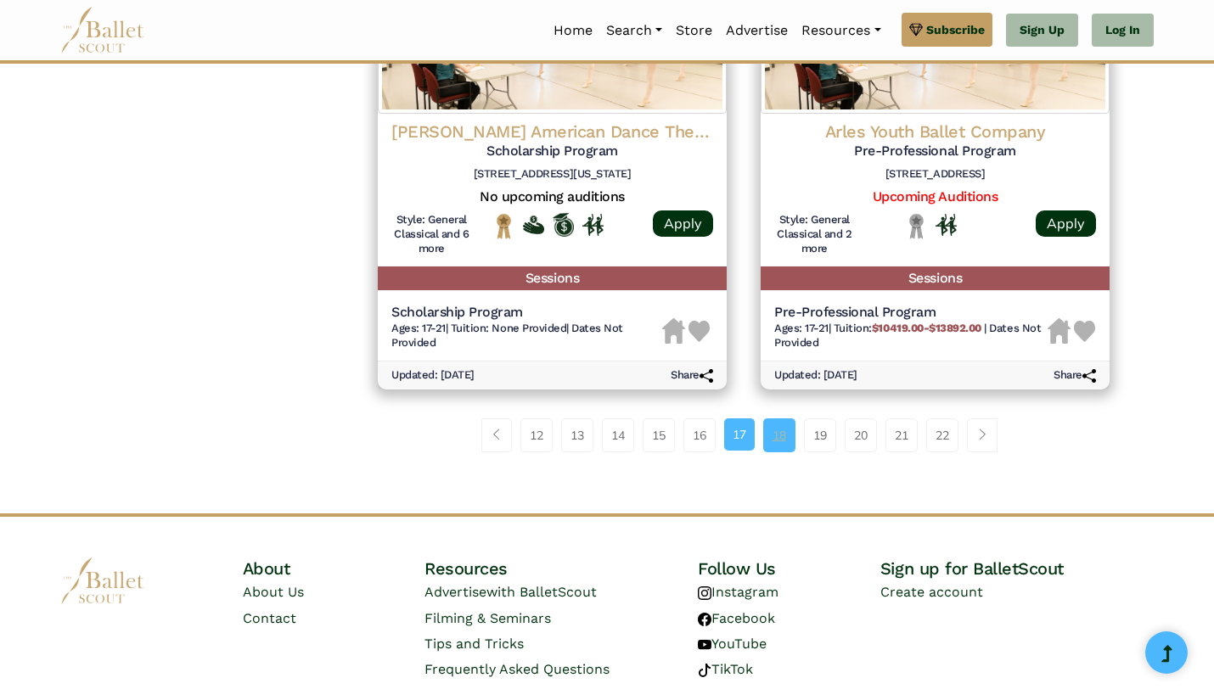
click at [777, 438] on link "18" at bounding box center [779, 435] width 32 height 34
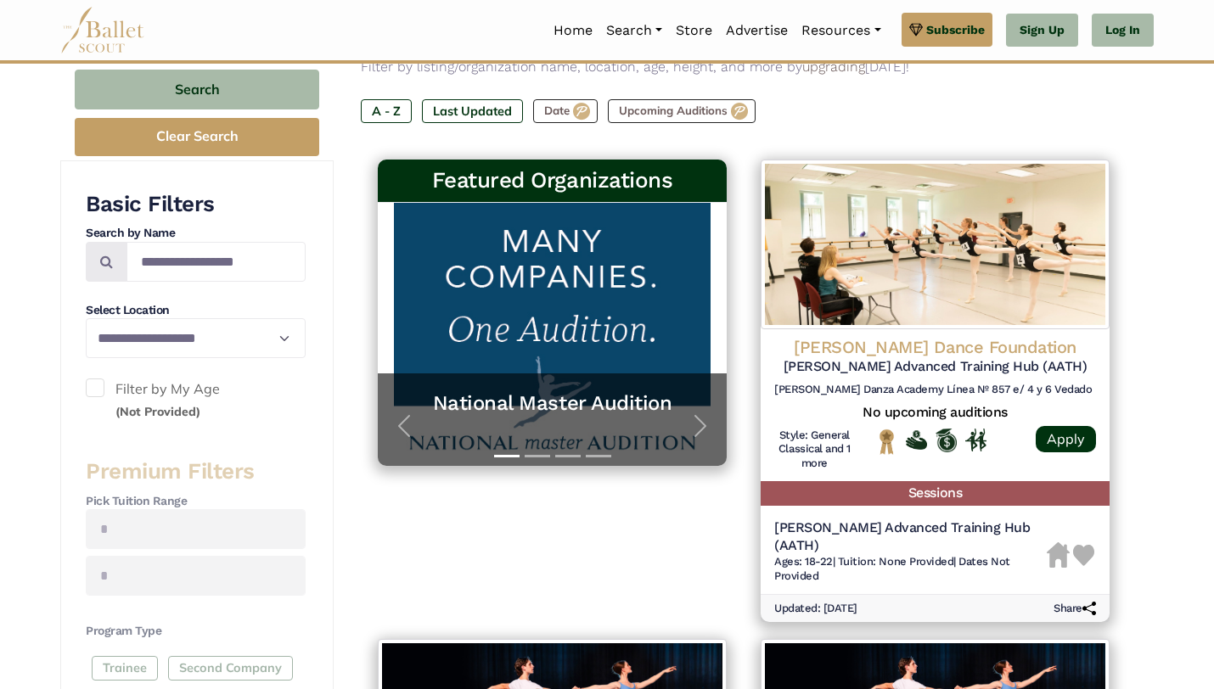
scroll to position [233, 0]
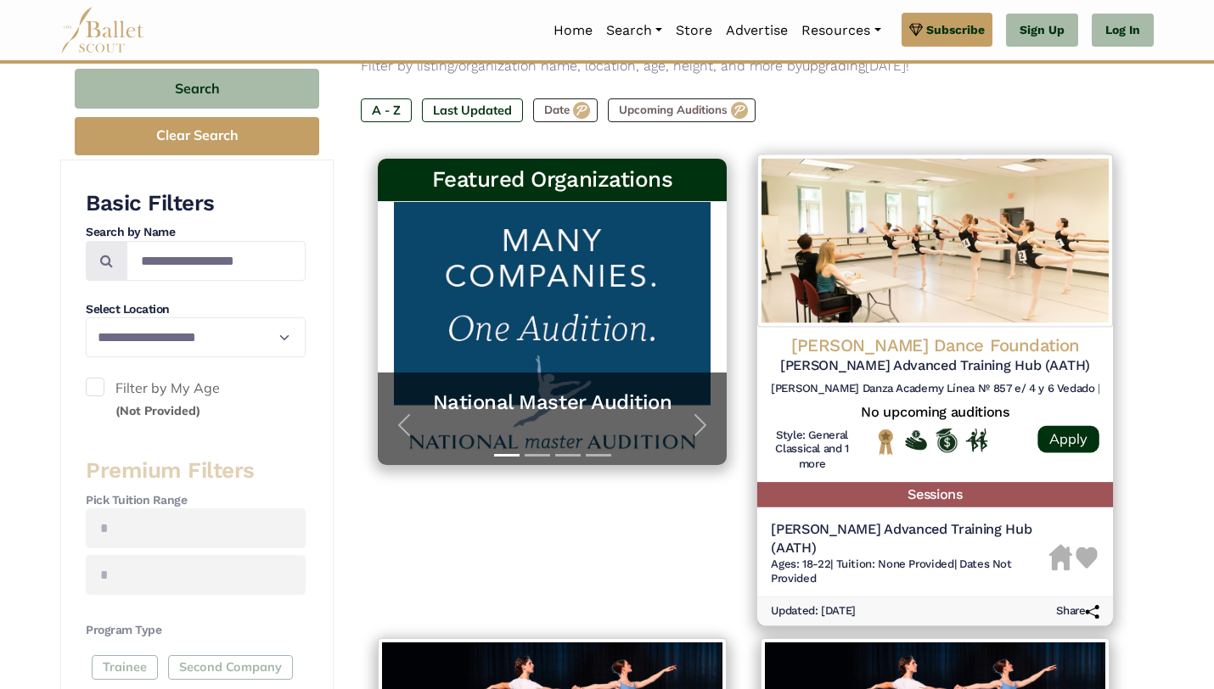
click at [914, 342] on h4 "[PERSON_NAME] Dance Foundation" at bounding box center [935, 345] width 328 height 23
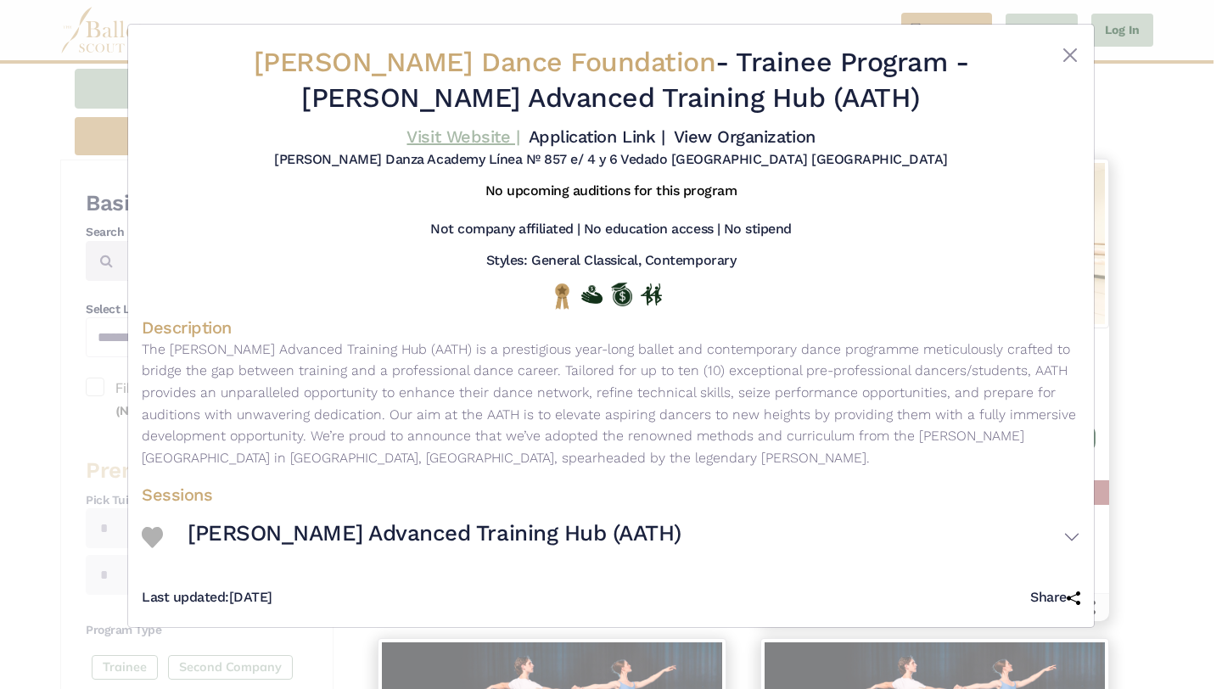
click at [457, 131] on link "Visit Website |" at bounding box center [463, 136] width 113 height 20
click at [1064, 50] on button "Close" at bounding box center [1070, 55] width 20 height 20
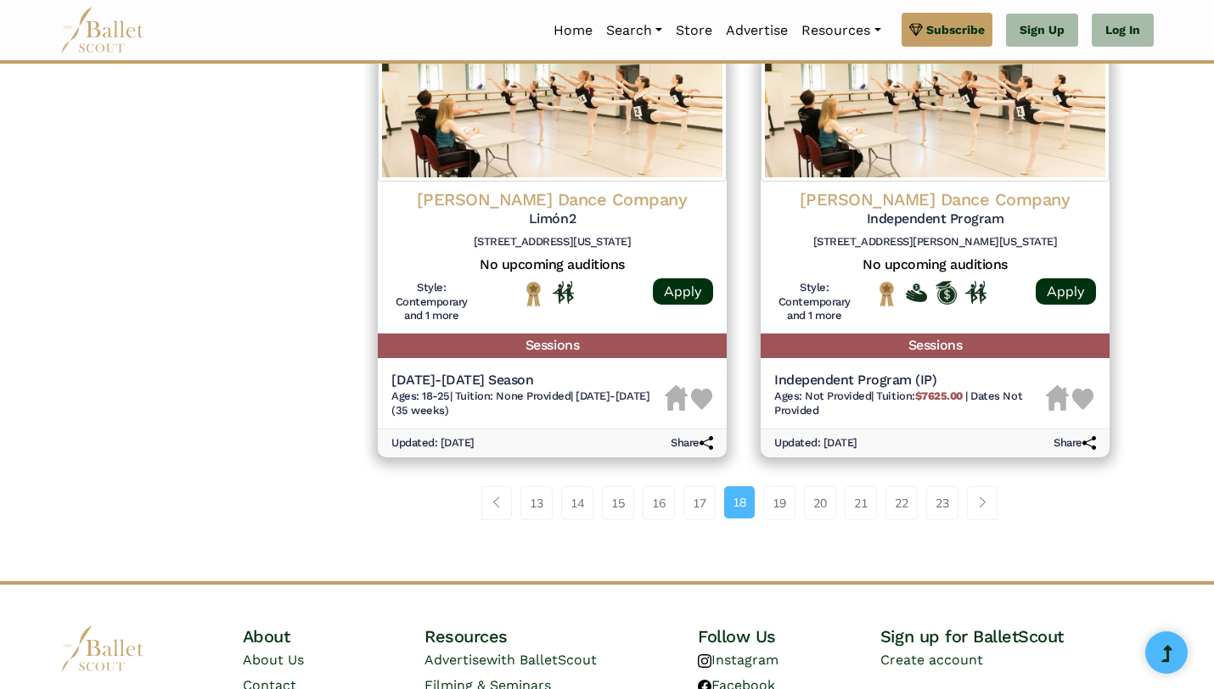
scroll to position [2236, 0]
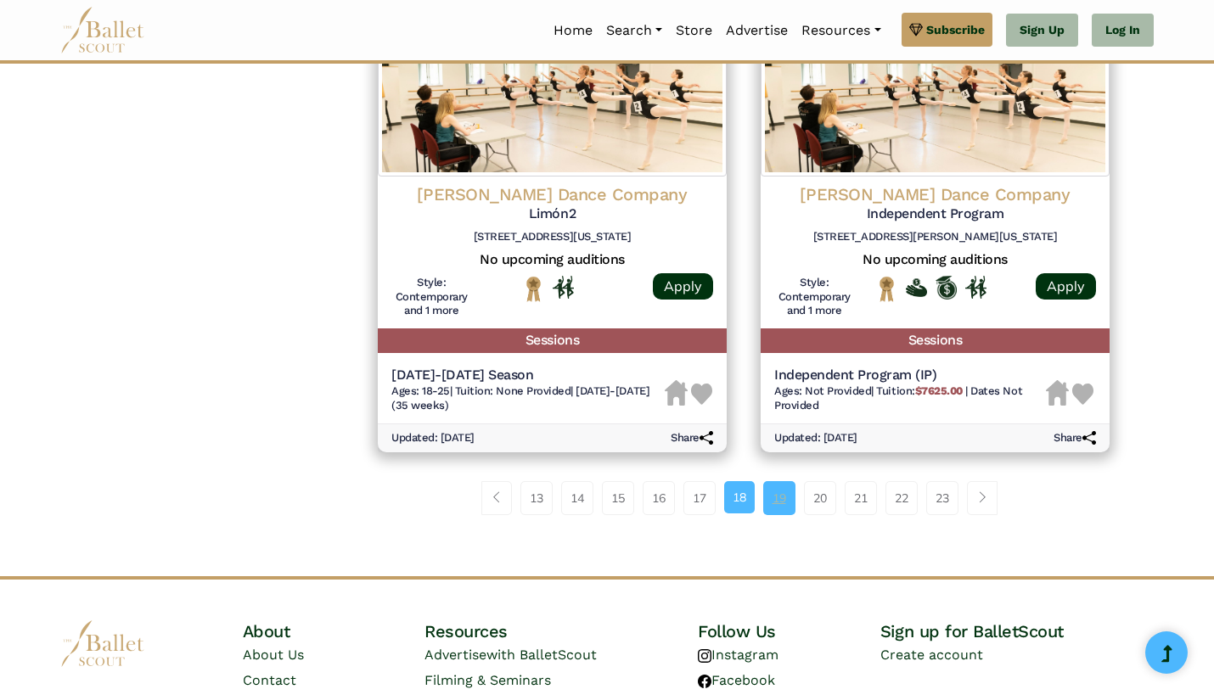
click at [768, 482] on link "19" at bounding box center [779, 498] width 32 height 34
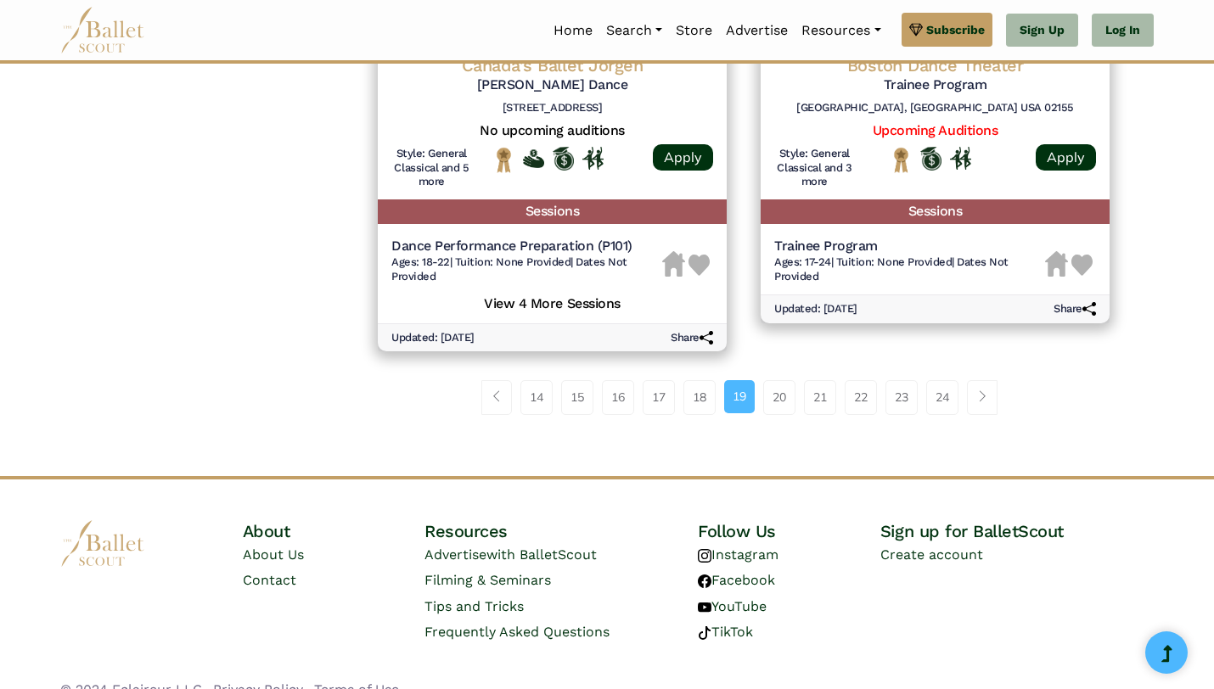
scroll to position [2381, 0]
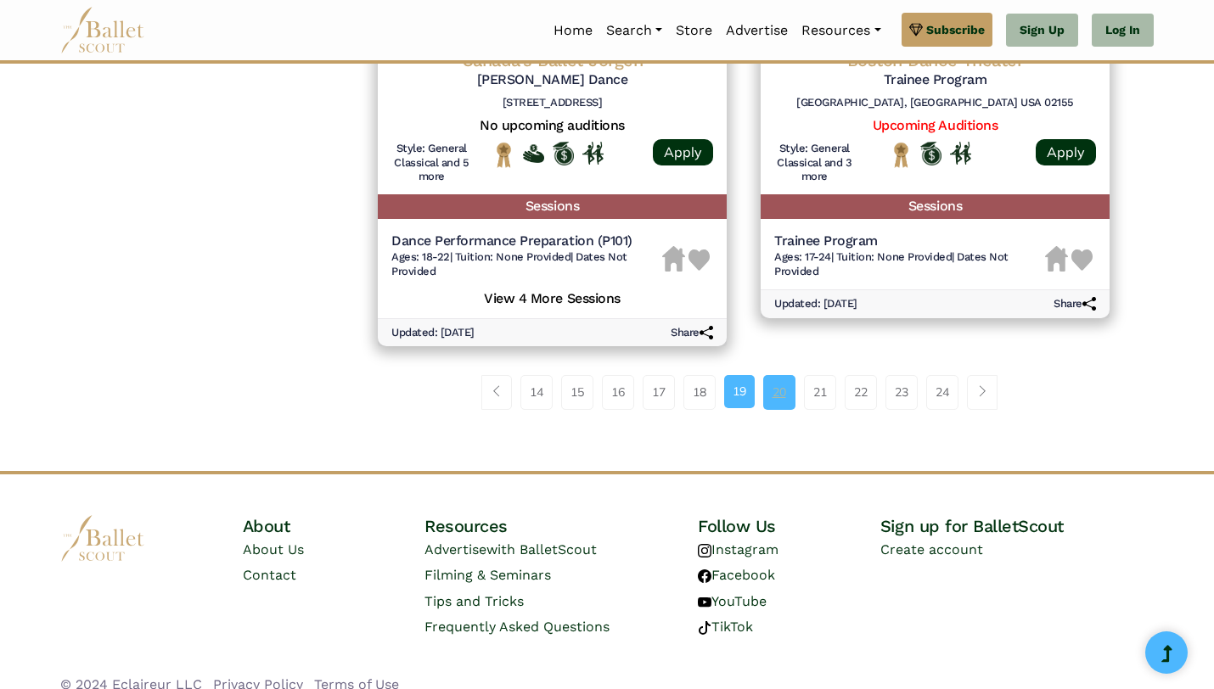
click at [771, 390] on link "20" at bounding box center [779, 392] width 32 height 34
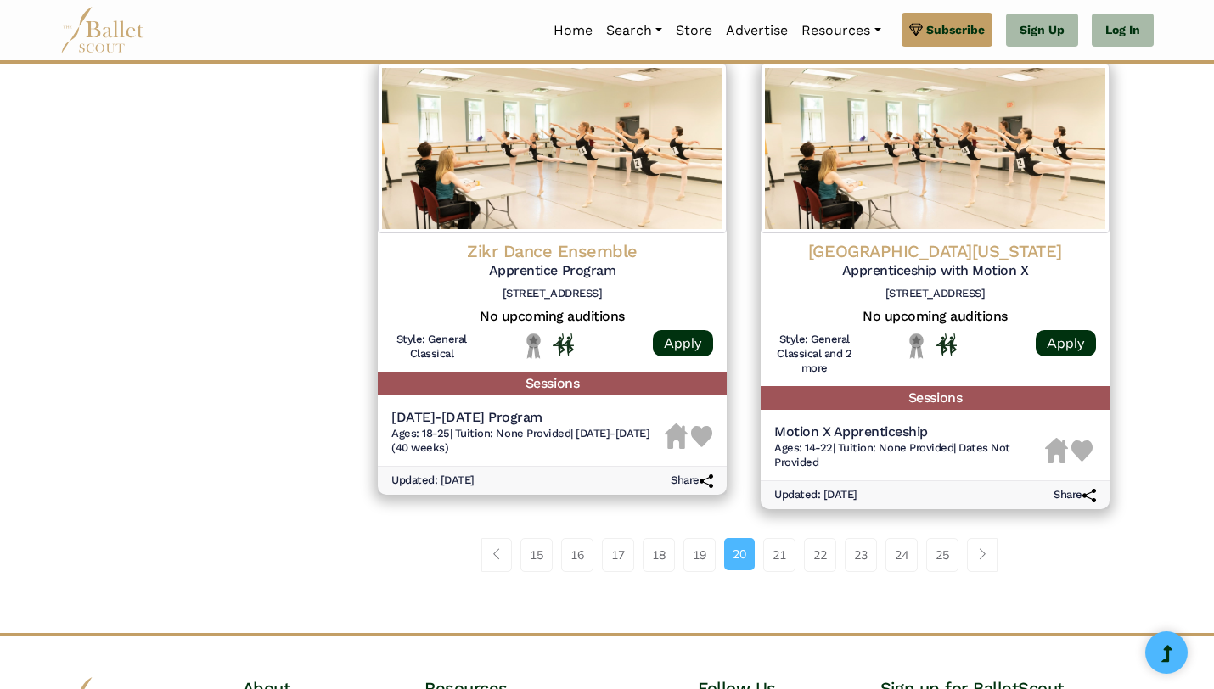
scroll to position [2149, 0]
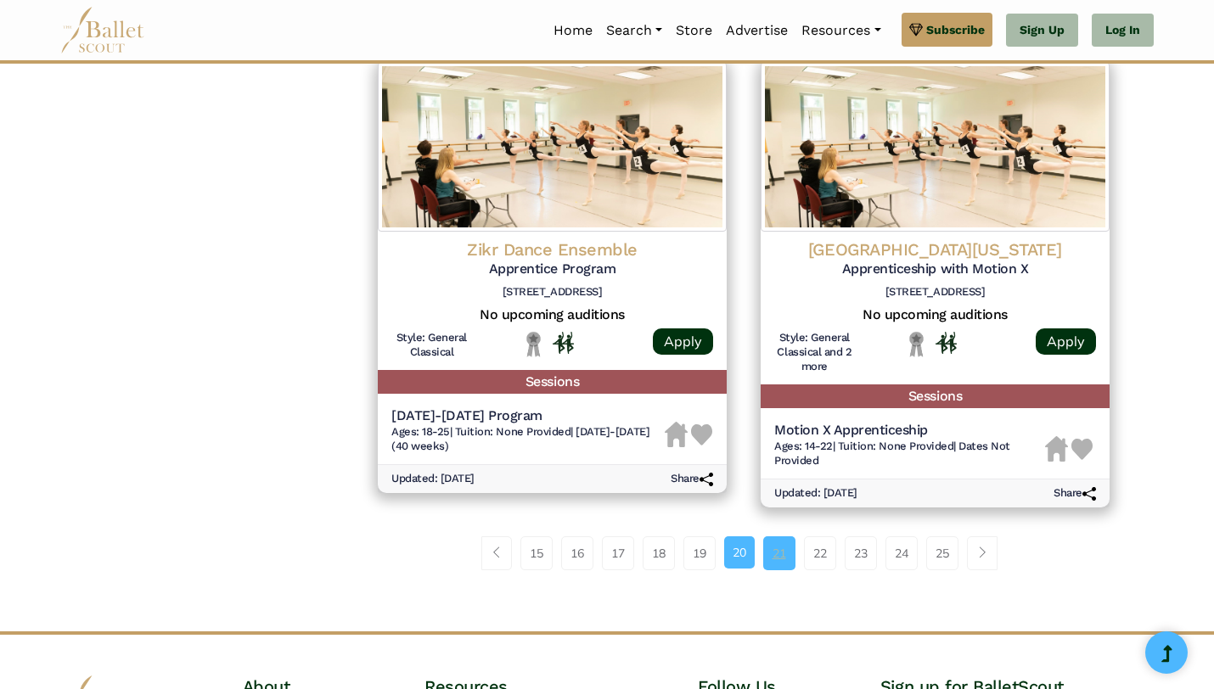
click at [772, 563] on link "21" at bounding box center [779, 553] width 32 height 34
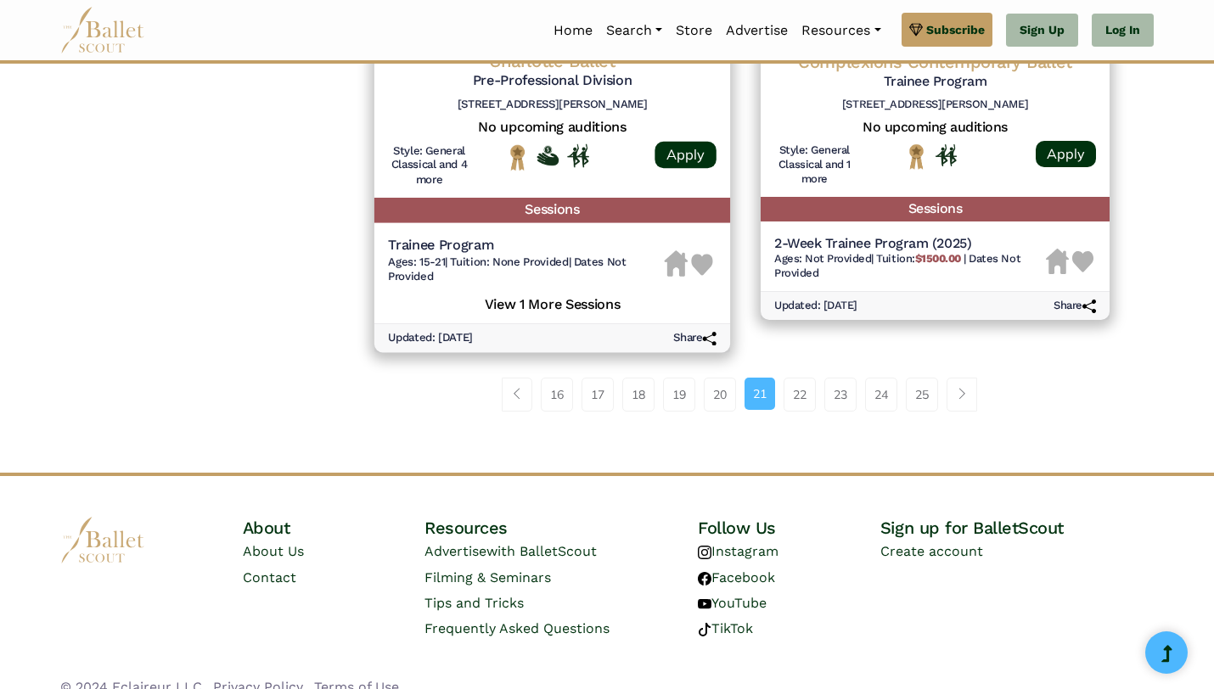
scroll to position [2334, 0]
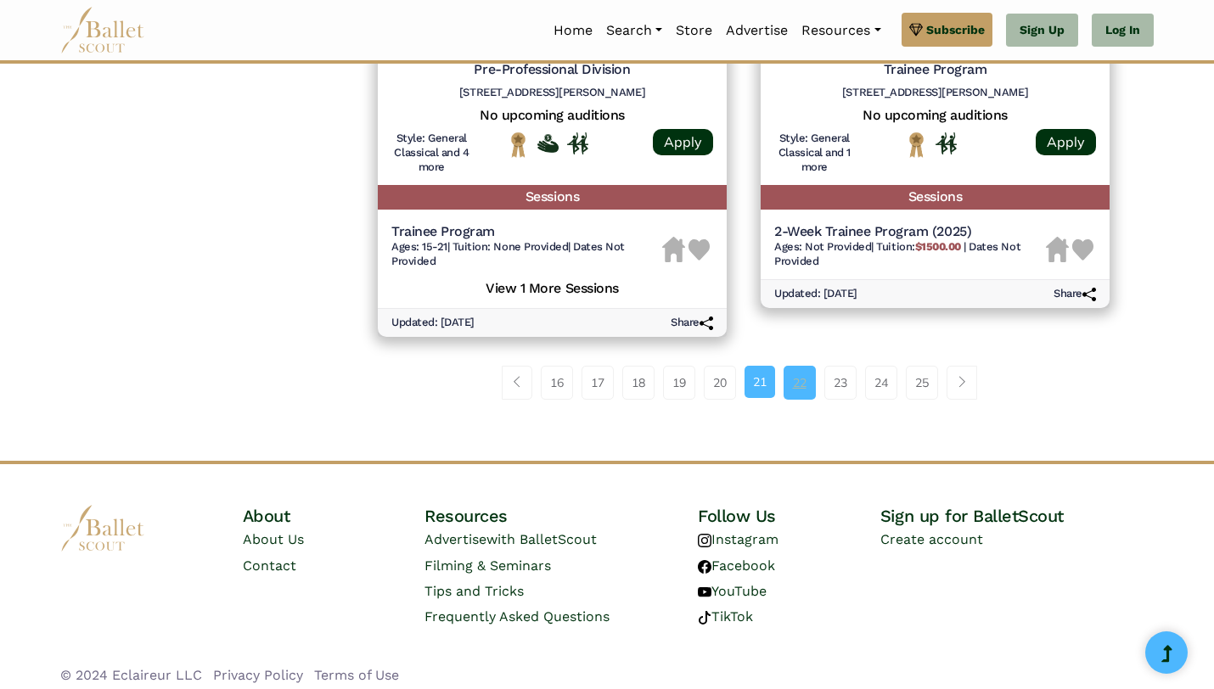
click at [798, 397] on link "22" at bounding box center [799, 383] width 32 height 34
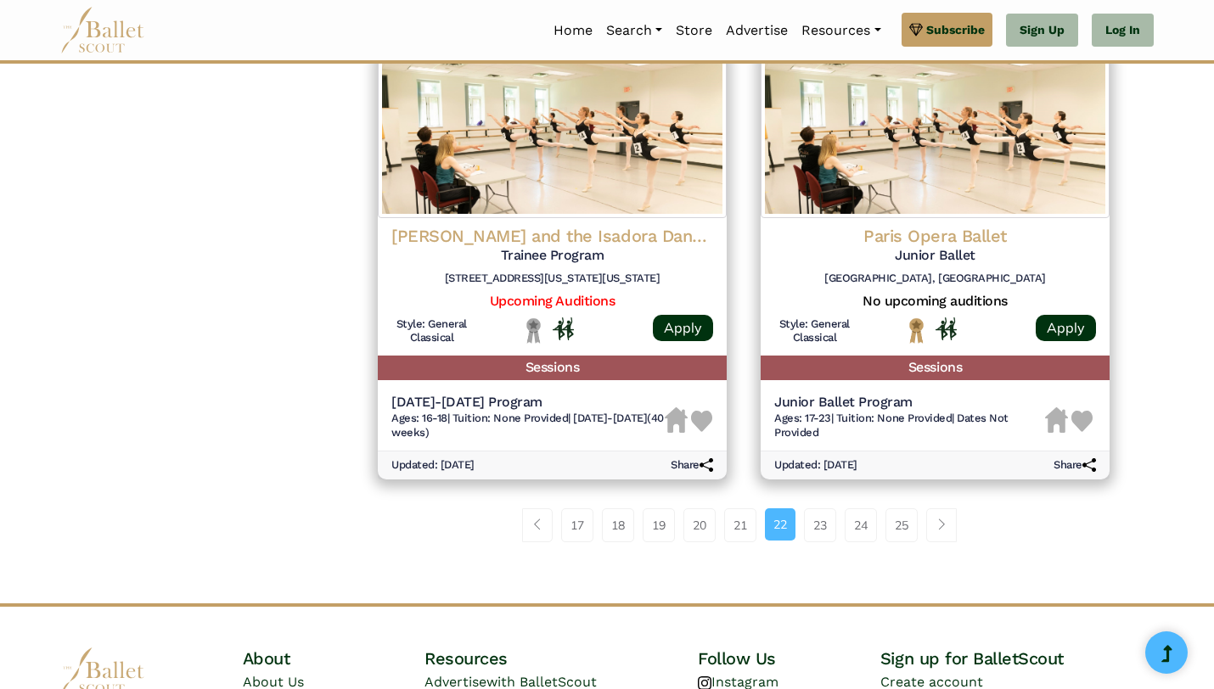
scroll to position [2222, 0]
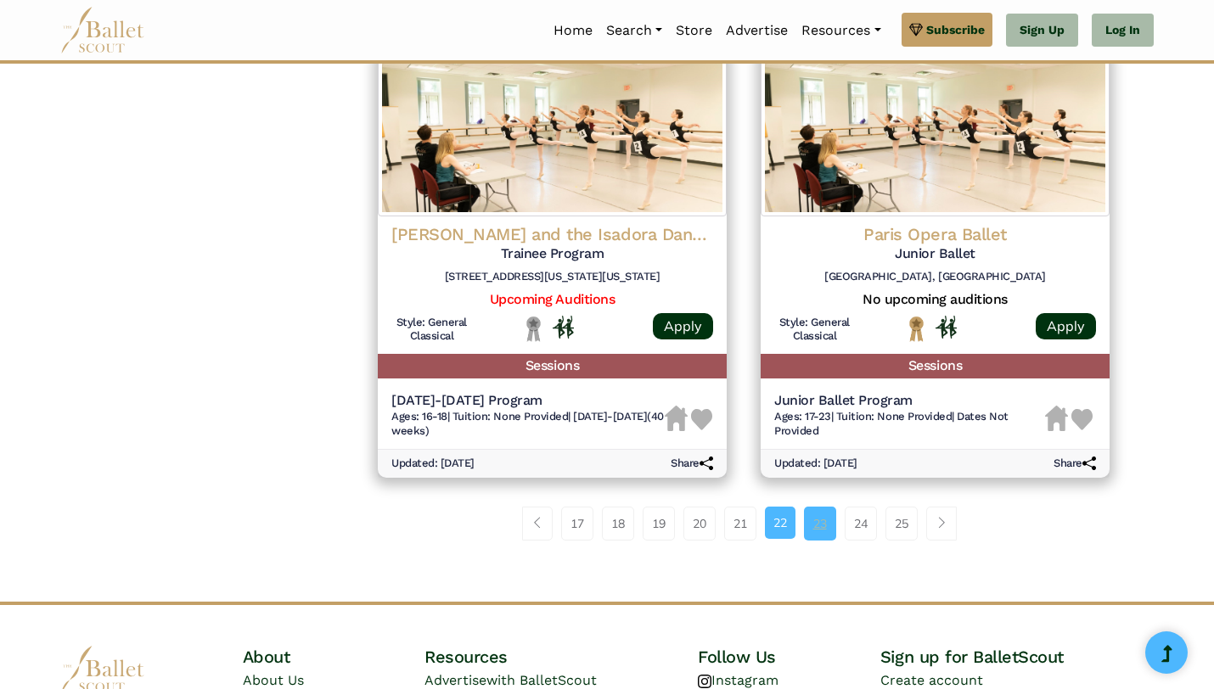
click at [819, 535] on link "23" at bounding box center [820, 524] width 32 height 34
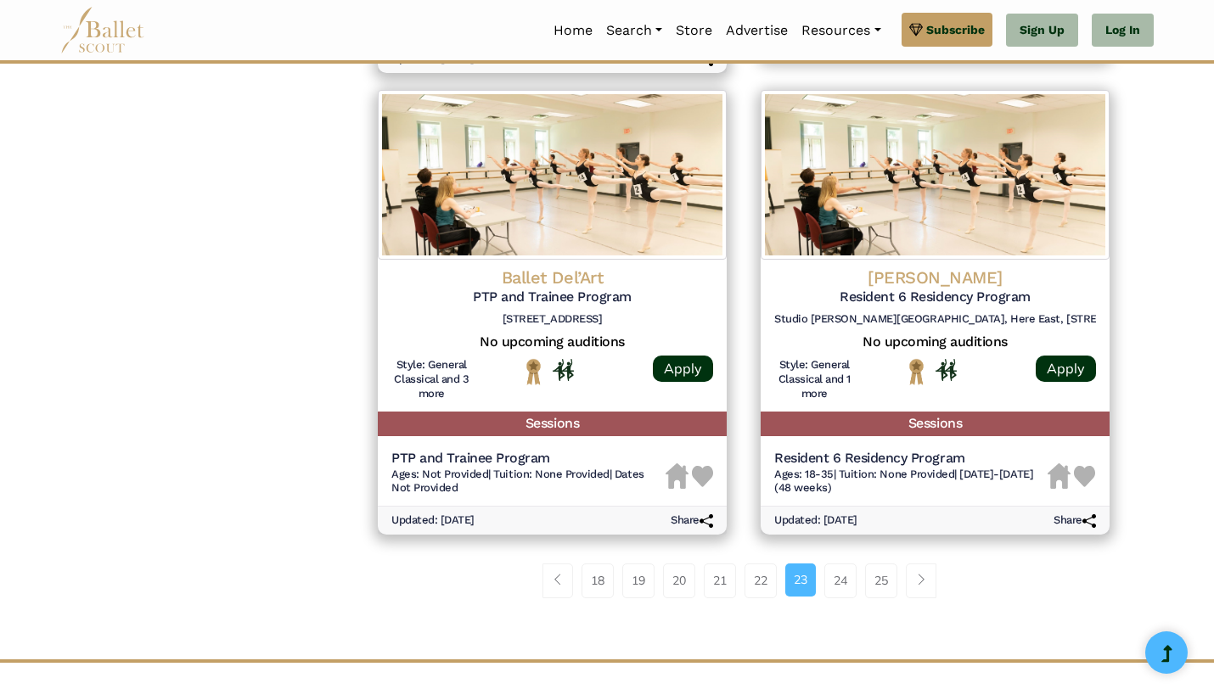
scroll to position [2221, 0]
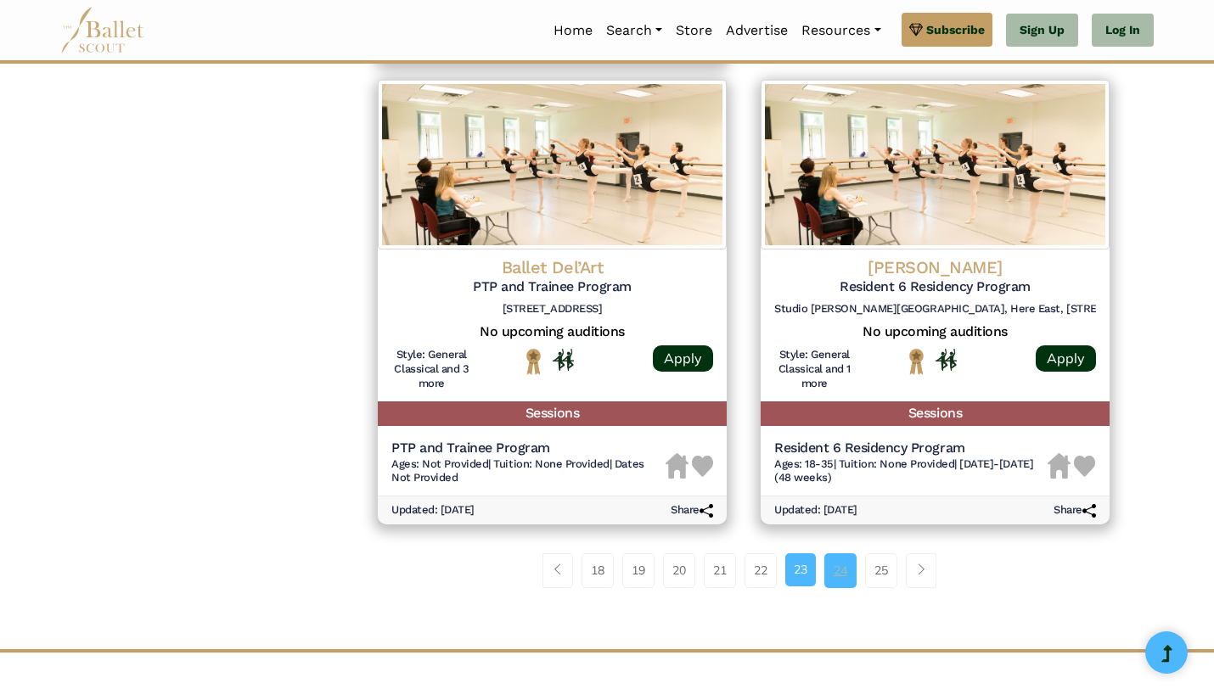
click at [835, 568] on link "24" at bounding box center [840, 570] width 32 height 34
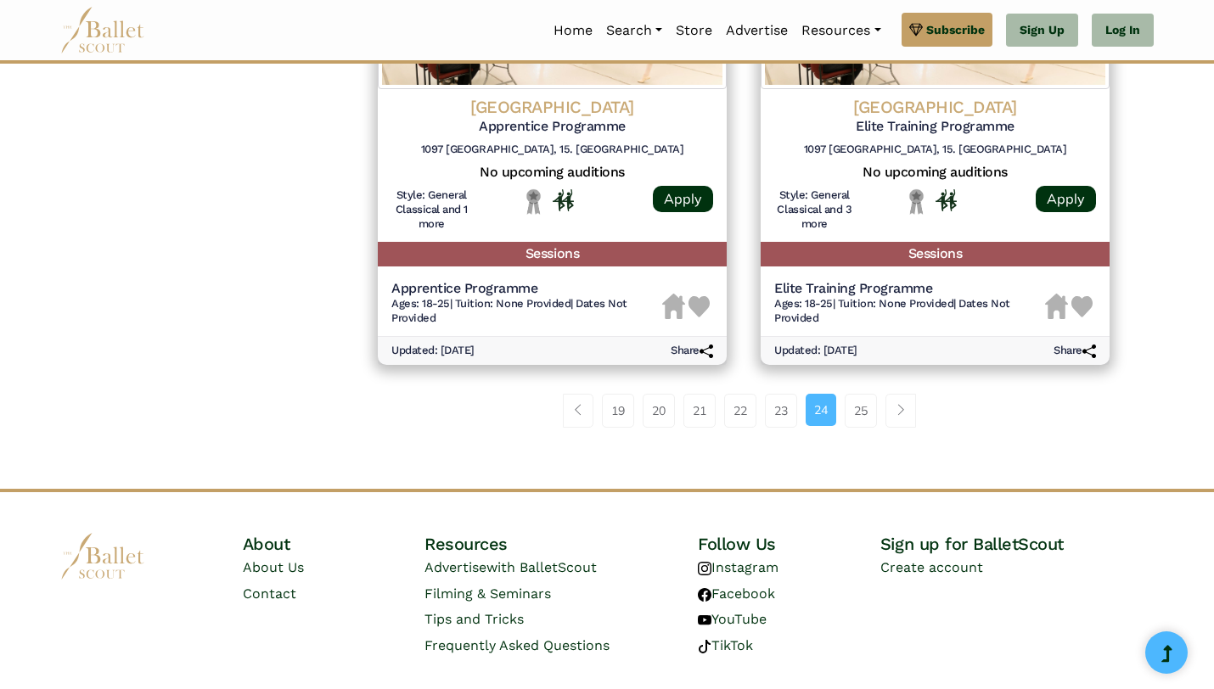
scroll to position [2281, 0]
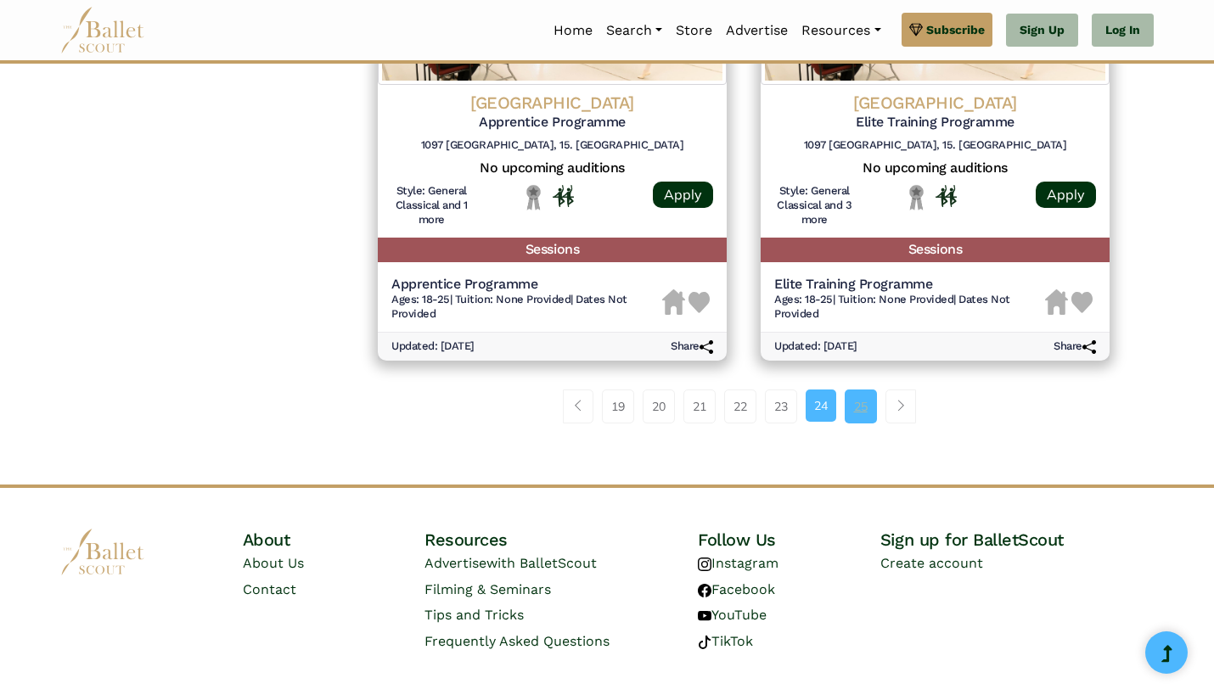
click at [868, 418] on link "25" at bounding box center [860, 407] width 32 height 34
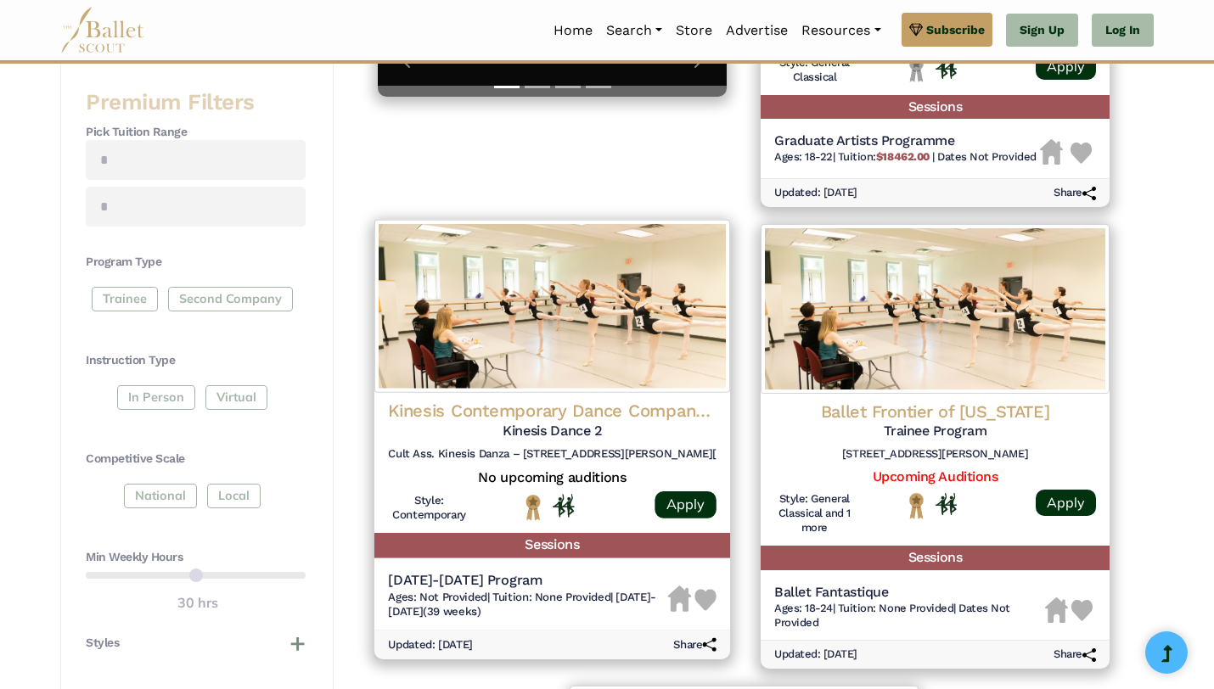
scroll to position [549, 0]
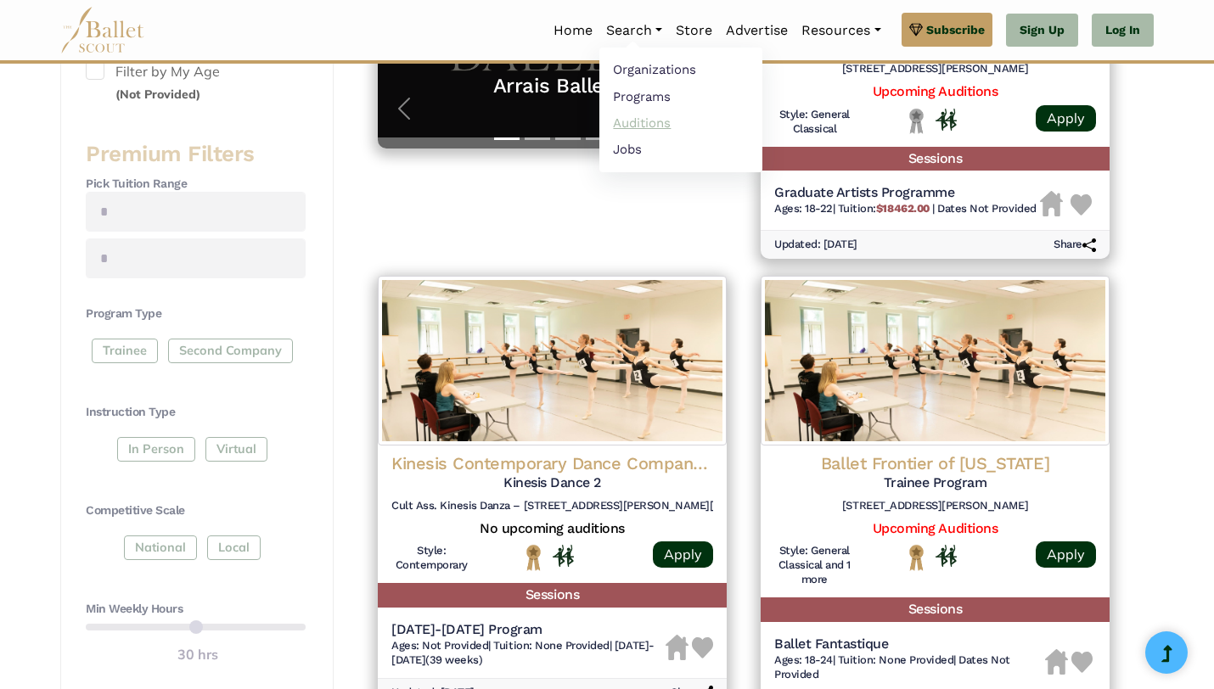
click at [648, 115] on link "Auditions" at bounding box center [680, 122] width 163 height 26
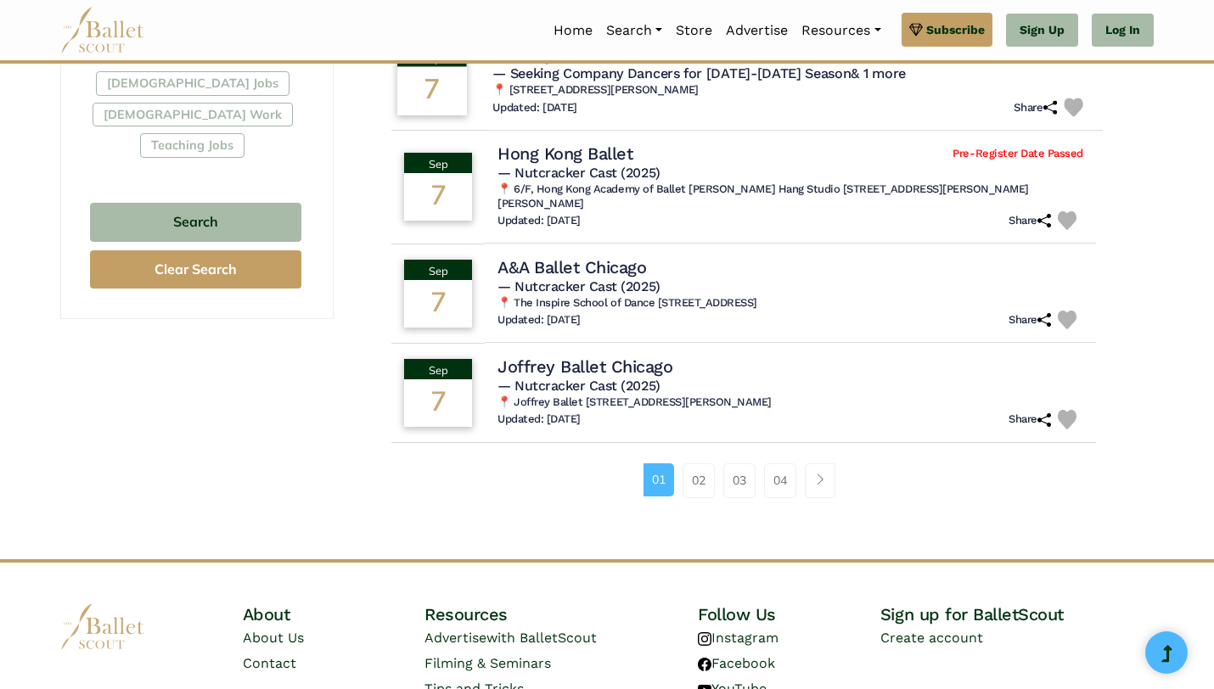
scroll to position [1042, 0]
click at [698, 463] on link "02" at bounding box center [698, 480] width 32 height 34
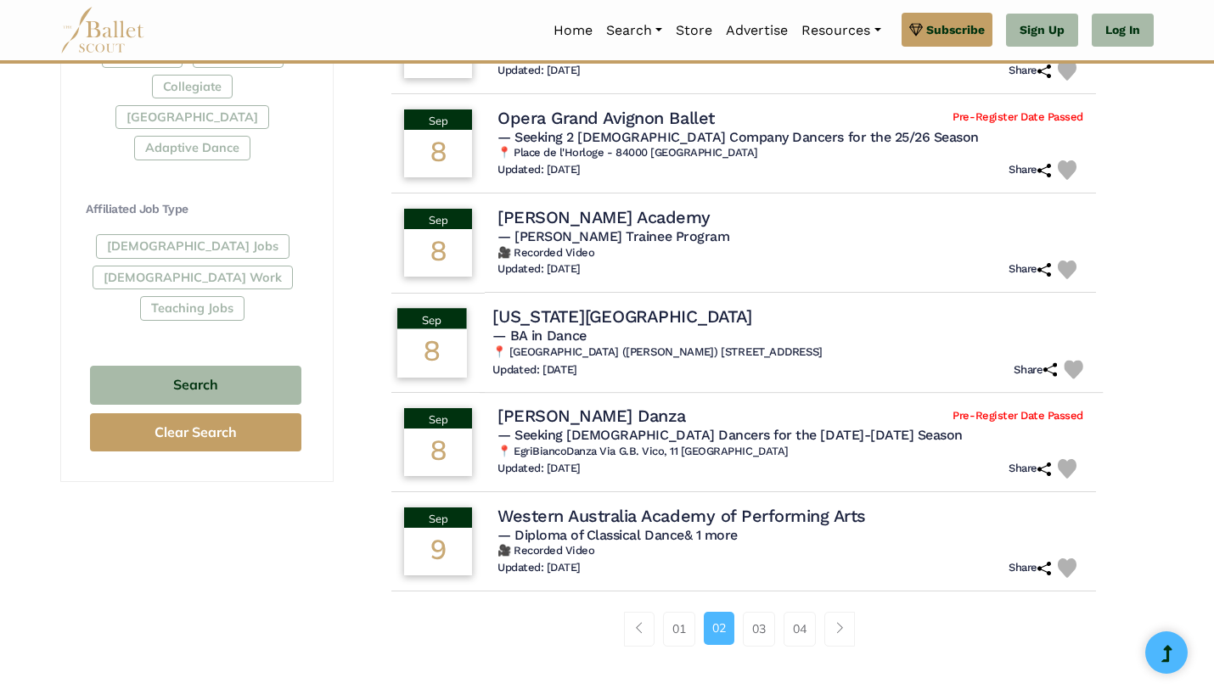
scroll to position [923, 0]
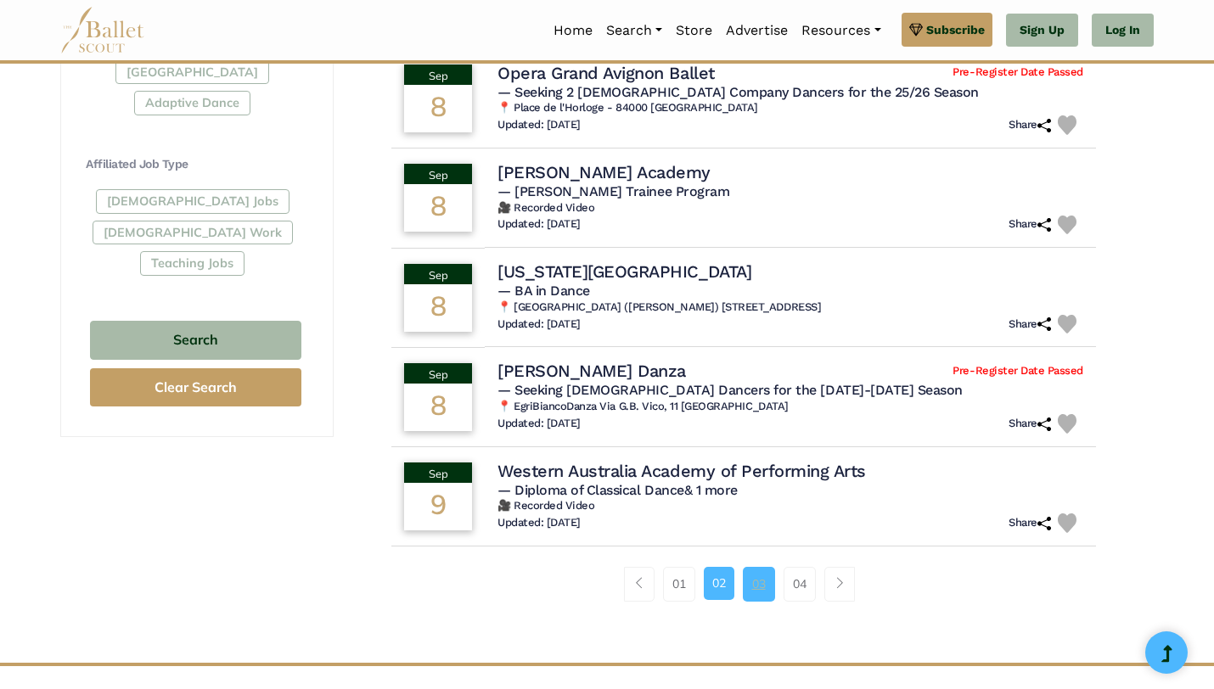
click at [744, 579] on link "03" at bounding box center [759, 584] width 32 height 34
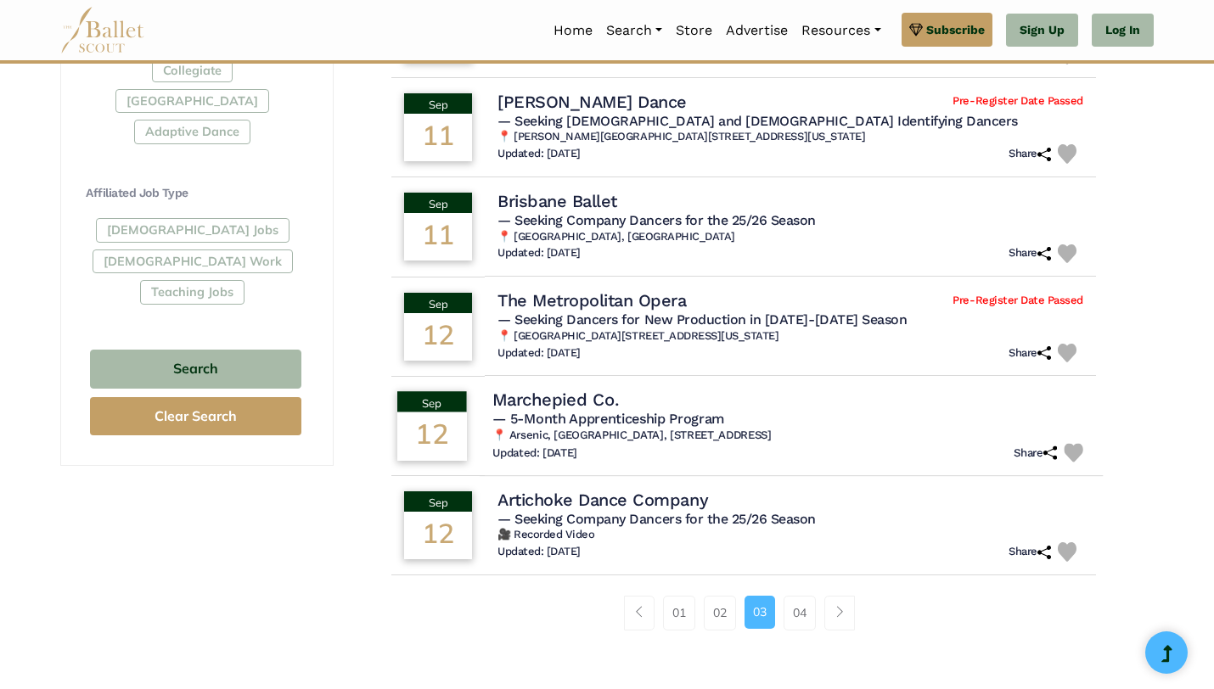
scroll to position [910, 0]
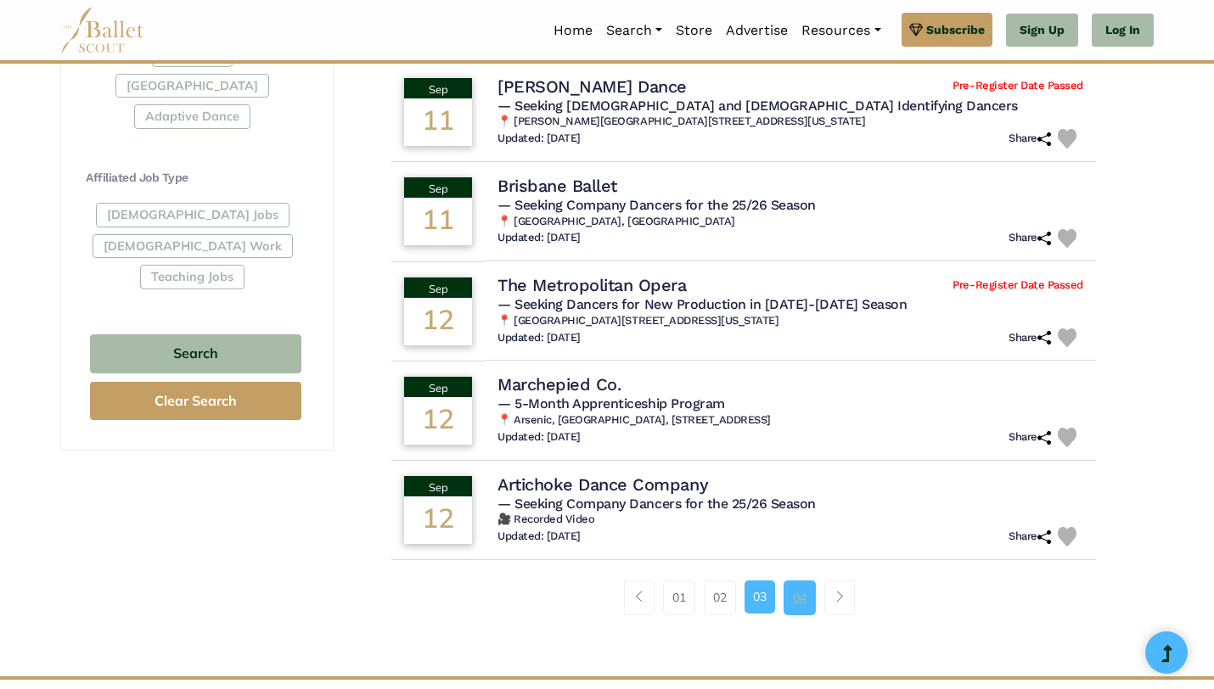
click at [793, 602] on link "04" at bounding box center [799, 597] width 32 height 34
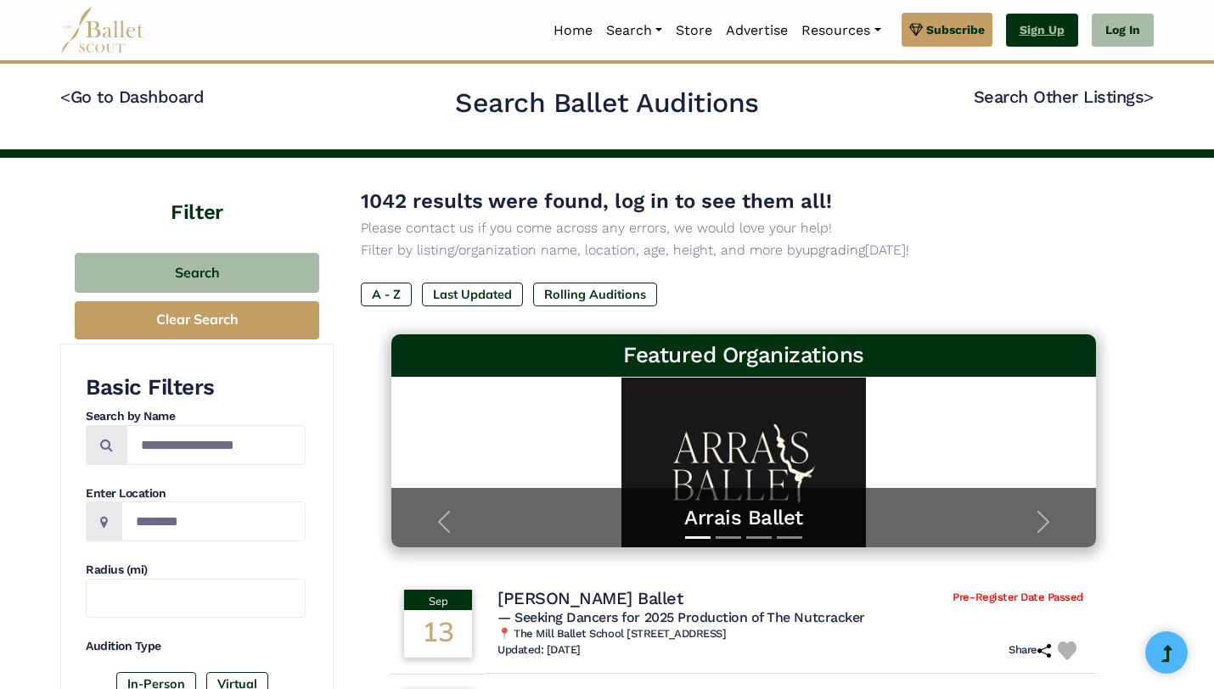
click at [1051, 24] on link "Sign Up" at bounding box center [1042, 31] width 72 height 34
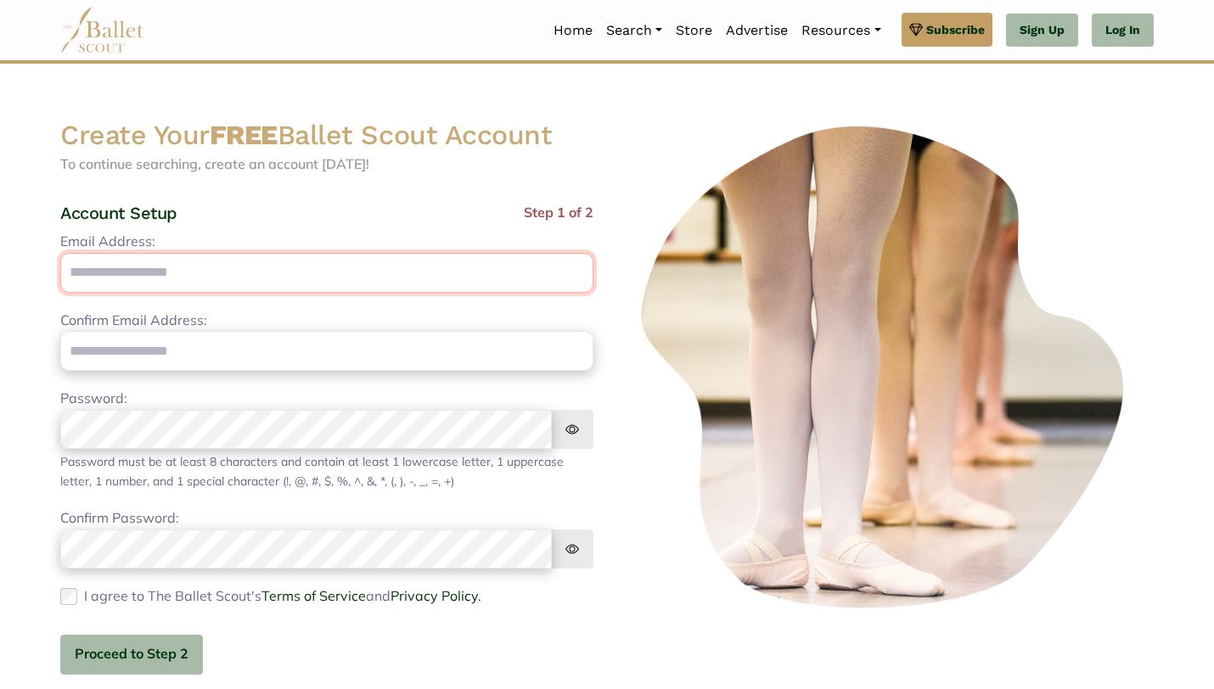
click at [423, 278] on input "Email Address:" at bounding box center [326, 273] width 533 height 40
type input "**********"
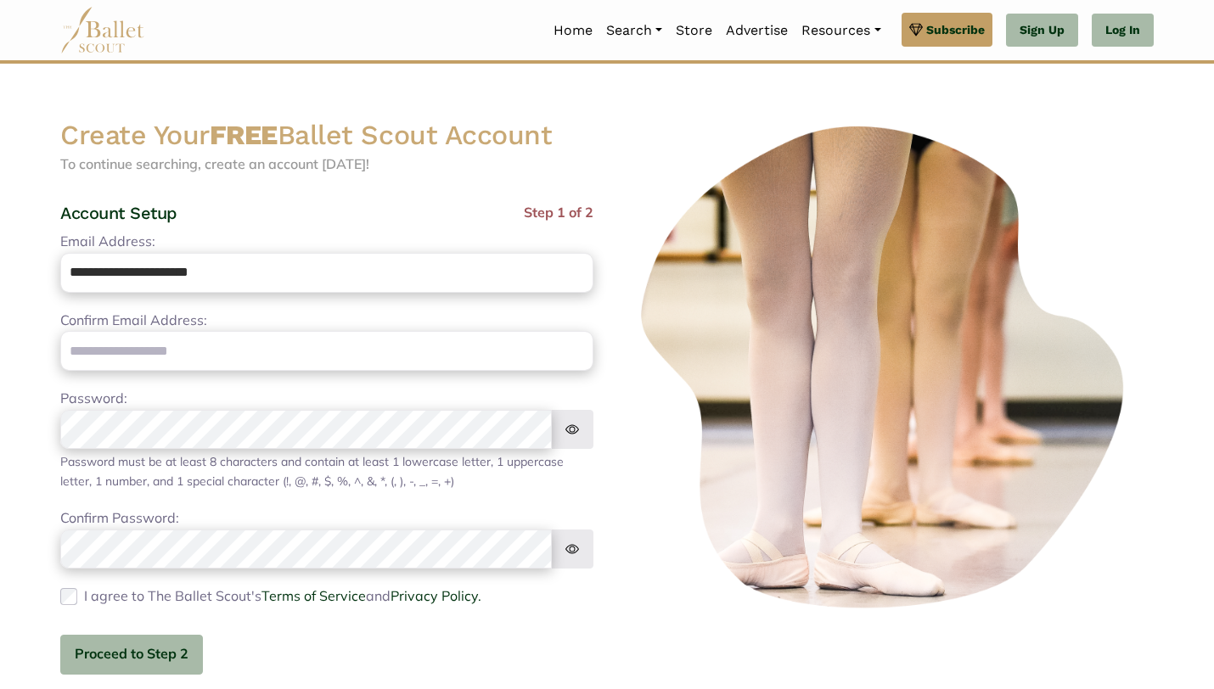
type input "**********"
click at [139, 666] on button "Proceed to Step 2" at bounding box center [131, 655] width 143 height 40
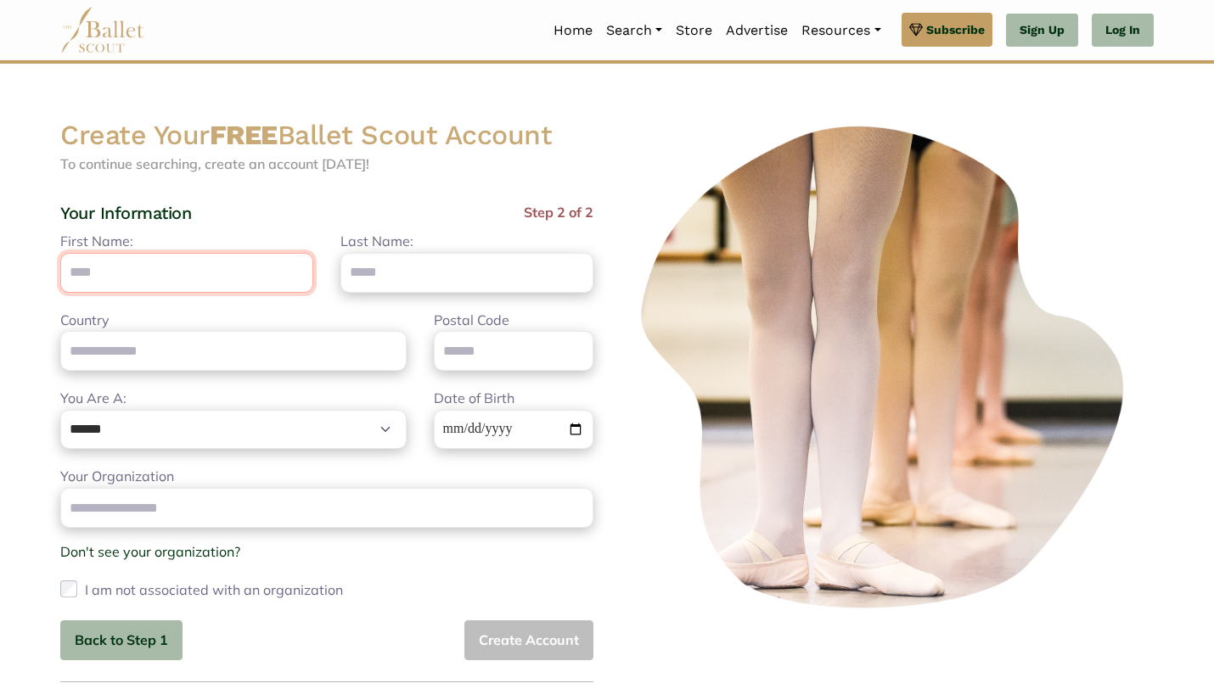
click at [239, 285] on input "First Name:" at bounding box center [186, 273] width 253 height 40
type input "****"
type input "********"
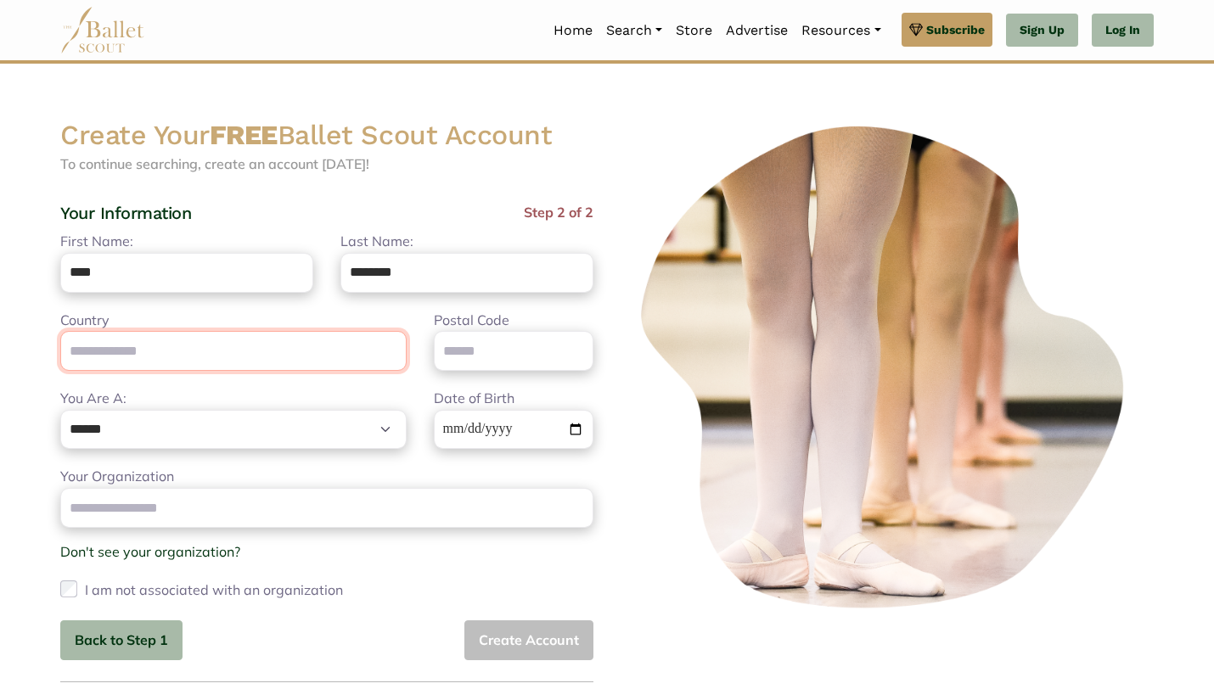
type input "**********"
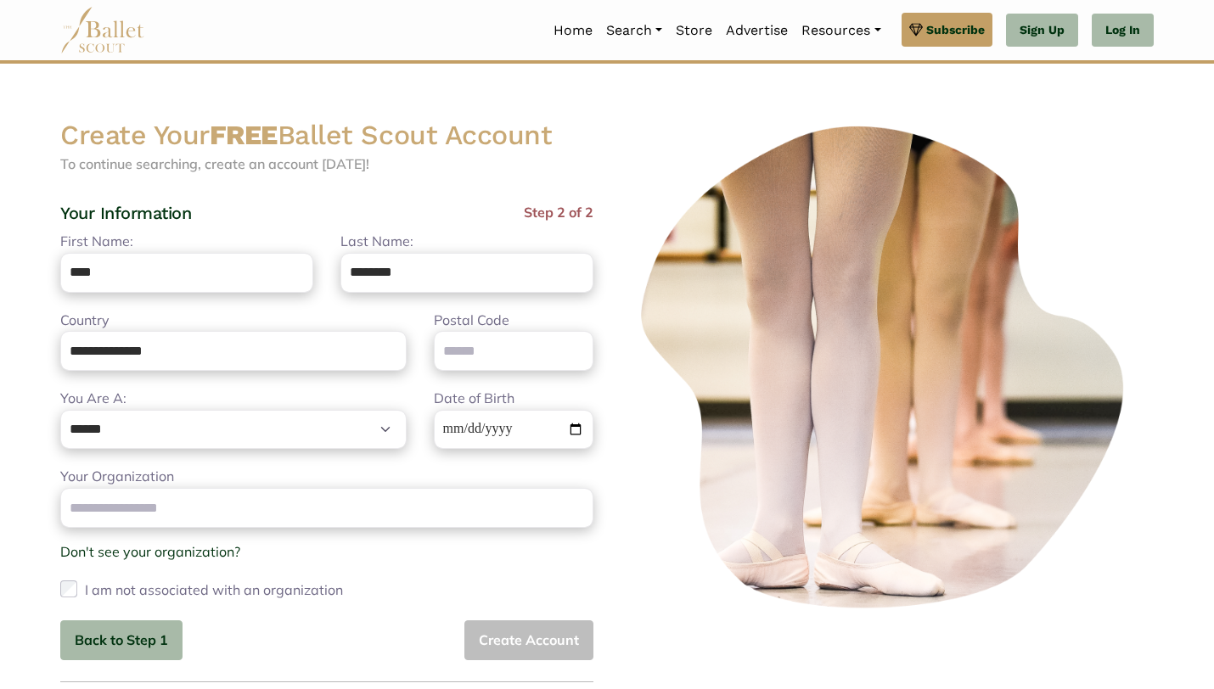
type input "********"
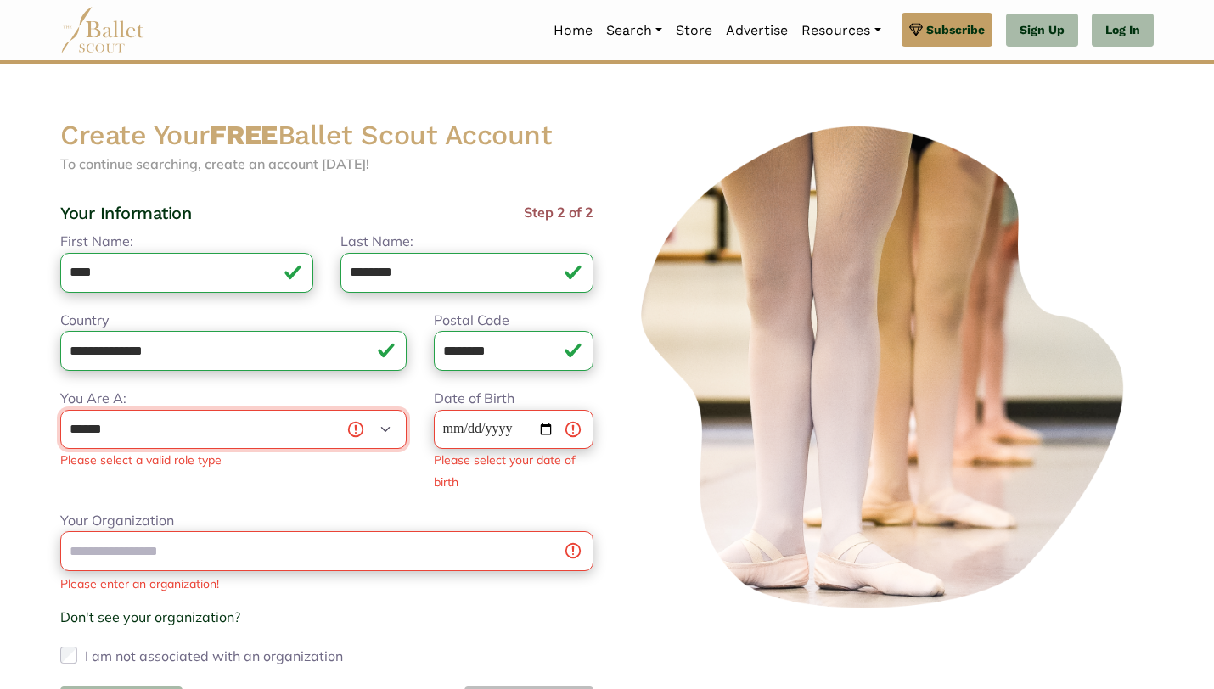
click at [244, 427] on select "**********" at bounding box center [233, 430] width 346 height 40
select select "*"
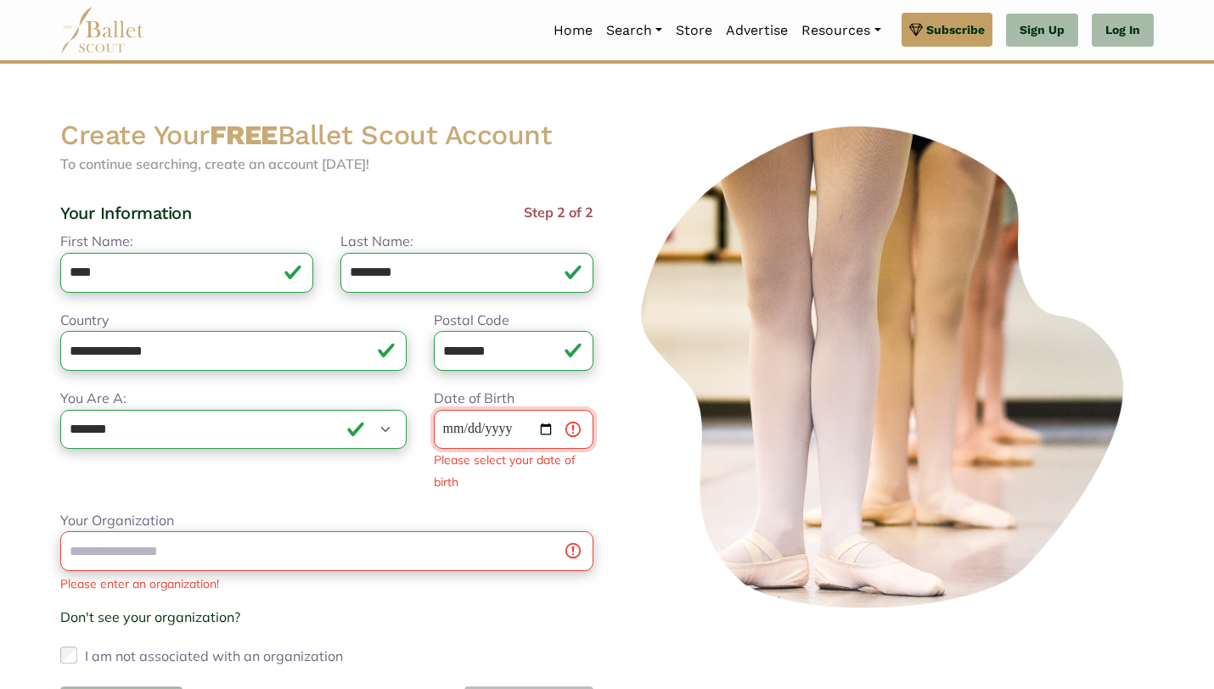
click at [458, 436] on input "Date of Birth" at bounding box center [514, 430] width 160 height 40
click at [451, 432] on input "Date of Birth" at bounding box center [514, 430] width 160 height 40
type input "**********"
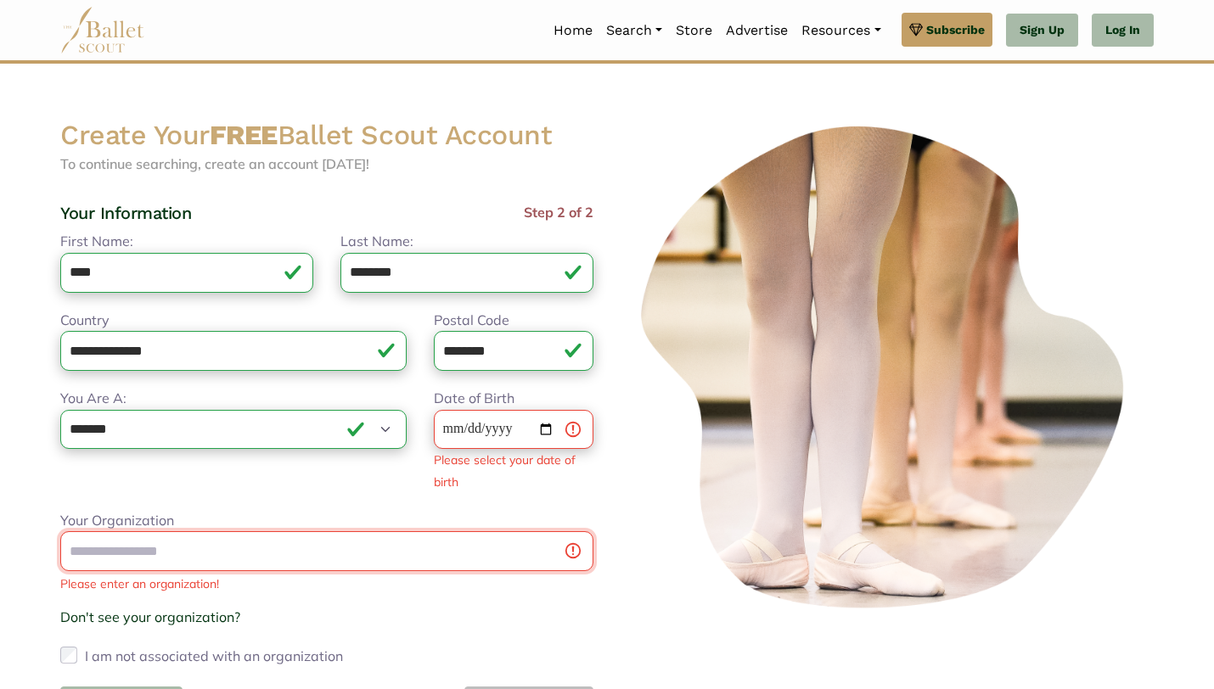
click at [502, 506] on div "**********" at bounding box center [326, 478] width 533 height 495
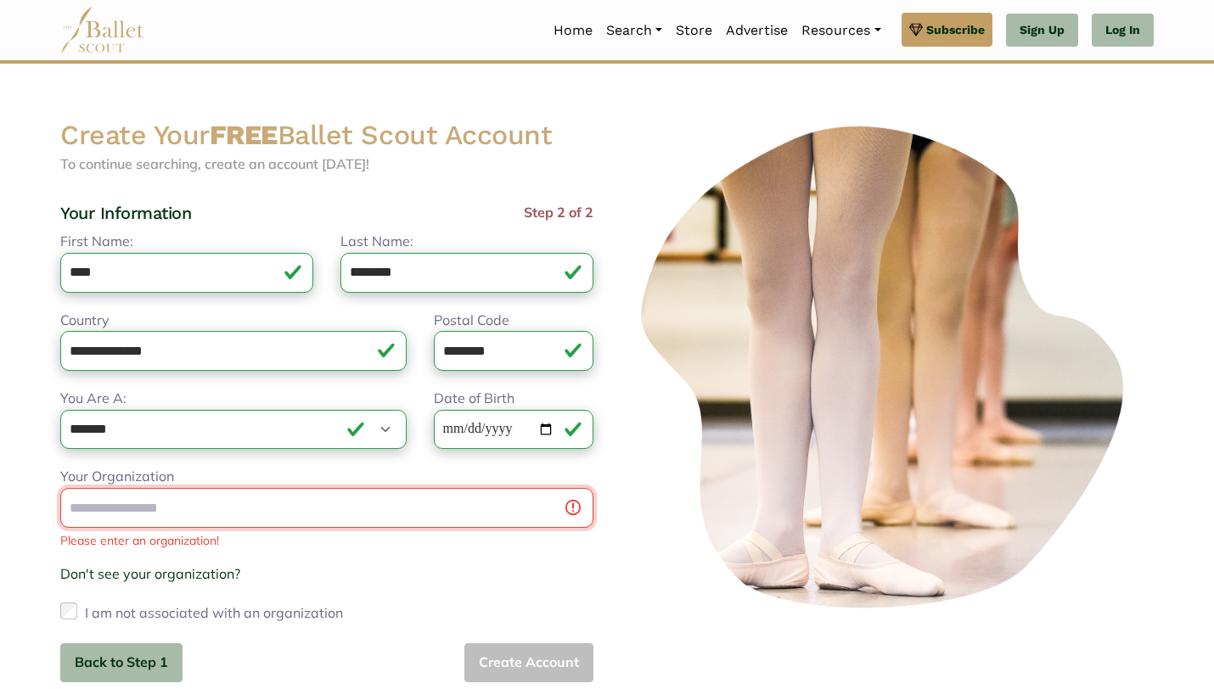
click at [367, 502] on input "Your Organization" at bounding box center [326, 508] width 533 height 40
click at [593, 565] on div "**********" at bounding box center [327, 426] width 560 height 617
click at [542, 511] on input "Your Organization" at bounding box center [326, 508] width 533 height 40
type input "**********"
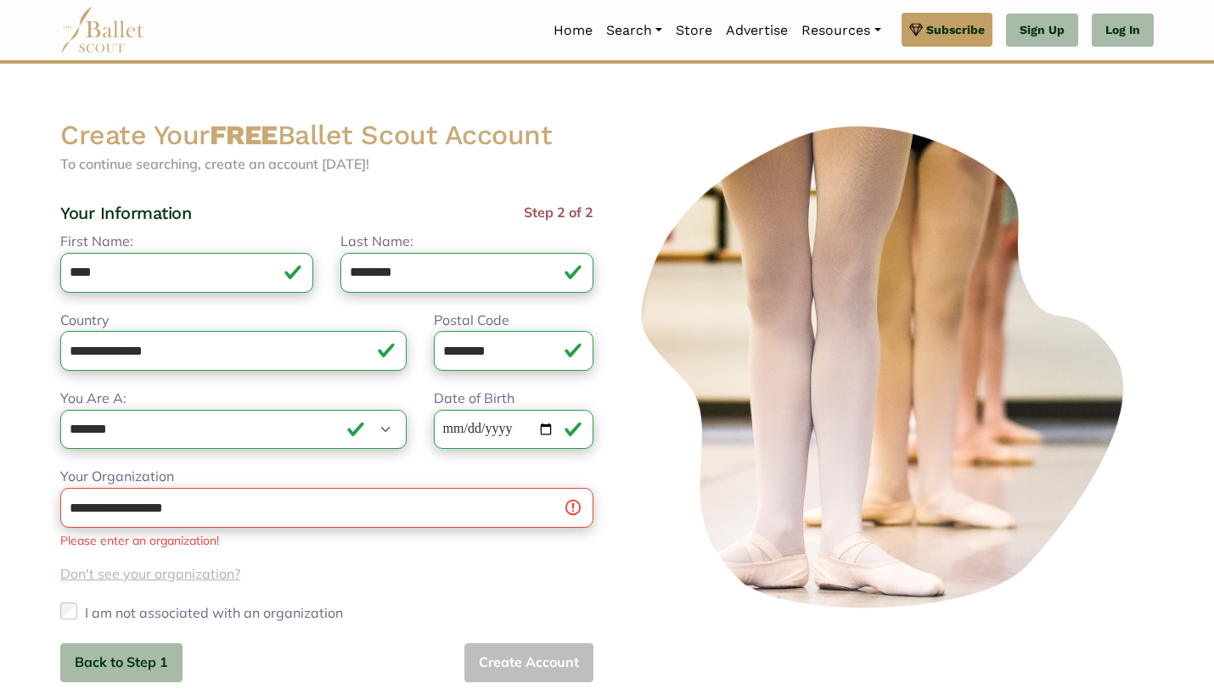
click at [121, 578] on link "Don't see your organization?" at bounding box center [150, 573] width 180 height 17
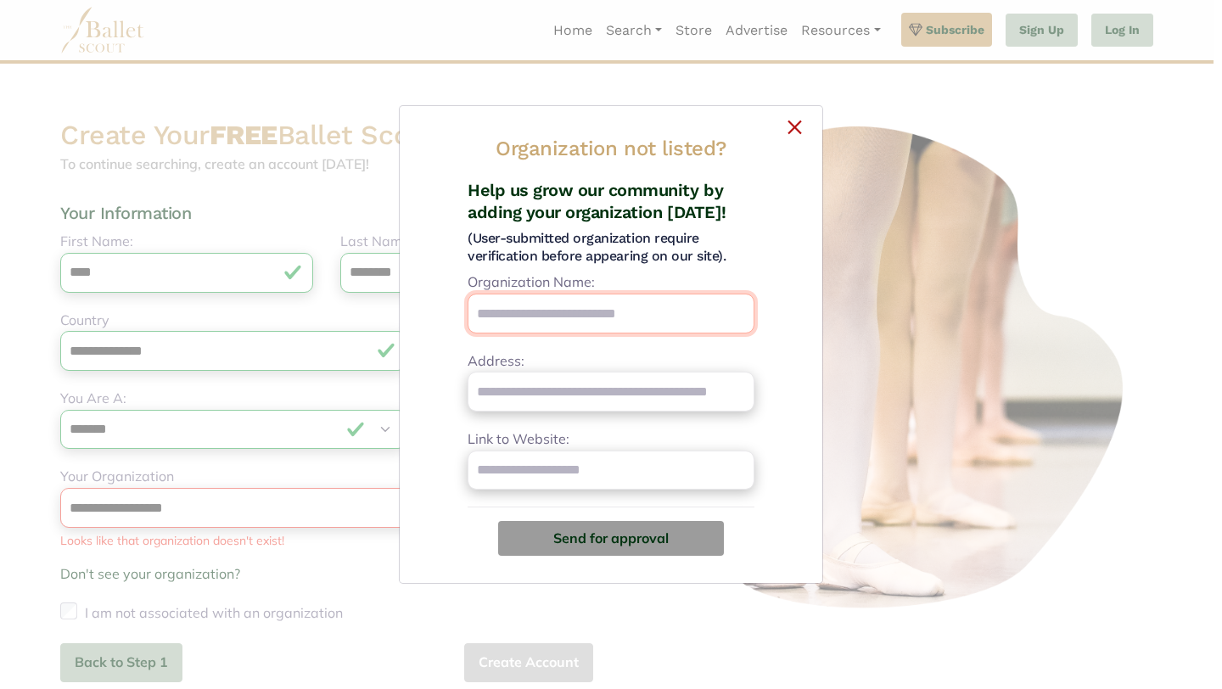
click at [622, 304] on input "Organization Name:" at bounding box center [611, 314] width 287 height 40
type input "*"
type input "**********"
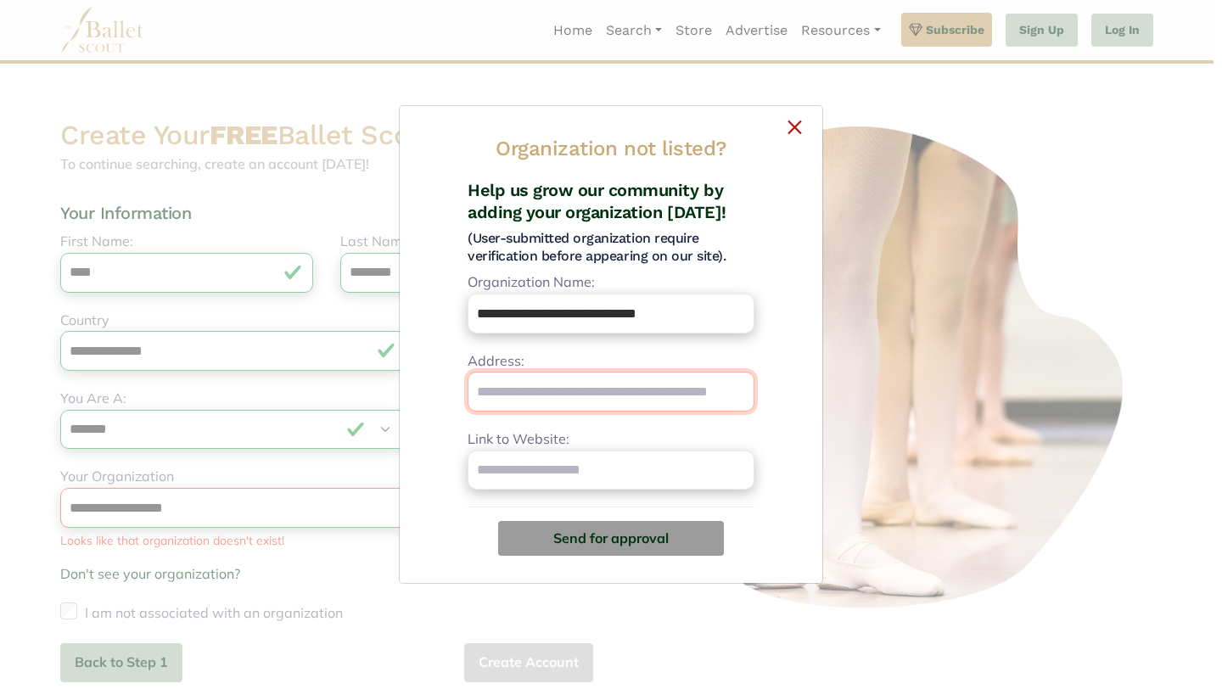
click at [590, 383] on input "Address:" at bounding box center [611, 392] width 287 height 40
paste input "**********"
type input "**********"
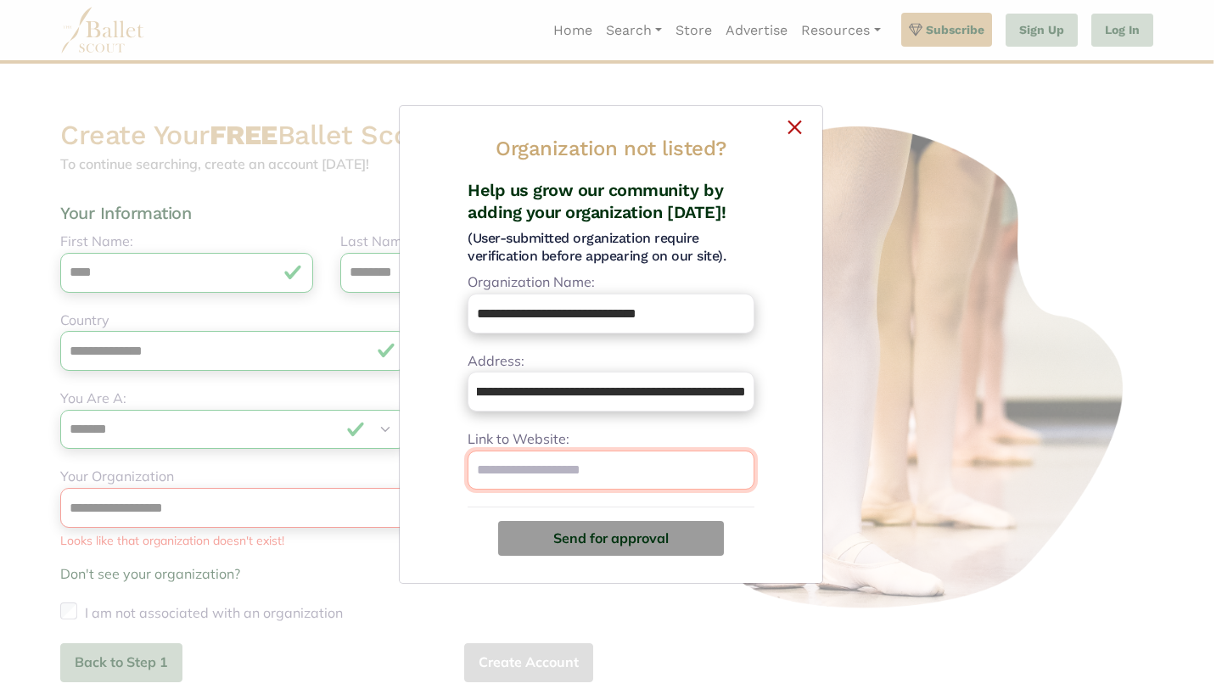
click at [536, 460] on input "Link to Website:" at bounding box center [611, 471] width 287 height 40
paste input "**********"
drag, startPoint x: 564, startPoint y: 473, endPoint x: 430, endPoint y: 472, distance: 134.1
click at [430, 472] on div "**********" at bounding box center [610, 374] width 395 height 390
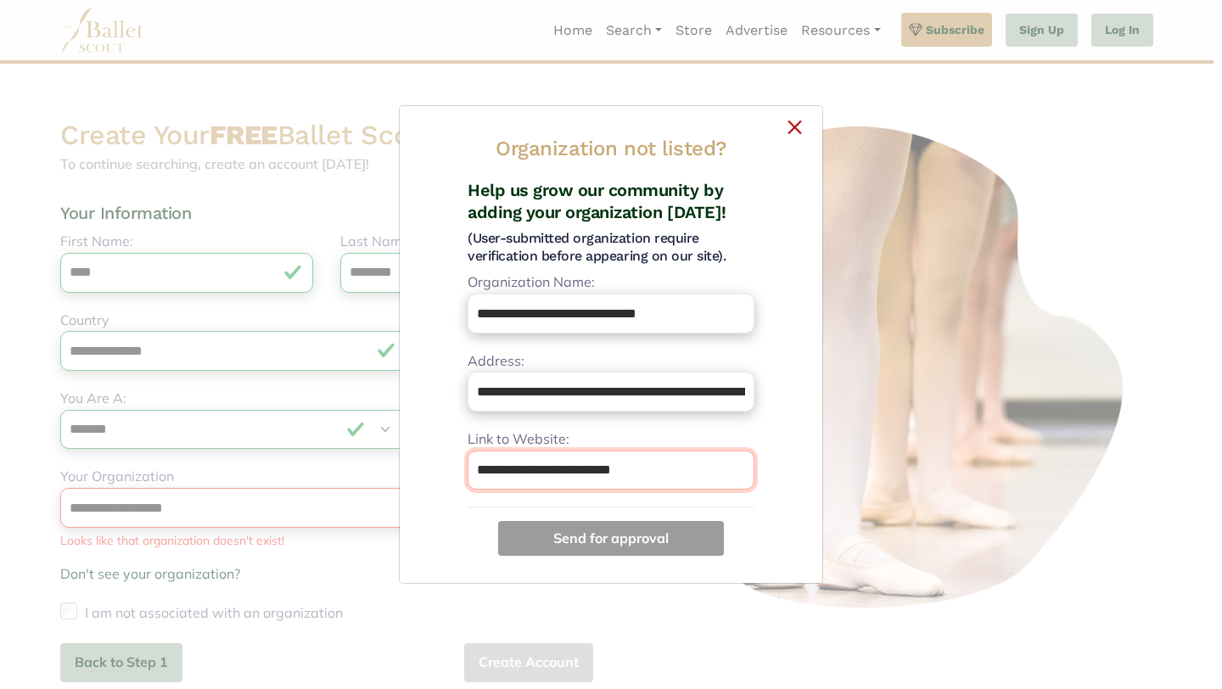
type input "**********"
click at [586, 545] on button "Send for approval" at bounding box center [611, 538] width 226 height 34
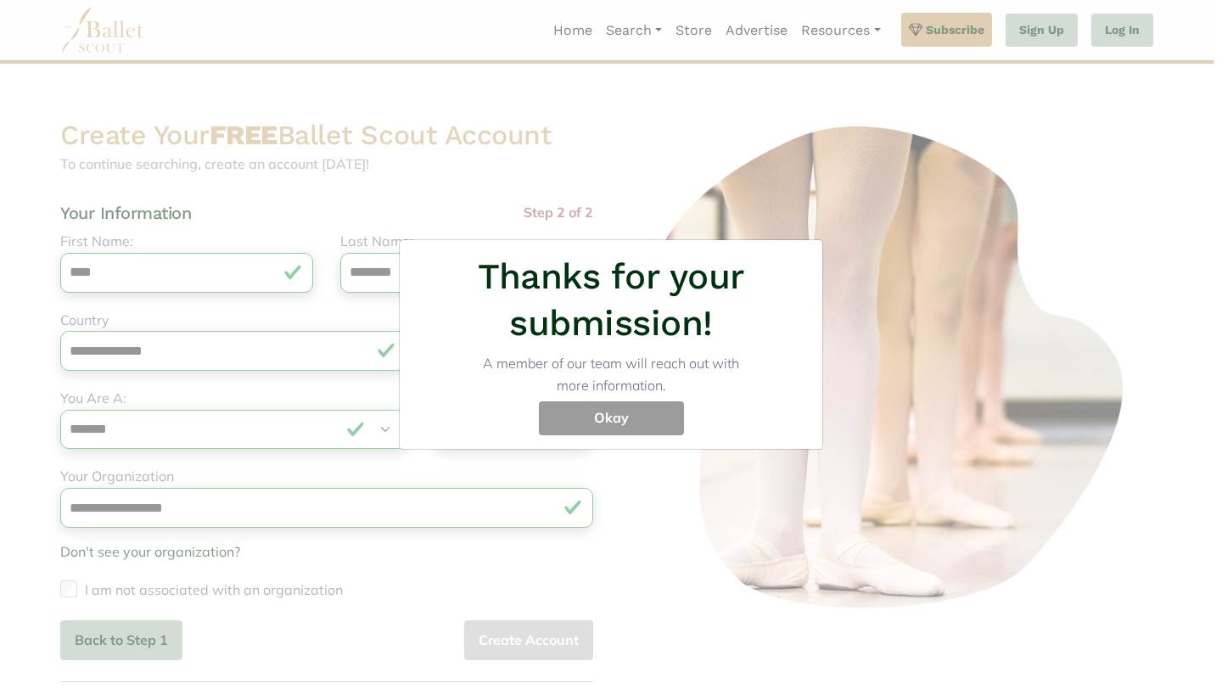
click at [638, 421] on button "Okay" at bounding box center [611, 418] width 145 height 34
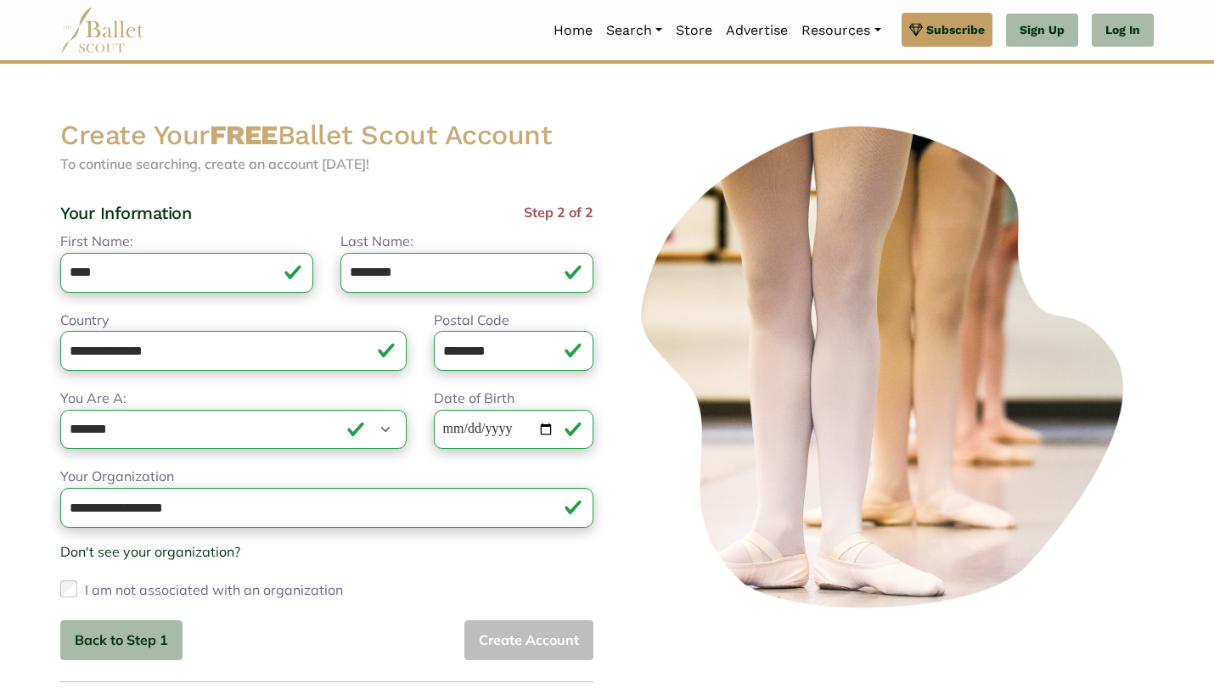
type input "**********"
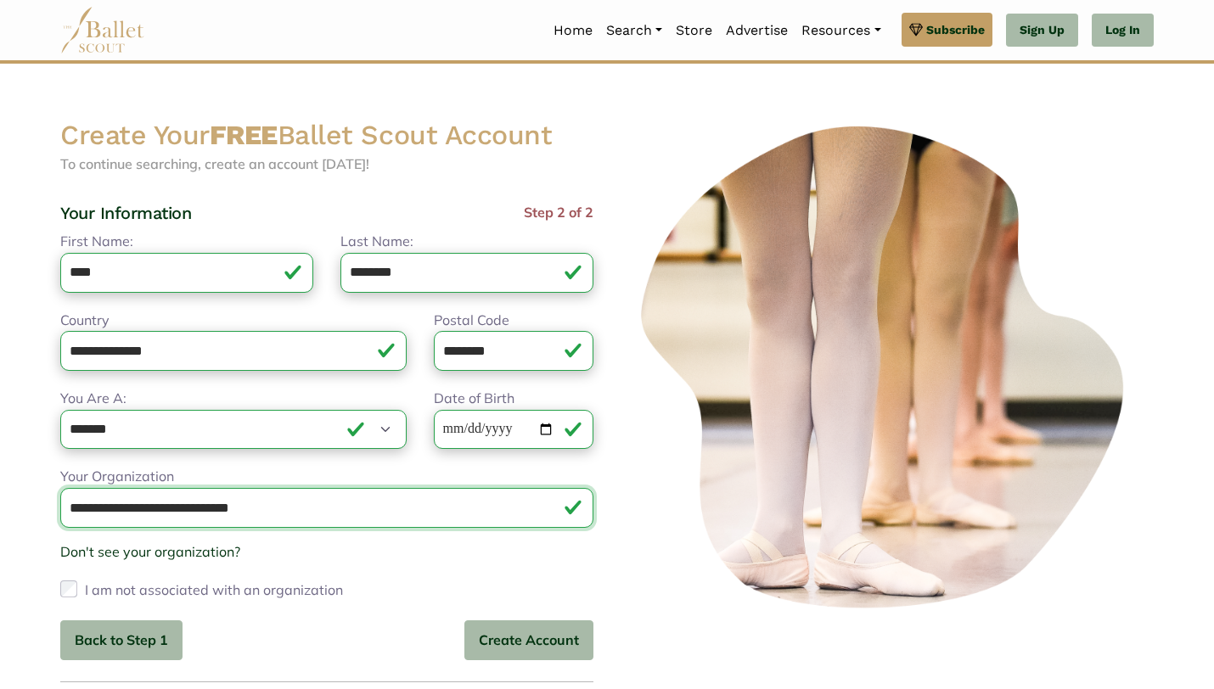
drag, startPoint x: 398, startPoint y: 522, endPoint x: 383, endPoint y: 522, distance: 15.3
click at [383, 522] on input "**********" at bounding box center [326, 508] width 533 height 40
click at [526, 640] on button "Create Account" at bounding box center [528, 640] width 129 height 40
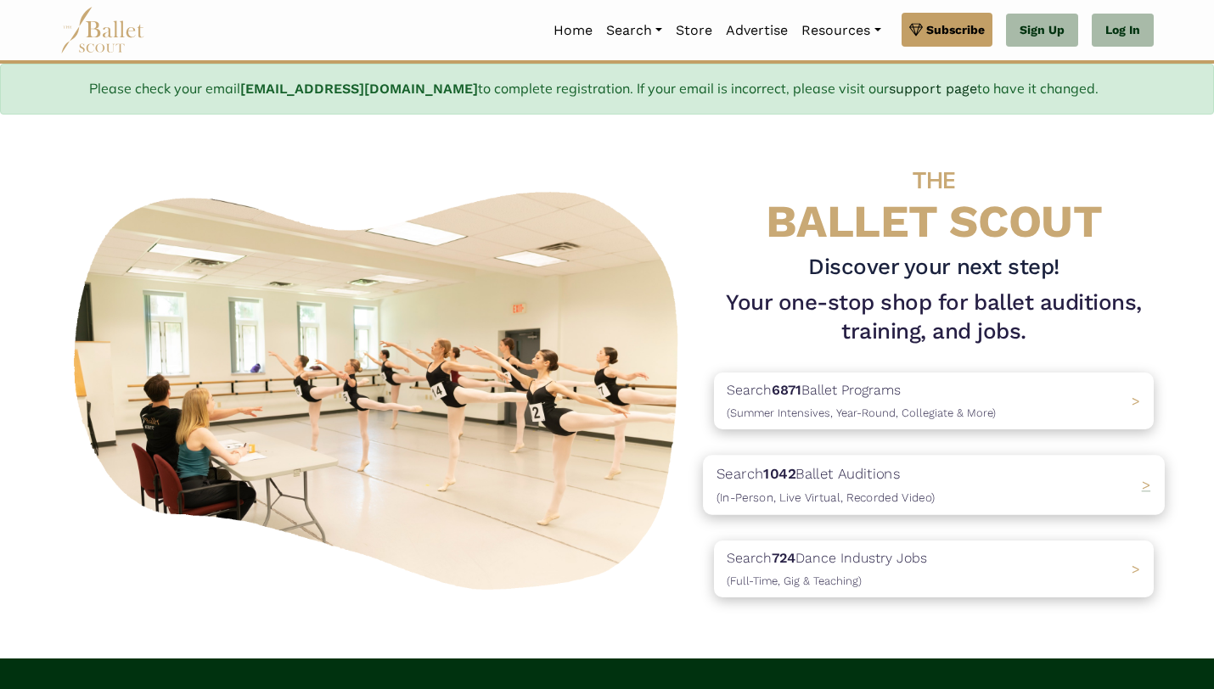
click at [950, 488] on div "Search 1042 Ballet Auditions (In-Person, Live Virtual, Recorded Video) >" at bounding box center [934, 485] width 462 height 59
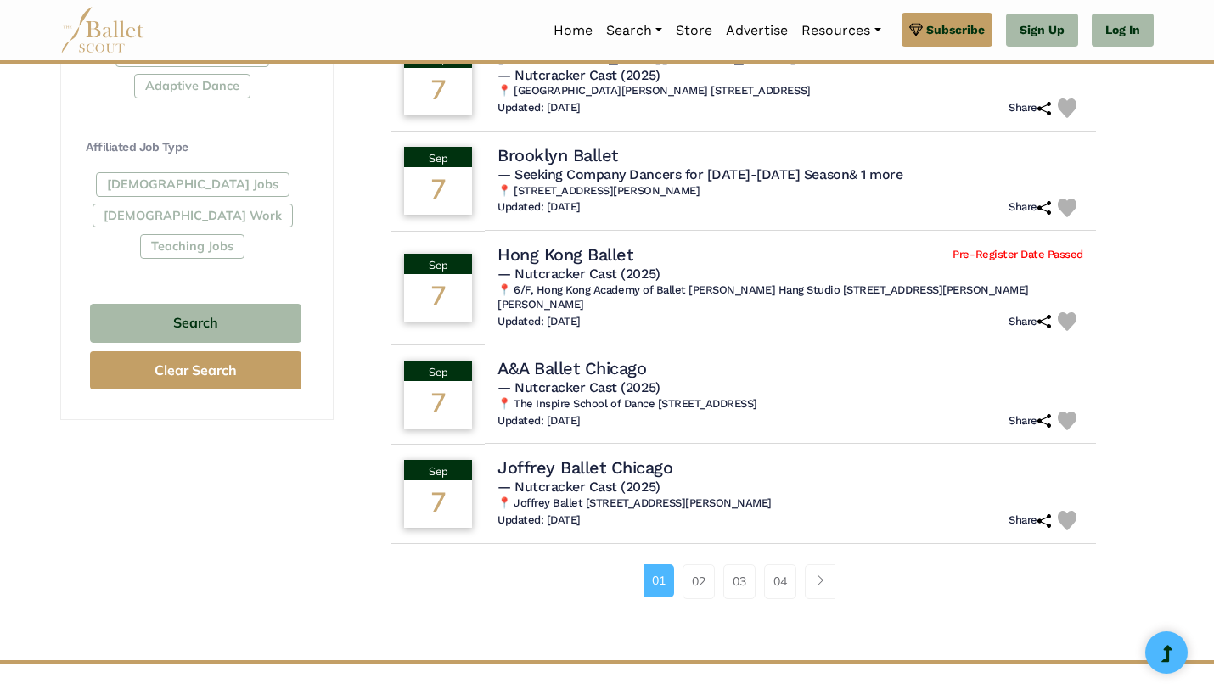
scroll to position [945, 0]
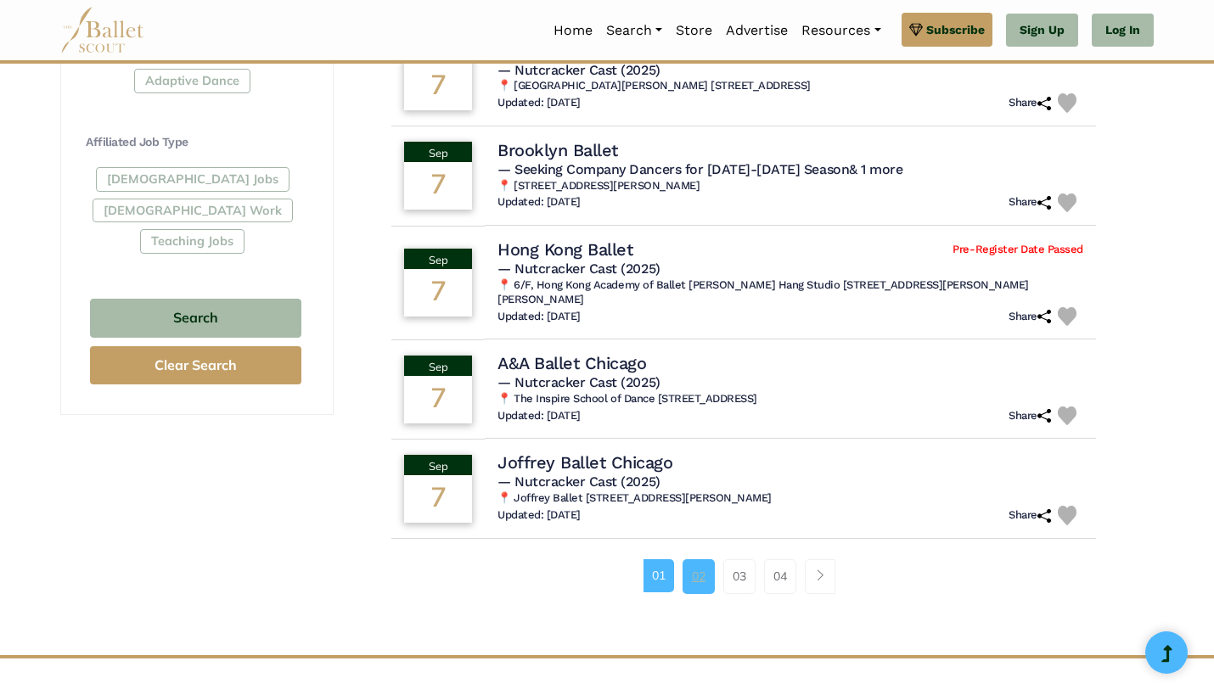
click at [698, 568] on link "02" at bounding box center [698, 576] width 32 height 34
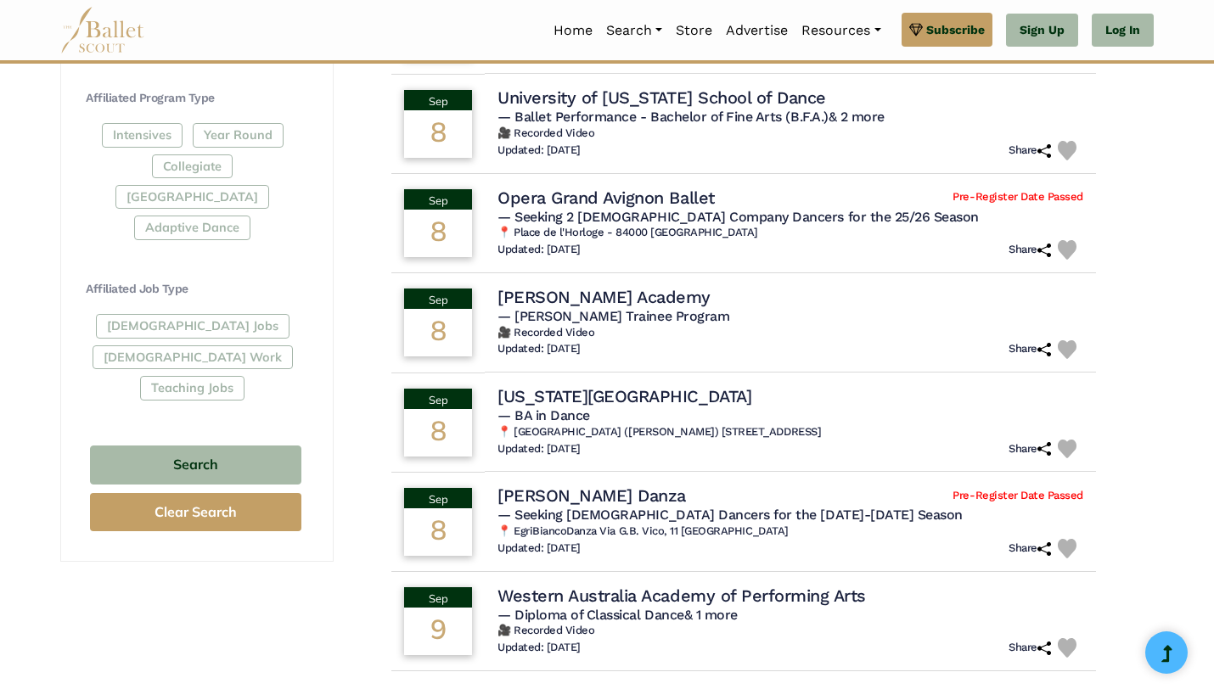
scroll to position [805, 0]
